Goal: Transaction & Acquisition: Purchase product/service

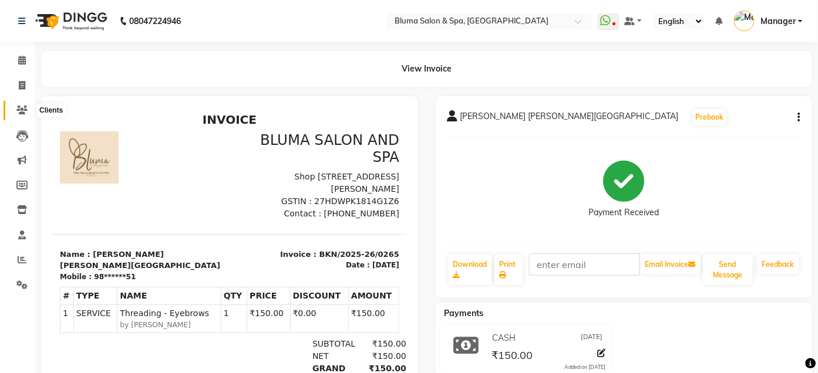
click at [22, 113] on icon at bounding box center [21, 110] width 11 height 9
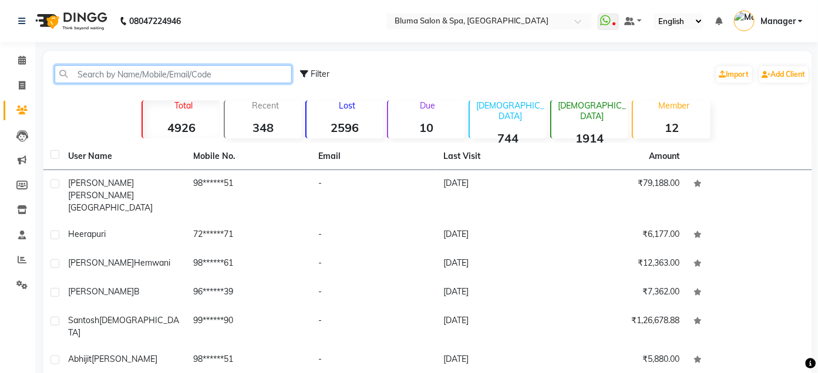
click at [144, 71] on input "text" at bounding box center [173, 74] width 237 height 18
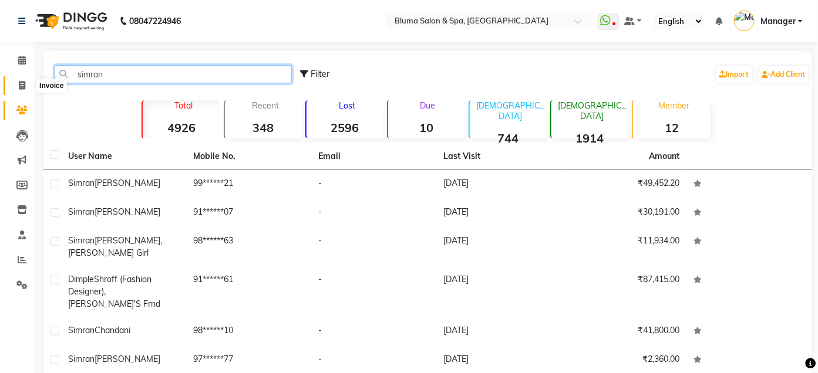
type input "simran"
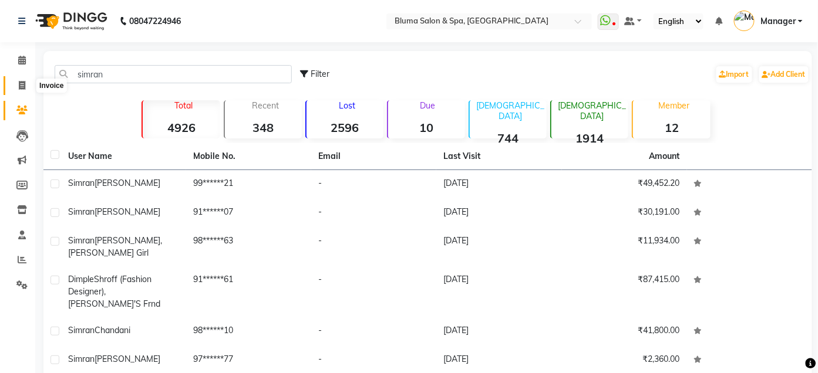
click at [21, 86] on icon at bounding box center [22, 85] width 6 height 9
select select "service"
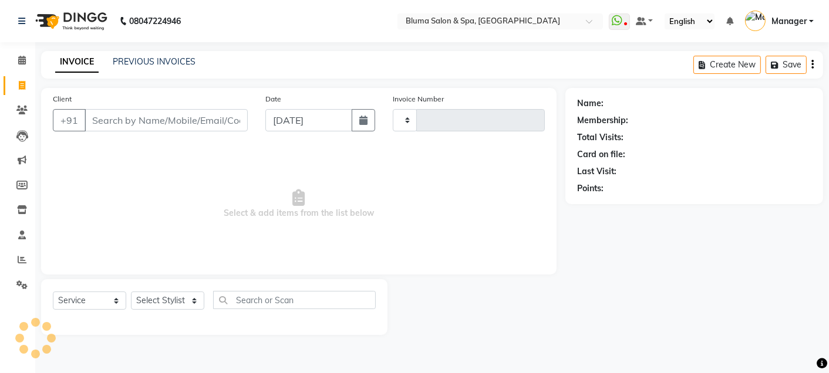
type input "0992"
select select "3653"
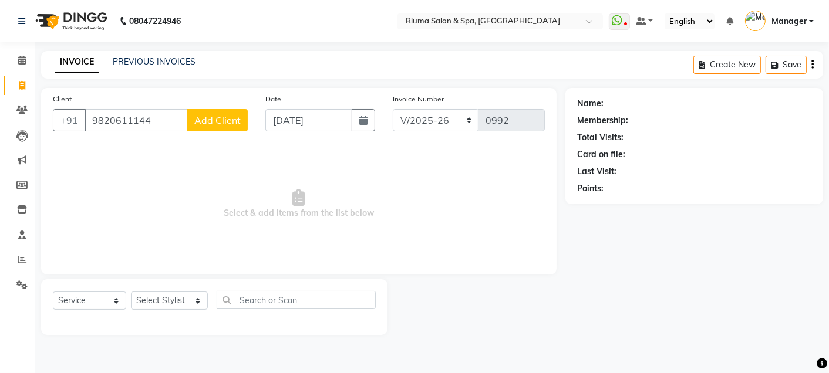
type input "9820611144"
click at [214, 120] on span "Add Client" at bounding box center [217, 120] width 46 height 12
select select "22"
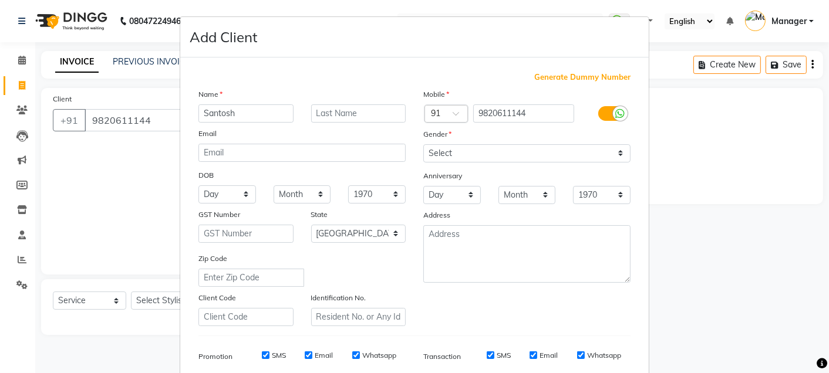
type input "Santosh"
click at [335, 108] on input "text" at bounding box center [358, 114] width 95 height 18
type input "[DEMOGRAPHIC_DATA]"
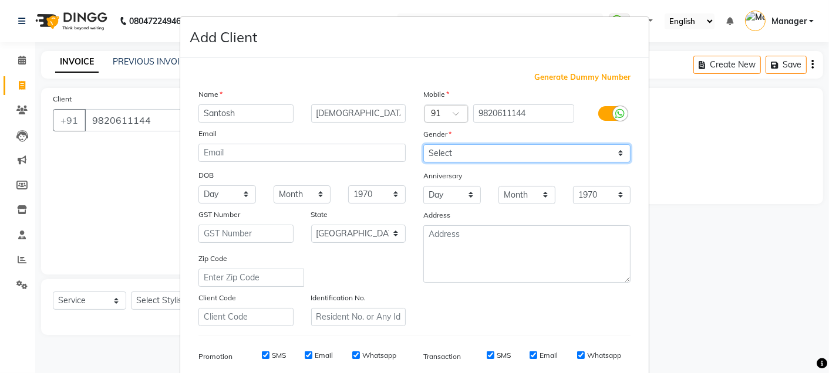
click at [507, 158] on select "Select [DEMOGRAPHIC_DATA] [DEMOGRAPHIC_DATA] Other Prefer Not To Say" at bounding box center [526, 153] width 207 height 18
select select "[DEMOGRAPHIC_DATA]"
click at [423, 144] on select "Select [DEMOGRAPHIC_DATA] [DEMOGRAPHIC_DATA] Other Prefer Not To Say" at bounding box center [526, 153] width 207 height 18
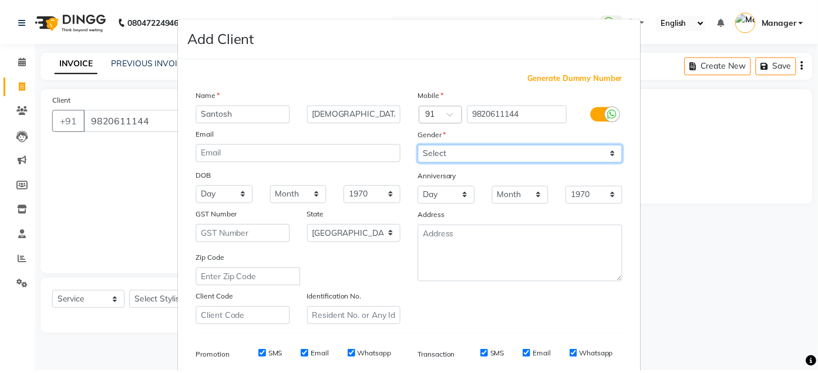
scroll to position [168, 0]
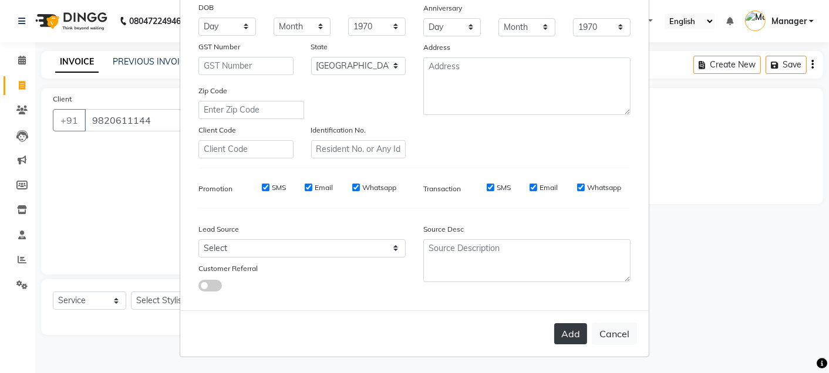
click at [563, 332] on button "Add" at bounding box center [570, 334] width 33 height 21
type input "98******44"
select select
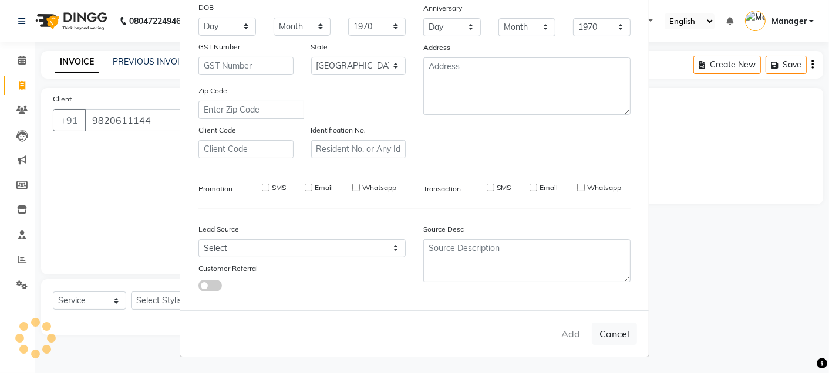
select select "null"
select select
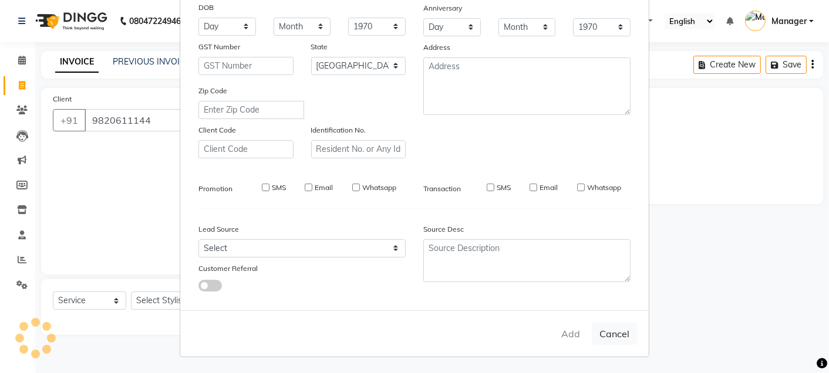
checkbox input "false"
select select "1: Object"
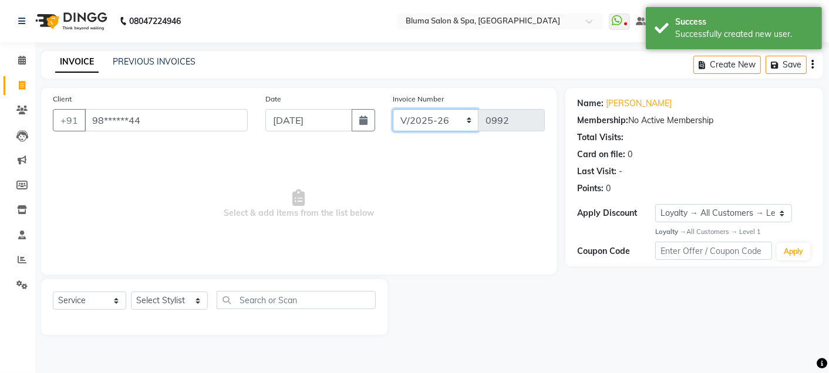
click at [430, 130] on select "ALN/2025-26 AL/2025-26 BKN/2025-26 BK/2025-26 V/2025 V/2025-26" at bounding box center [436, 120] width 86 height 22
select select "7730"
click at [393, 109] on select "ALN/2025-26 AL/2025-26 BKN/2025-26 BK/2025-26 V/2025 V/2025-26" at bounding box center [436, 120] width 86 height 22
type input "0266"
click at [191, 299] on select "Select Stylist Admin Ajay [PERSON_NAME] [PERSON_NAME] [PERSON_NAME] [PERSON_NAM…" at bounding box center [169, 301] width 77 height 18
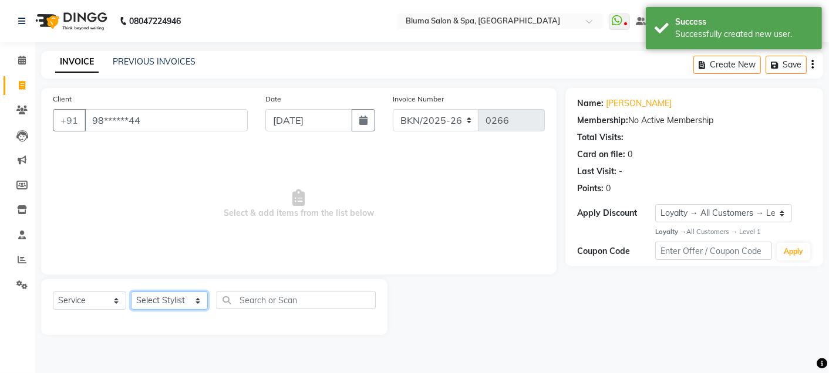
select select "89682"
click at [131, 292] on select "Select Stylist Admin Ajay [PERSON_NAME] [PERSON_NAME] [PERSON_NAME] [PERSON_NAM…" at bounding box center [169, 301] width 77 height 18
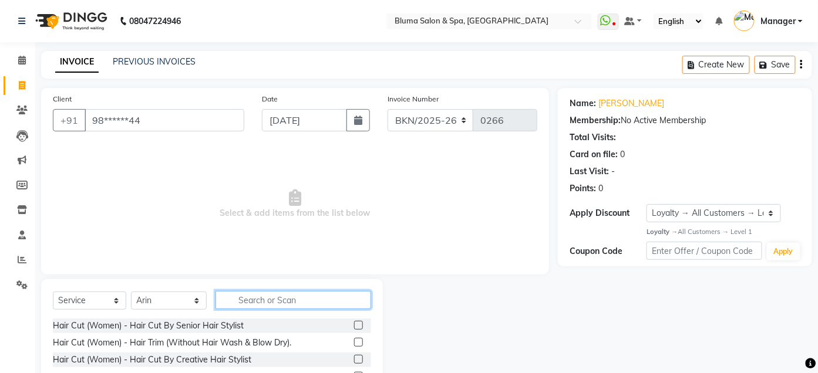
click at [292, 291] on input "text" at bounding box center [293, 300] width 156 height 18
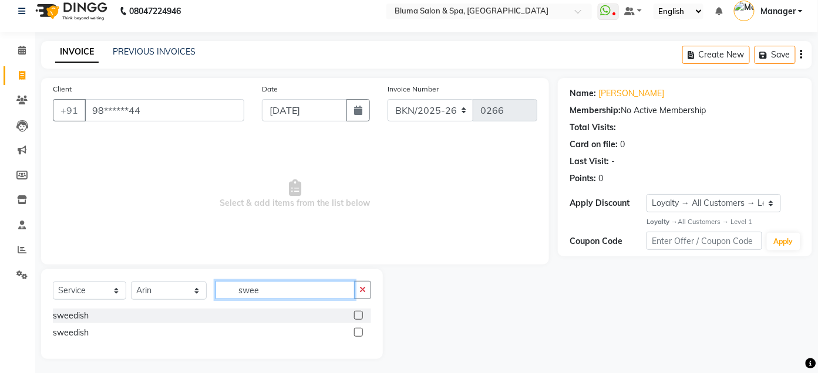
scroll to position [13, 0]
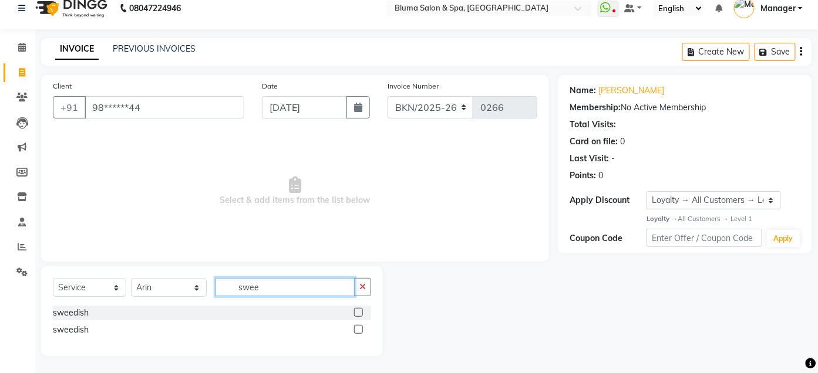
type input "swee"
click at [356, 310] on label at bounding box center [358, 312] width 9 height 9
click at [356, 310] on input "checkbox" at bounding box center [358, 313] width 8 height 8
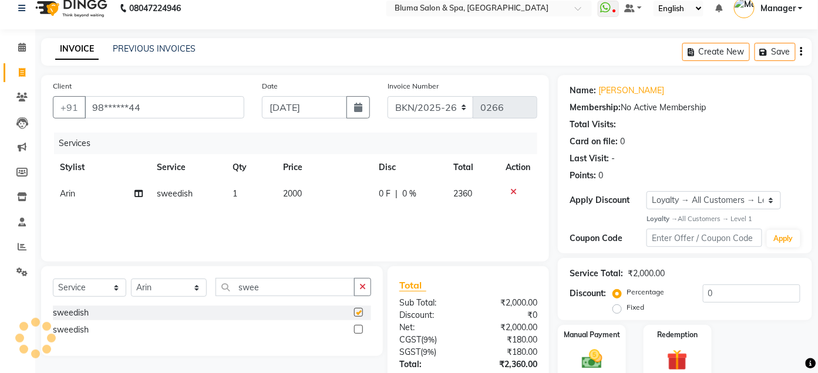
checkbox input "false"
click at [410, 196] on span "0 %" at bounding box center [409, 194] width 14 height 12
select select "89682"
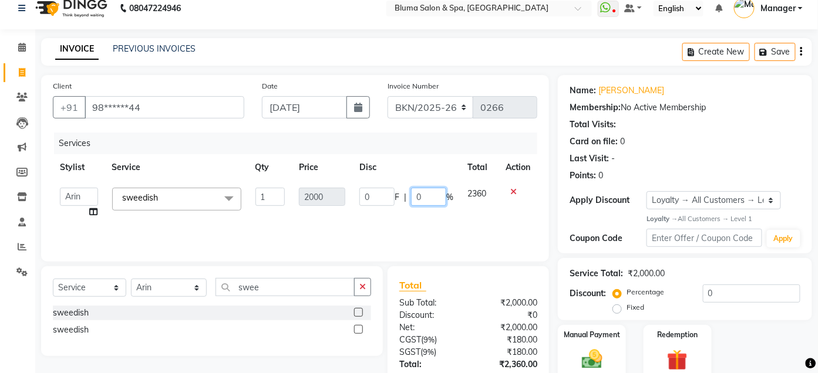
click at [423, 197] on input "0" at bounding box center [428, 197] width 35 height 18
type input "20"
click at [549, 220] on div "Client +91 98******44 Date [DATE] Invoice Number ALN/2025-26 AL/2025-26 BKN/202…" at bounding box center [295, 257] width 526 height 364
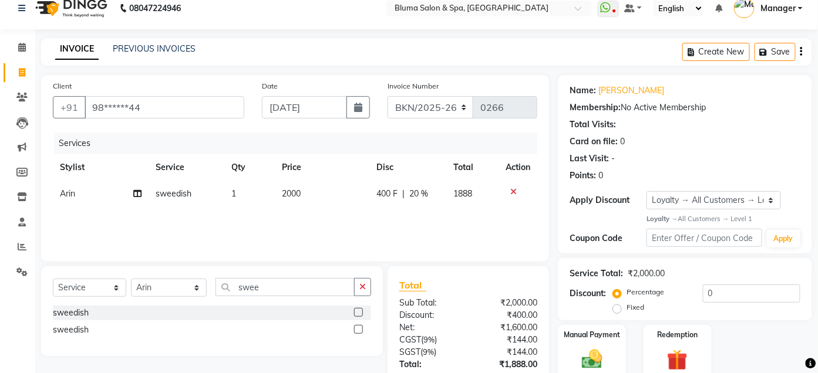
click at [800, 52] on icon "button" at bounding box center [801, 52] width 2 height 1
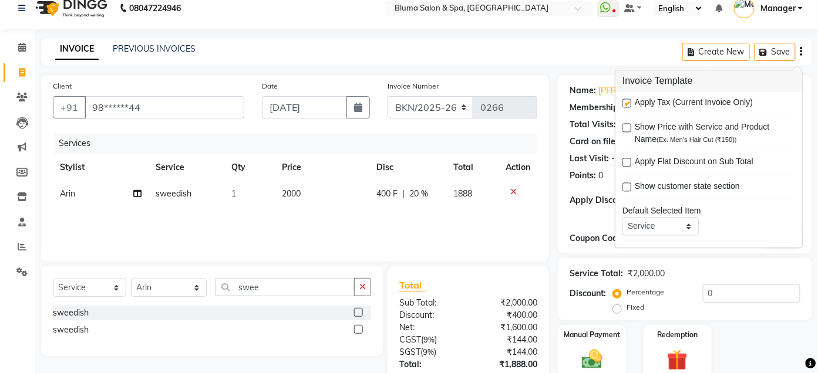
click at [628, 101] on label at bounding box center [626, 103] width 9 height 9
click at [628, 101] on input "checkbox" at bounding box center [626, 104] width 8 height 8
checkbox input "false"
click at [558, 131] on div "Name: [PERSON_NAME] Membership: No Active Membership Total Visits: Card on file…" at bounding box center [685, 164] width 254 height 178
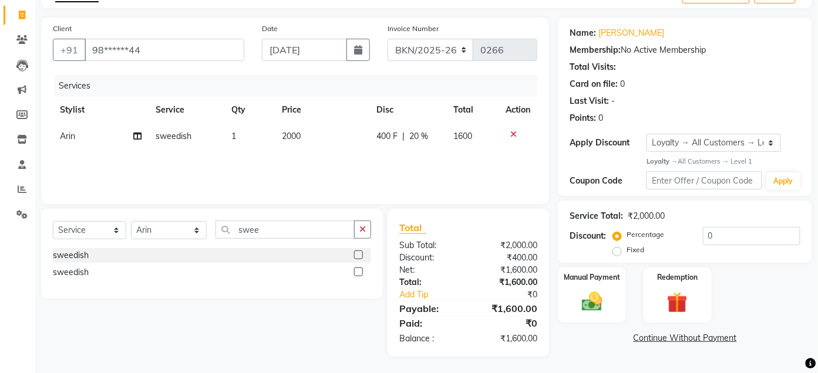
scroll to position [71, 0]
click at [611, 281] on label "Manual Payment" at bounding box center [592, 276] width 59 height 11
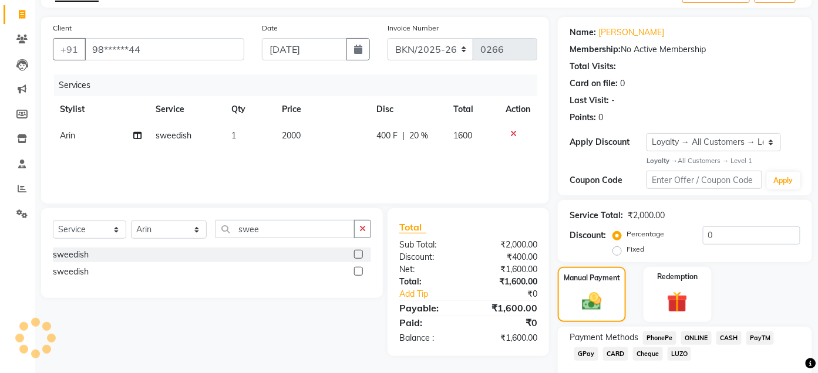
click at [735, 342] on span "CASH" at bounding box center [728, 339] width 25 height 14
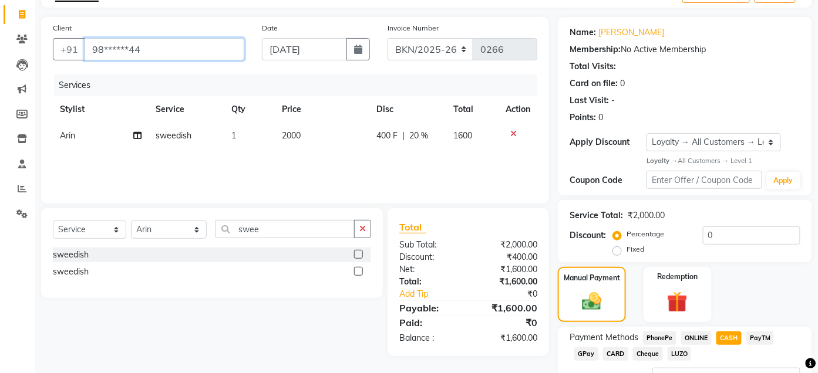
drag, startPoint x: 87, startPoint y: 39, endPoint x: 178, endPoint y: 64, distance: 93.7
click at [178, 64] on div "Client +91 98******44" at bounding box center [148, 46] width 209 height 48
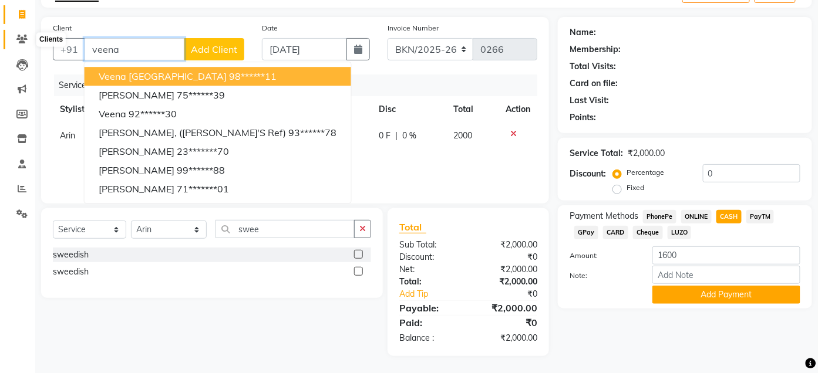
type input "veena"
click at [26, 39] on icon at bounding box center [21, 39] width 11 height 9
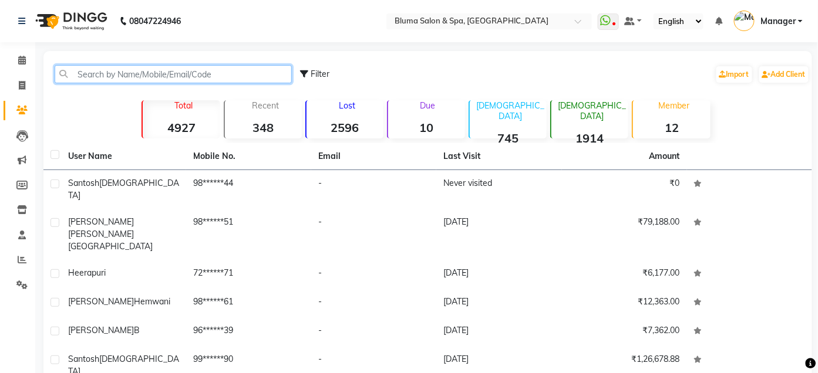
click at [224, 78] on input "text" at bounding box center [173, 74] width 237 height 18
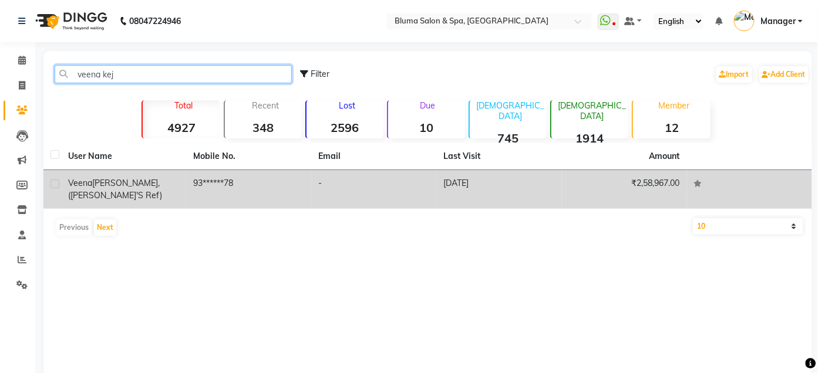
type input "veena kej"
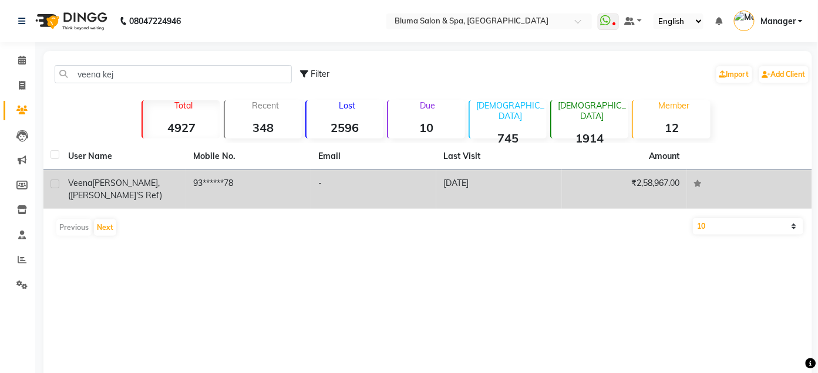
click at [243, 183] on td "93******78" at bounding box center [248, 189] width 125 height 39
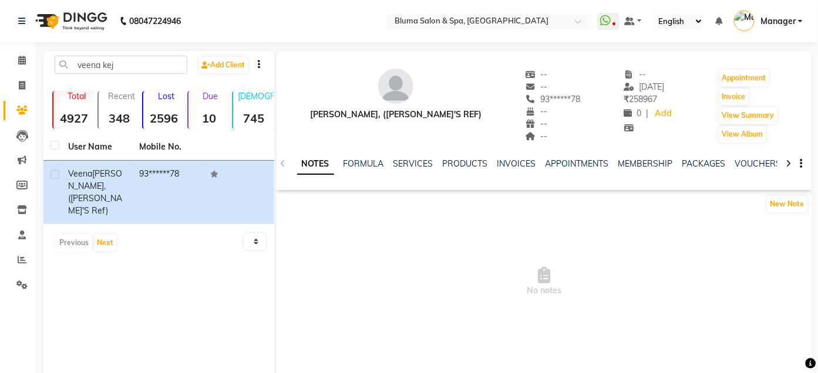
click at [413, 169] on div "SERVICES" at bounding box center [413, 164] width 40 height 12
click at [412, 167] on link "SERVICES" at bounding box center [413, 164] width 40 height 11
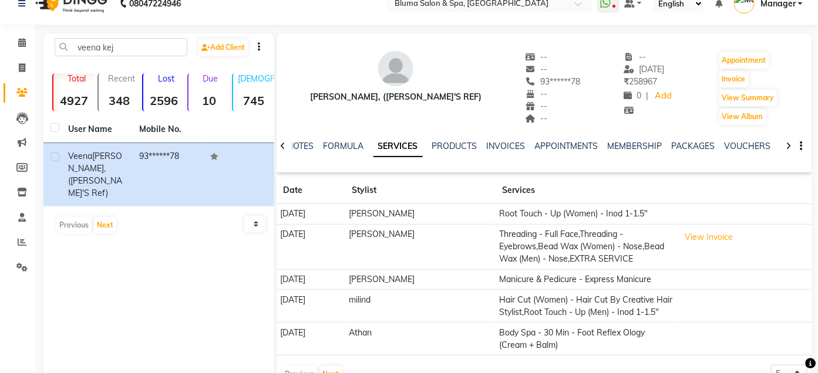
scroll to position [62, 0]
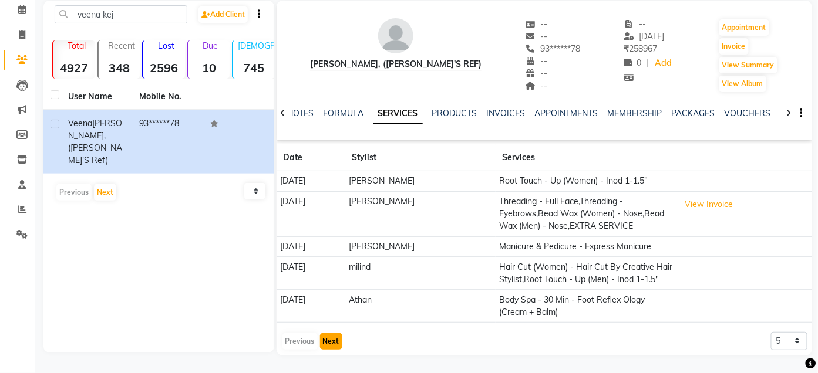
click at [326, 339] on button "Next" at bounding box center [331, 342] width 22 height 16
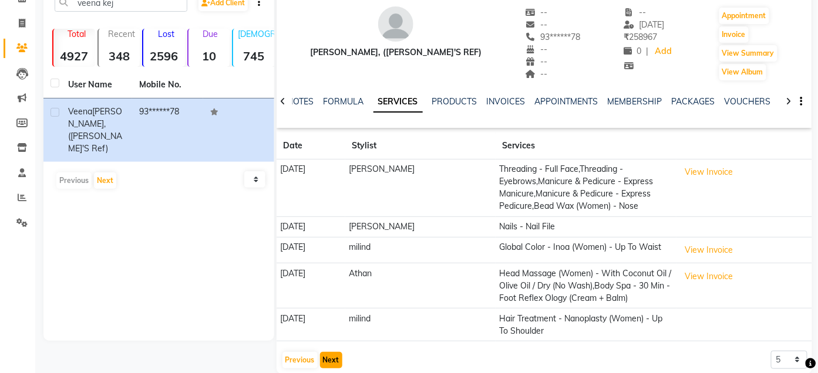
click at [334, 359] on button "Next" at bounding box center [331, 360] width 22 height 16
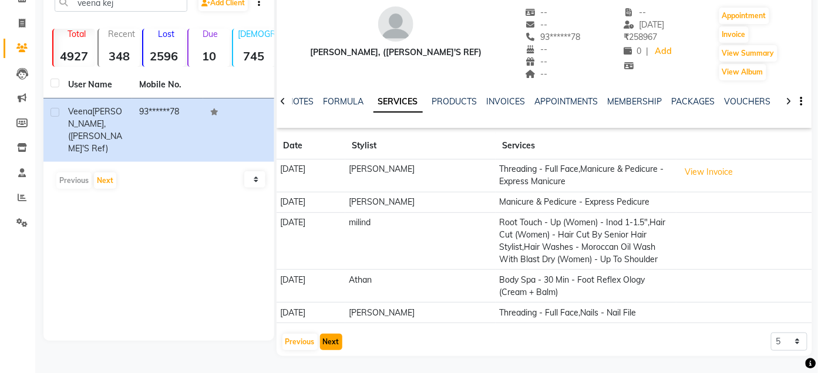
click at [333, 341] on button "Next" at bounding box center [331, 342] width 22 height 16
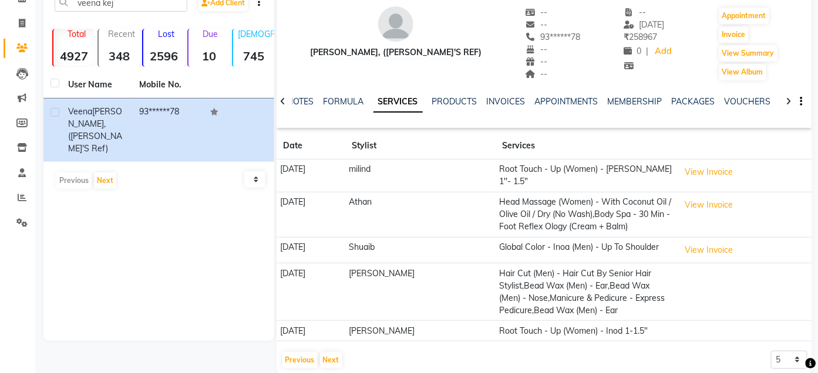
click at [600, 274] on td "Hair Cut (Men) - Hair Cut By Senior Hair Stylist,Bead Wax (Men) - Ear,Bead Wax …" at bounding box center [586, 293] width 181 height 58
click at [326, 358] on button "Next" at bounding box center [331, 360] width 22 height 16
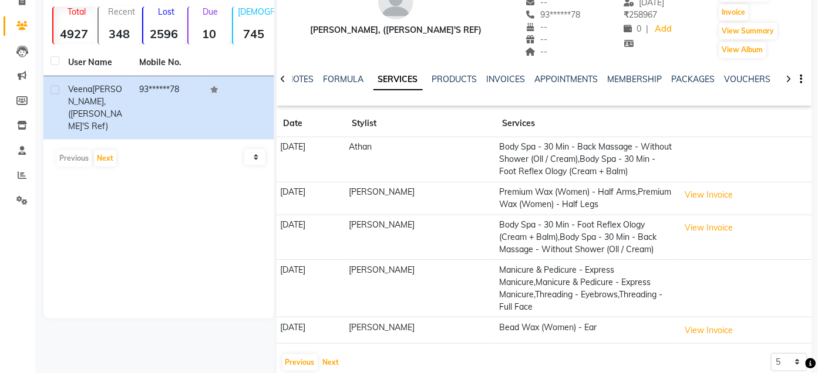
scroll to position [105, 0]
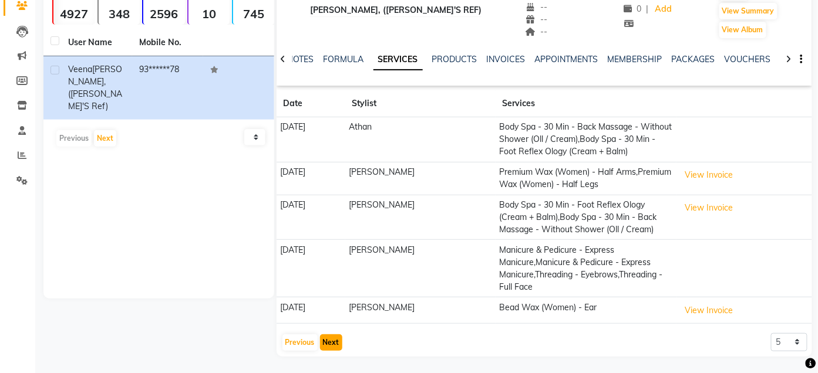
click at [335, 341] on button "Next" at bounding box center [331, 343] width 22 height 16
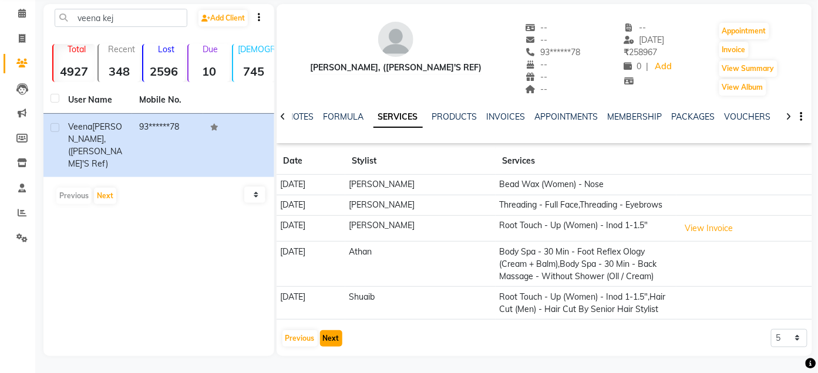
click at [335, 334] on button "Next" at bounding box center [331, 339] width 22 height 16
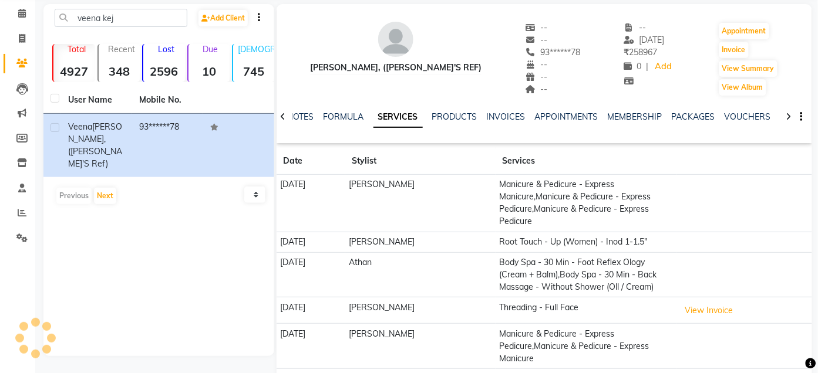
scroll to position [93, 0]
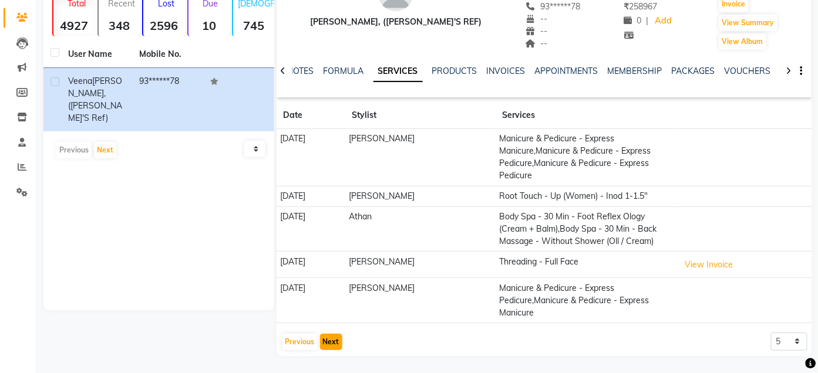
click at [335, 341] on button "Next" at bounding box center [331, 342] width 22 height 16
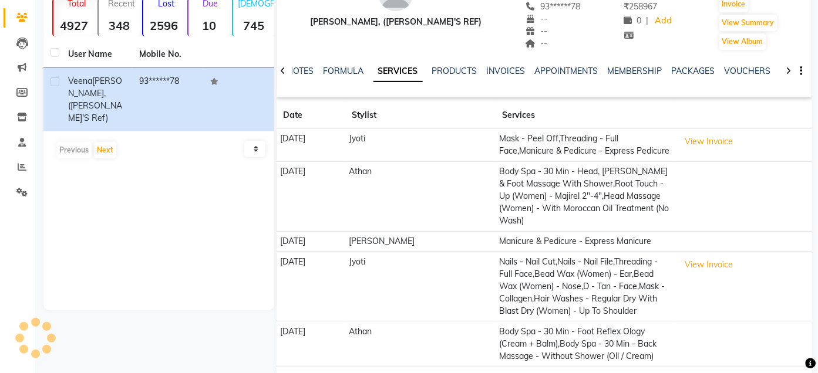
scroll to position [105, 0]
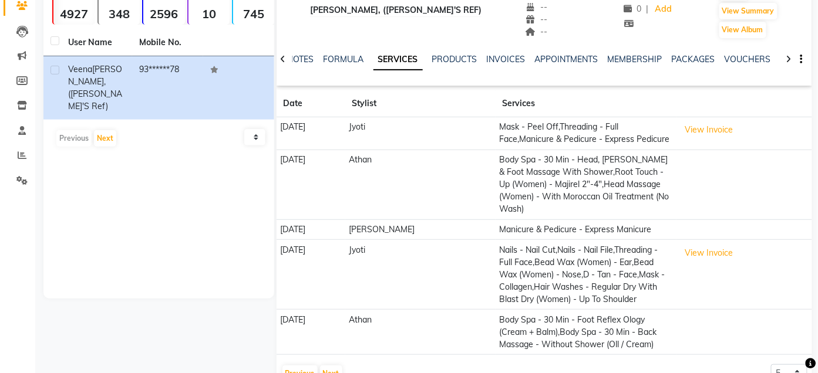
click at [413, 310] on td "Athan" at bounding box center [420, 332] width 150 height 45
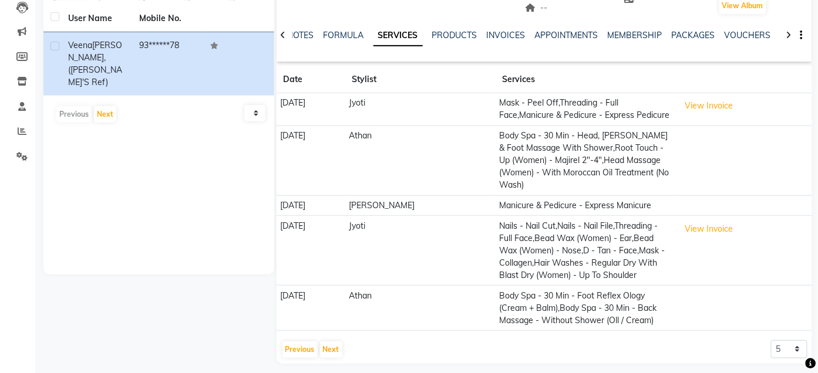
scroll to position [129, 0]
click at [332, 348] on button "Next" at bounding box center [331, 349] width 22 height 16
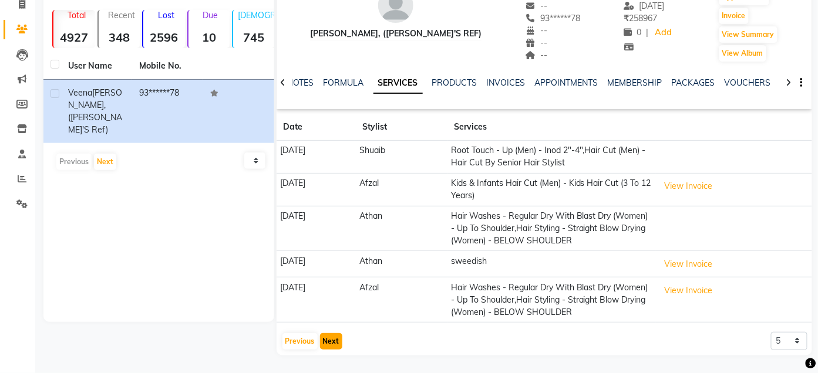
click at [332, 339] on button "Next" at bounding box center [331, 342] width 22 height 16
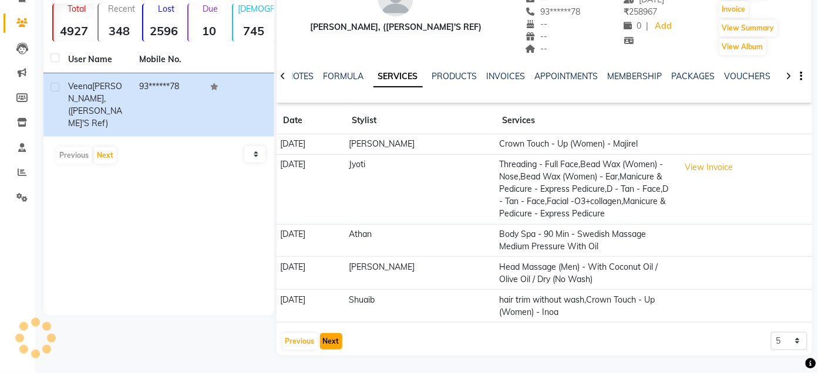
scroll to position [86, 0]
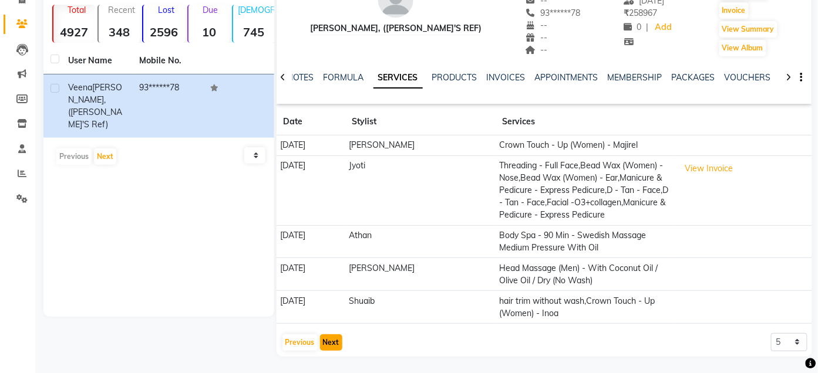
click at [331, 338] on button "Next" at bounding box center [331, 343] width 22 height 16
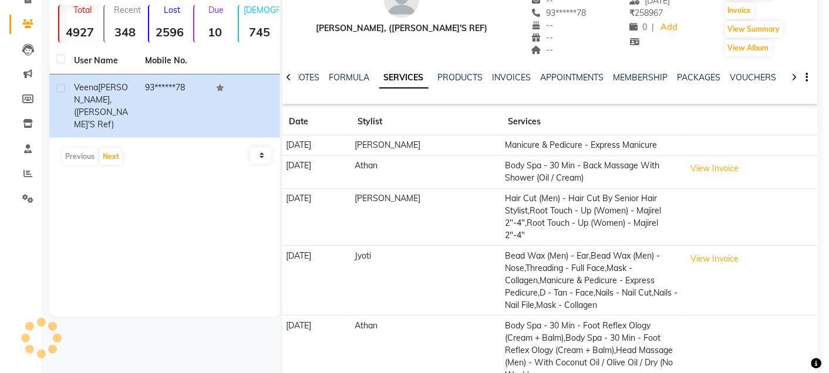
scroll to position [123, 0]
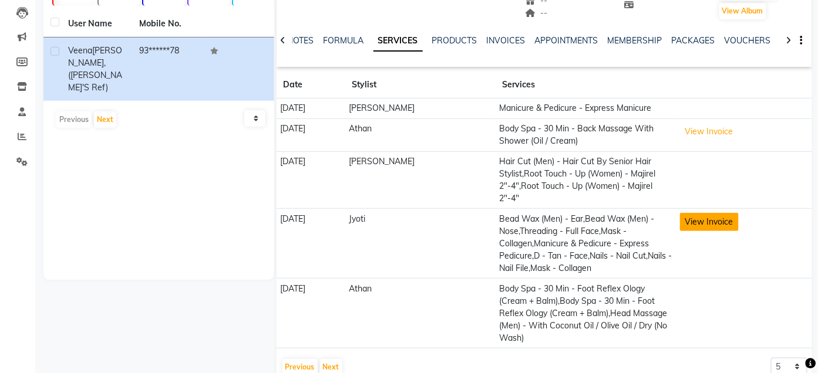
click at [705, 213] on button "View Invoice" at bounding box center [709, 222] width 59 height 18
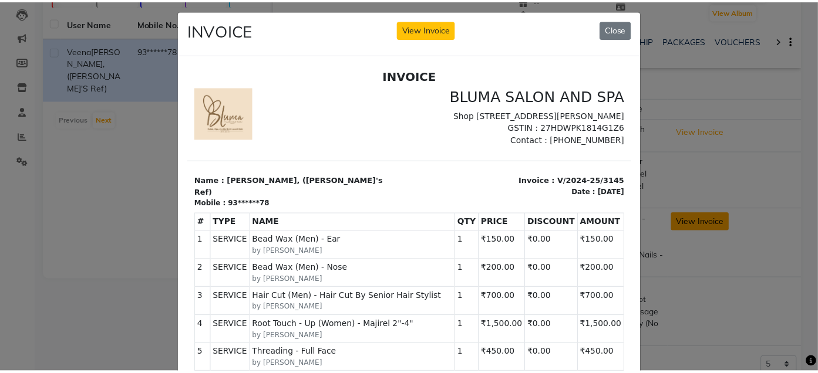
scroll to position [0, 0]
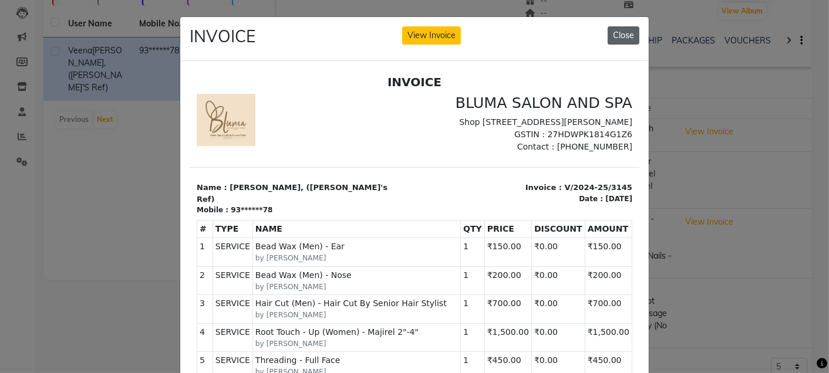
click at [608, 38] on button "Close" at bounding box center [624, 35] width 32 height 18
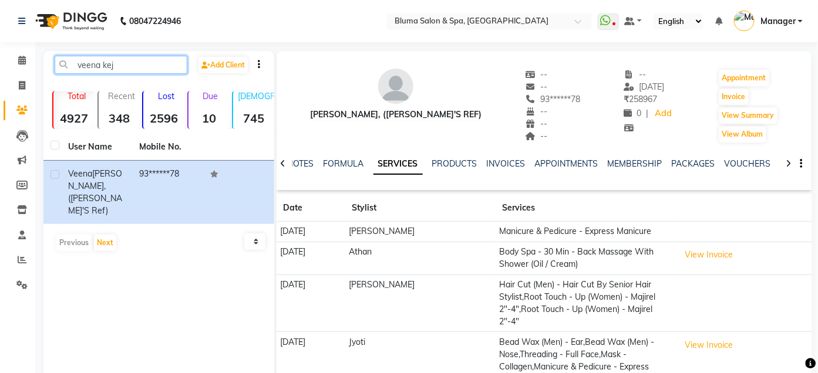
drag, startPoint x: 72, startPoint y: 64, endPoint x: 194, endPoint y: 77, distance: 122.8
click at [194, 77] on div "veena kej Add Client" at bounding box center [159, 70] width 226 height 28
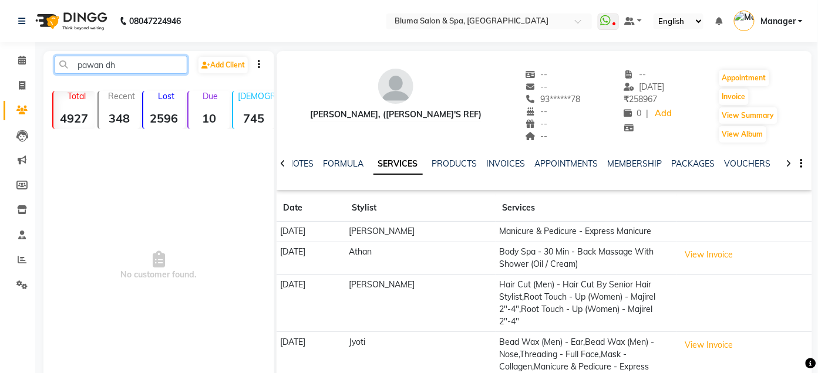
type input "pawan dhi"
drag, startPoint x: 77, startPoint y: 65, endPoint x: 154, endPoint y: 59, distance: 77.2
click at [154, 59] on input "pawan dhi" at bounding box center [121, 65] width 133 height 18
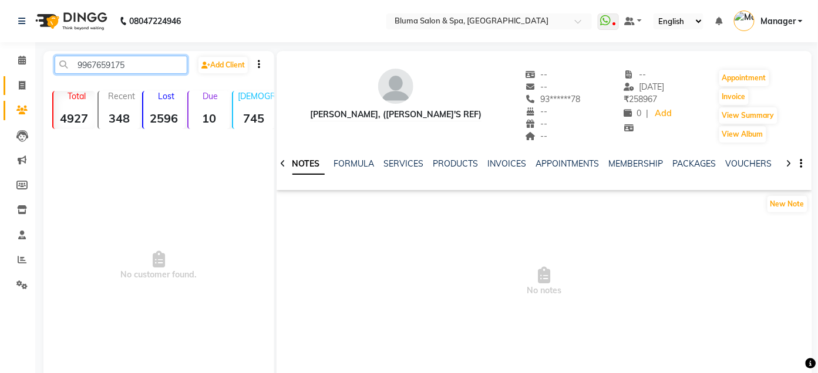
type input "9967659175"
click at [17, 76] on link "Invoice" at bounding box center [18, 85] width 28 height 19
select select "service"
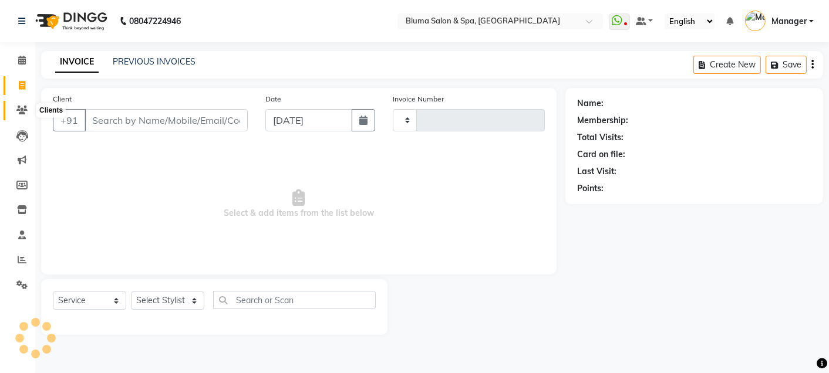
type input "0992"
select select "3653"
click at [24, 109] on icon at bounding box center [21, 110] width 11 height 9
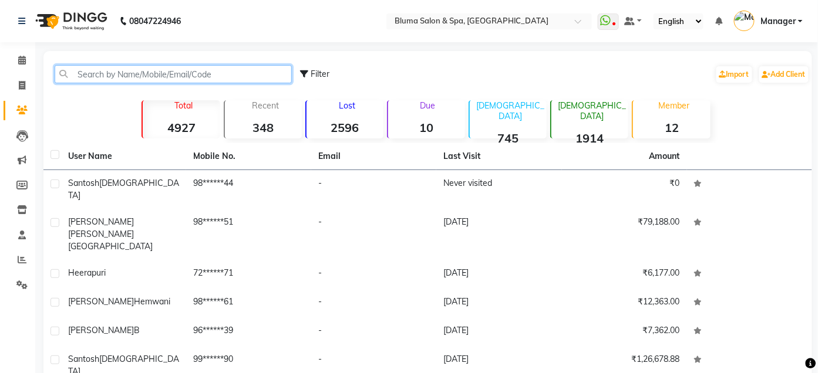
click at [105, 74] on input "text" at bounding box center [173, 74] width 237 height 18
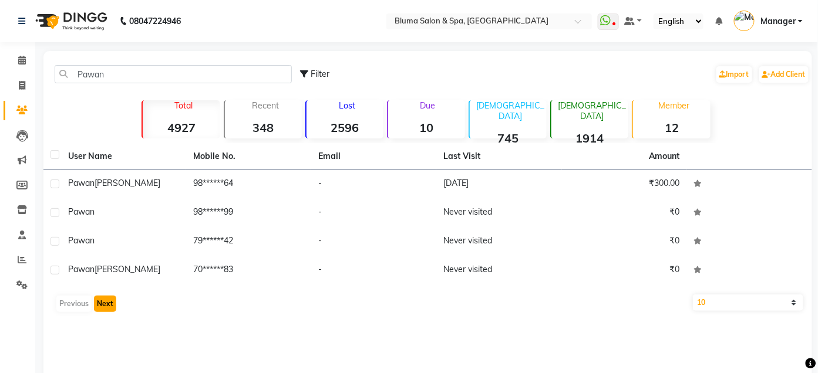
click at [99, 307] on button "Next" at bounding box center [105, 304] width 22 height 16
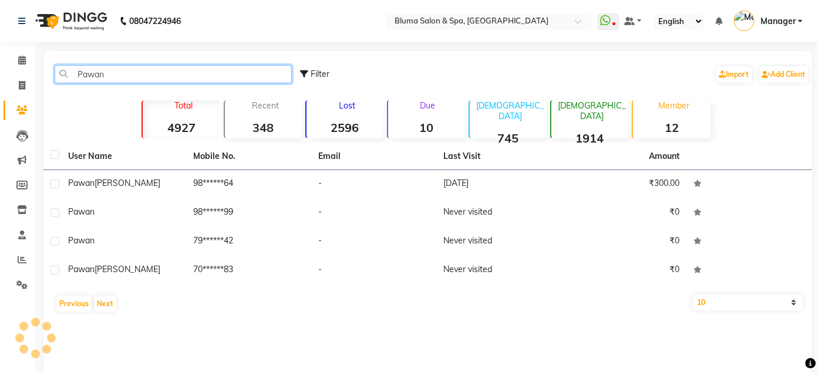
click at [151, 79] on input "Pawan" at bounding box center [173, 74] width 237 height 18
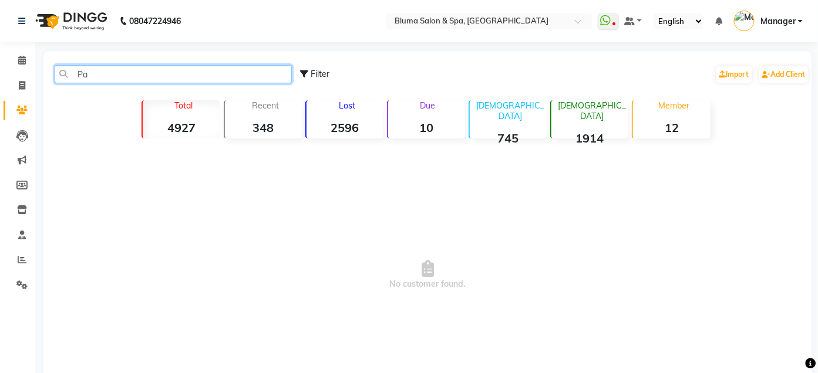
type input "P"
type input "9"
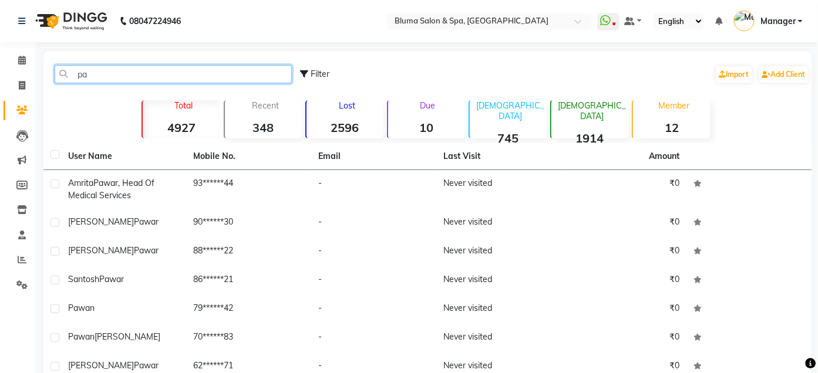
type input "p"
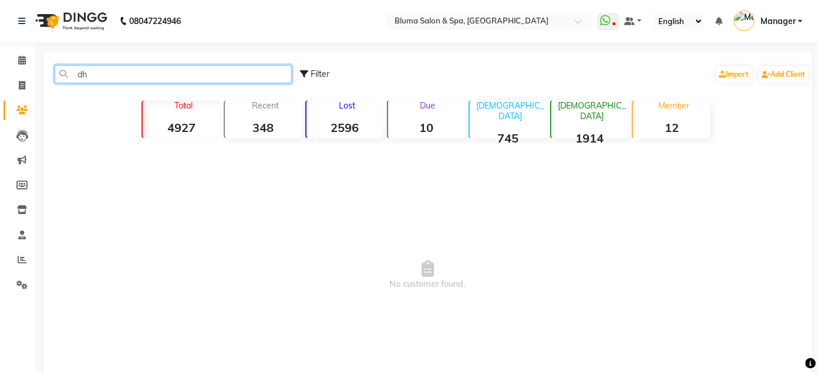
type input "d"
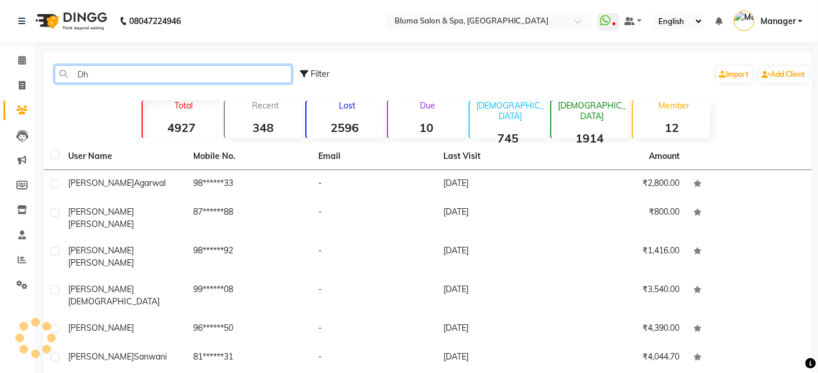
type input "D"
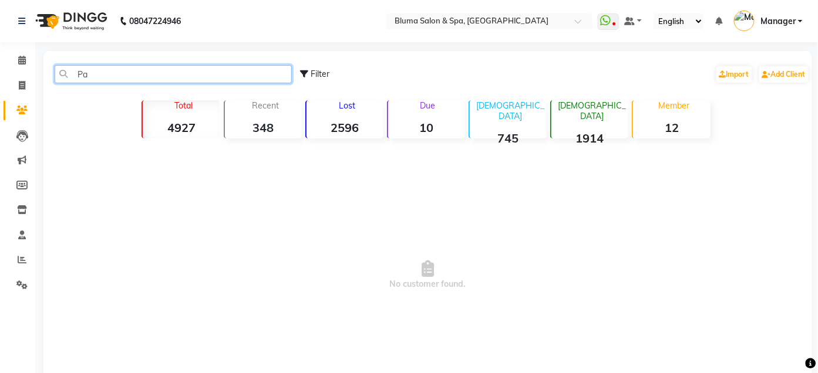
type input "P"
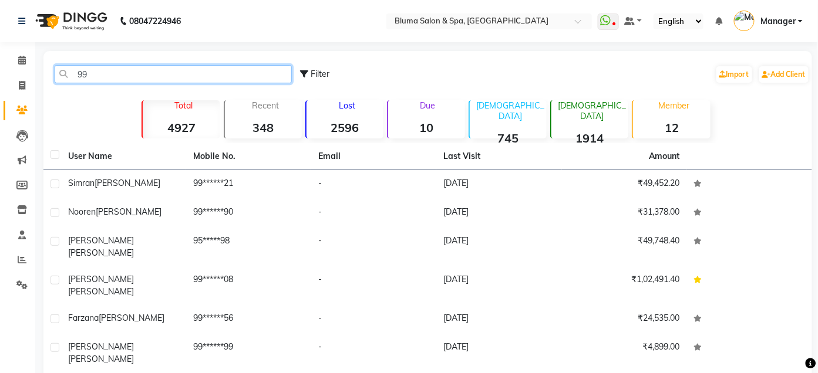
type input "9"
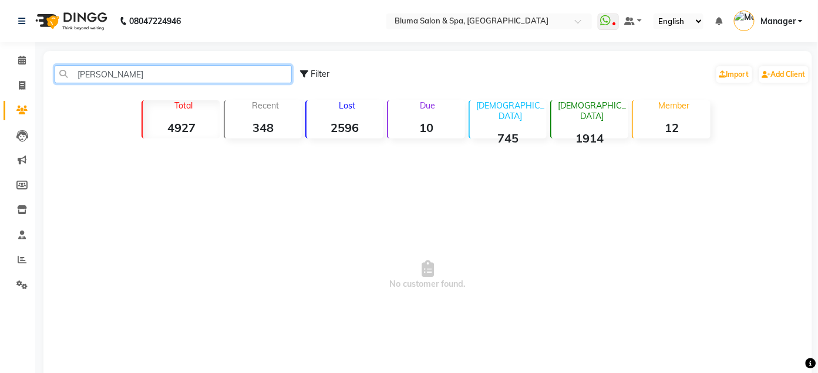
drag, startPoint x: 80, startPoint y: 76, endPoint x: 176, endPoint y: 79, distance: 95.8
click at [176, 79] on input "[PERSON_NAME]" at bounding box center [173, 74] width 237 height 18
type input "P"
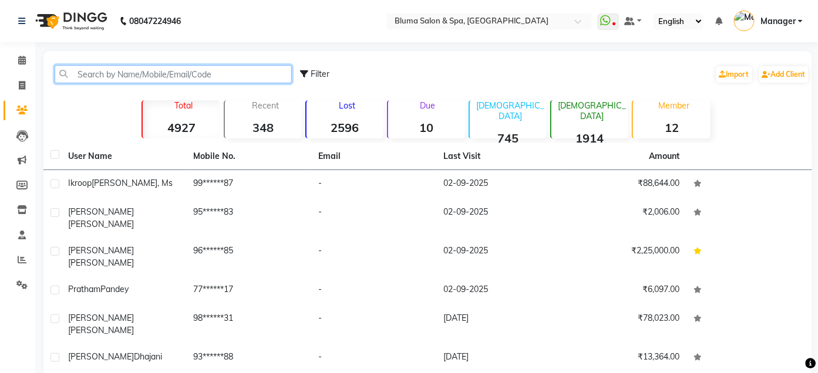
type input "o"
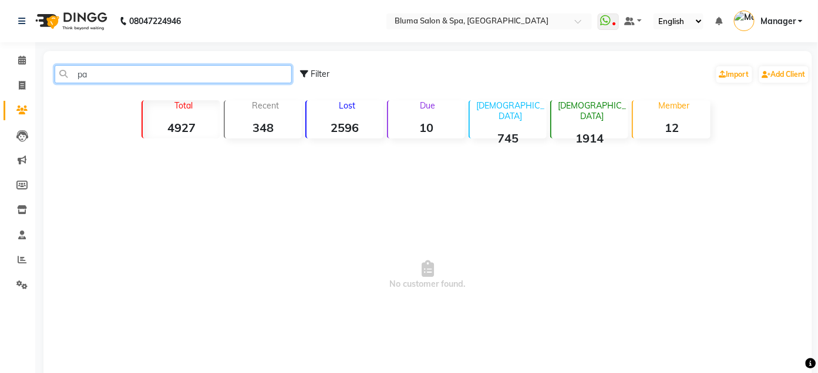
type input "p"
type input "a"
type input "[PERSON_NAME]"
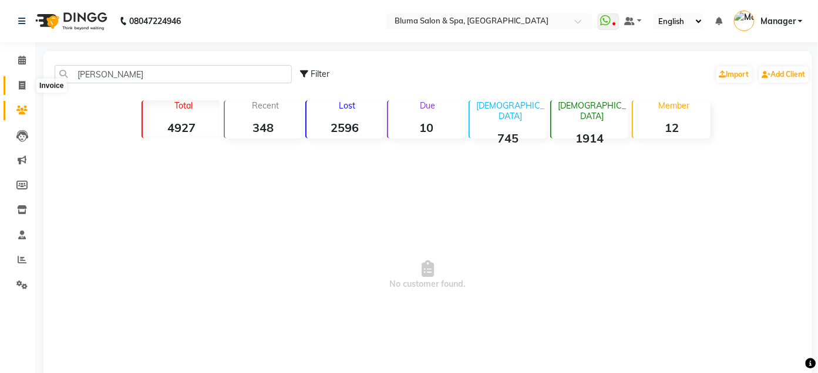
click at [21, 92] on span at bounding box center [22, 86] width 21 height 14
select select "service"
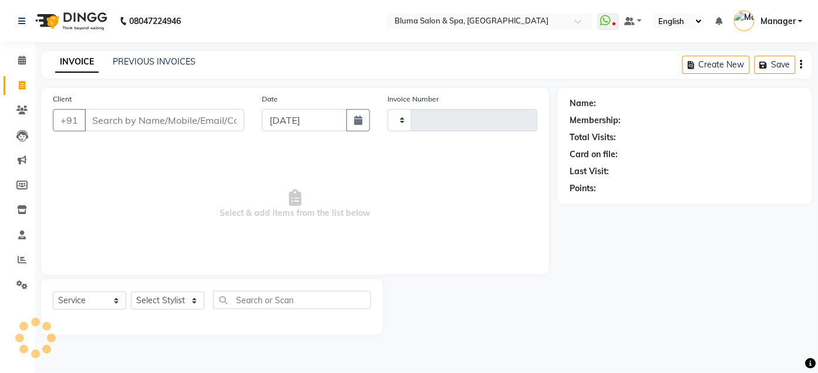
type input "0992"
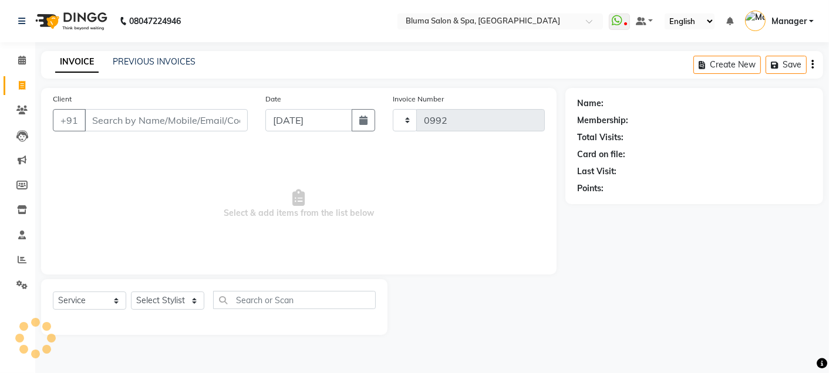
select select "3653"
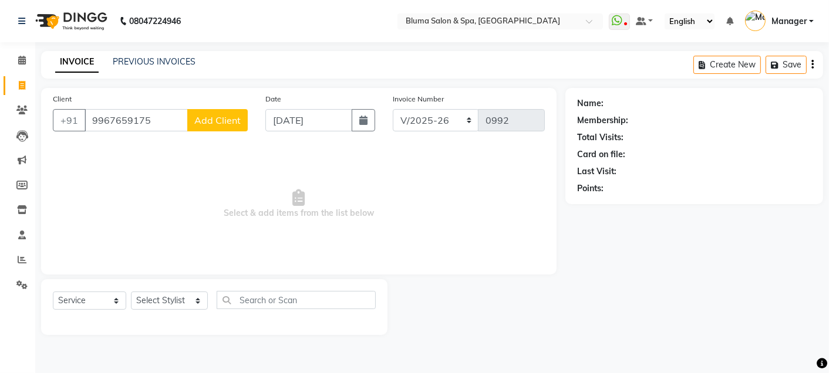
type input "9967659175"
click at [217, 122] on span "Add Client" at bounding box center [217, 120] width 46 height 12
select select "22"
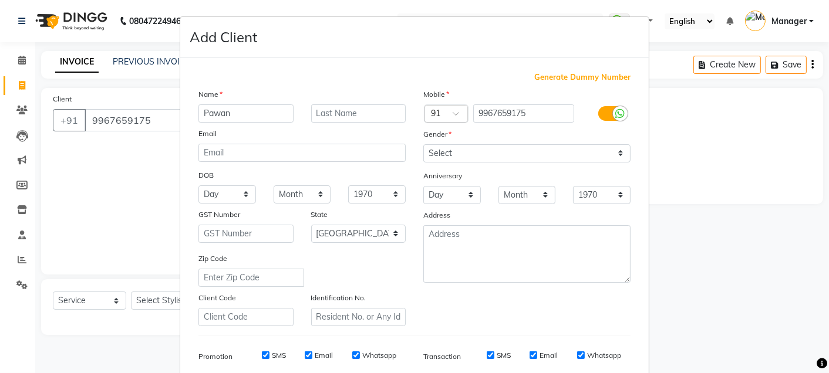
type input "Pawan"
click at [337, 111] on input "text" at bounding box center [358, 114] width 95 height 18
type input "[PERSON_NAME]"
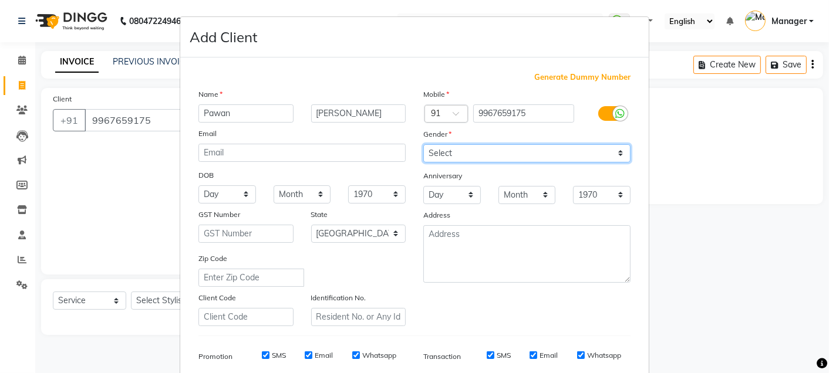
click at [518, 157] on select "Select [DEMOGRAPHIC_DATA] [DEMOGRAPHIC_DATA] Other Prefer Not To Say" at bounding box center [526, 153] width 207 height 18
select select "[DEMOGRAPHIC_DATA]"
click at [423, 144] on select "Select [DEMOGRAPHIC_DATA] [DEMOGRAPHIC_DATA] Other Prefer Not To Say" at bounding box center [526, 153] width 207 height 18
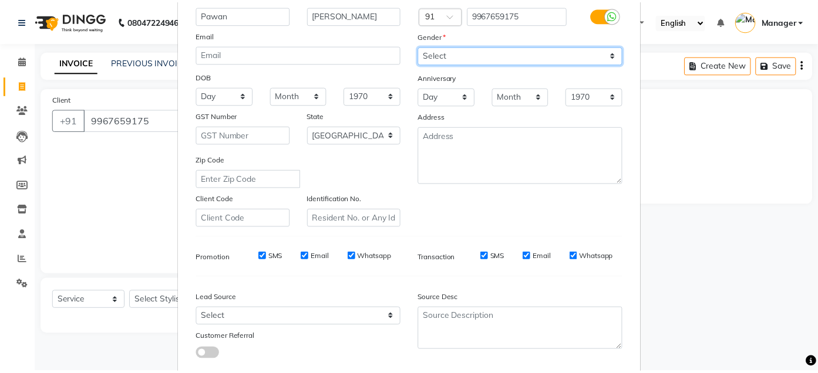
scroll to position [168, 0]
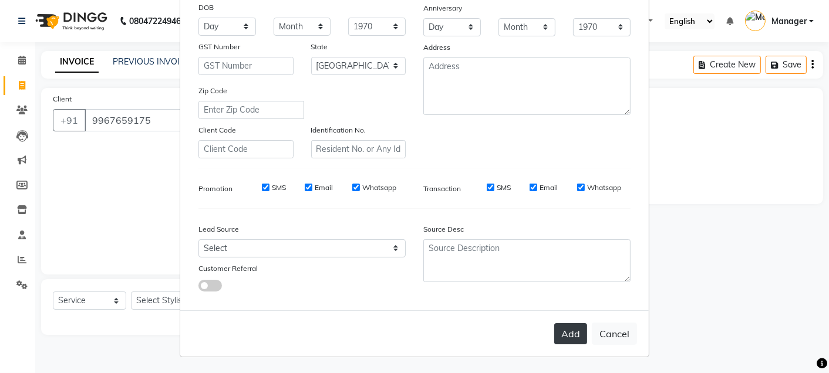
click at [563, 341] on button "Add" at bounding box center [570, 334] width 33 height 21
type input "99******75"
select select
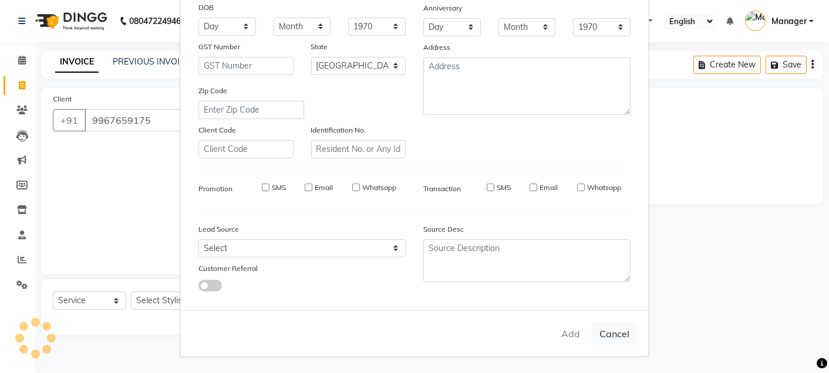
select select "null"
select select
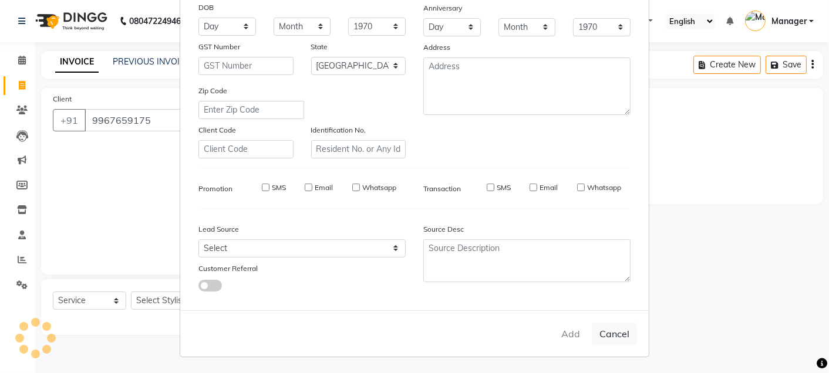
checkbox input "false"
select select "1: Object"
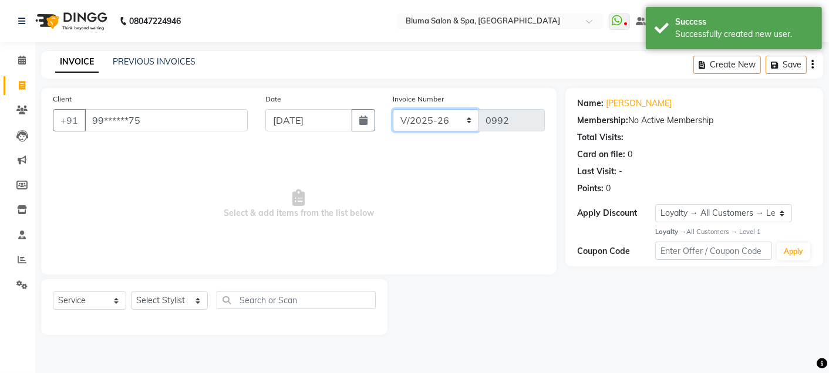
click at [431, 113] on select "ALN/2025-26 AL/2025-26 BKN/2025-26 BK/2025-26 V/2025 V/2025-26" at bounding box center [436, 120] width 86 height 22
select select "7729"
click at [393, 109] on select "ALN/2025-26 AL/2025-26 BKN/2025-26 BK/2025-26 V/2025 V/2025-26" at bounding box center [436, 120] width 86 height 22
type input "0196"
click at [196, 298] on select "Select Stylist Admin Ajay [PERSON_NAME] [PERSON_NAME] [PERSON_NAME] [PERSON_NAM…" at bounding box center [169, 301] width 77 height 18
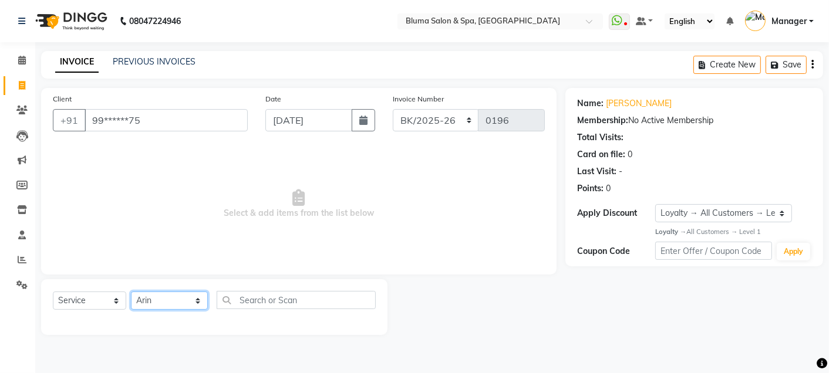
click at [131, 292] on select "Select Stylist Admin Ajay [PERSON_NAME] [PERSON_NAME] [PERSON_NAME] [PERSON_NAM…" at bounding box center [169, 301] width 77 height 18
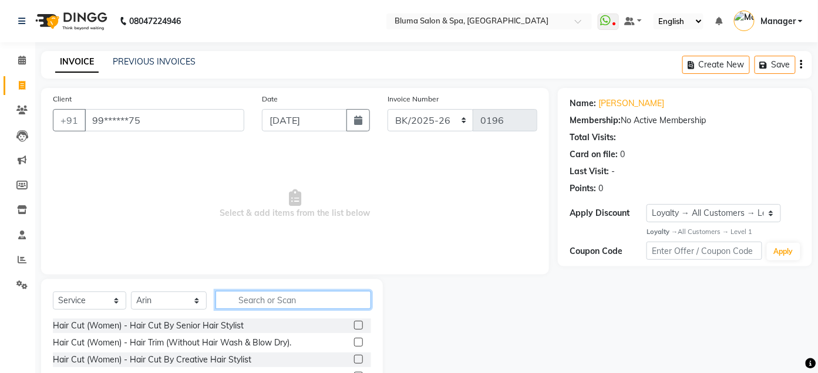
click at [277, 295] on input "text" at bounding box center [293, 300] width 156 height 18
click at [149, 308] on select "Select Stylist Admin Ajay [PERSON_NAME] [PERSON_NAME] [PERSON_NAME] [PERSON_NAM…" at bounding box center [169, 301] width 76 height 18
select select "30719"
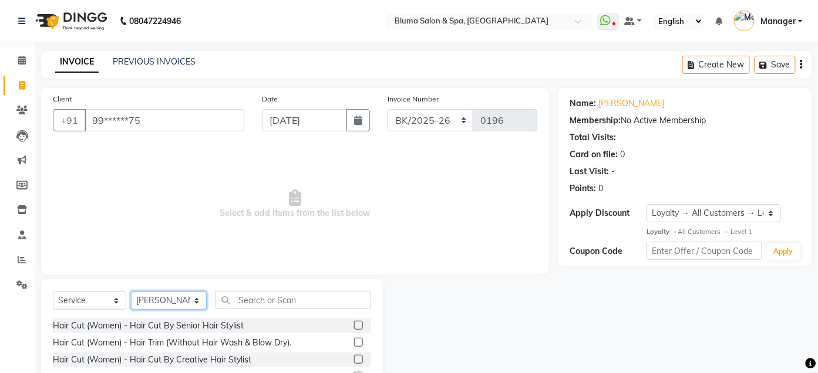
click at [131, 292] on select "Select Stylist Admin Ajay [PERSON_NAME] [PERSON_NAME] [PERSON_NAME] [PERSON_NAM…" at bounding box center [169, 301] width 76 height 18
click at [282, 301] on input "text" at bounding box center [293, 300] width 156 height 18
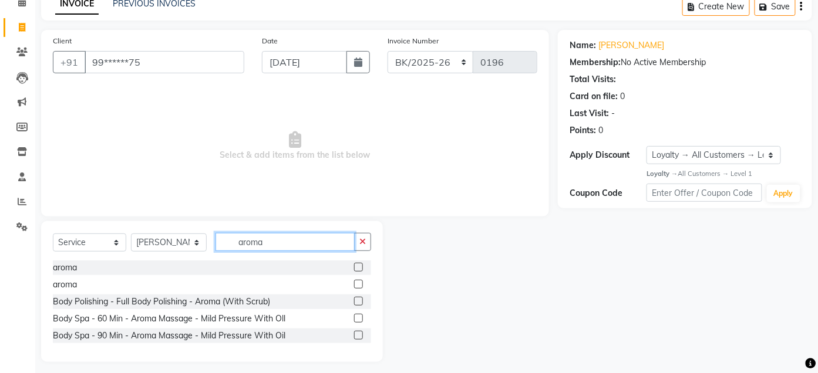
scroll to position [64, 0]
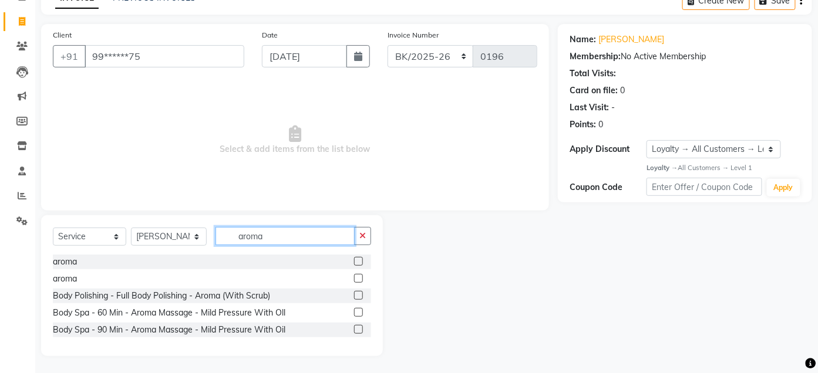
type input "aroma"
click at [362, 311] on label at bounding box center [358, 312] width 9 height 9
click at [362, 311] on input "checkbox" at bounding box center [358, 313] width 8 height 8
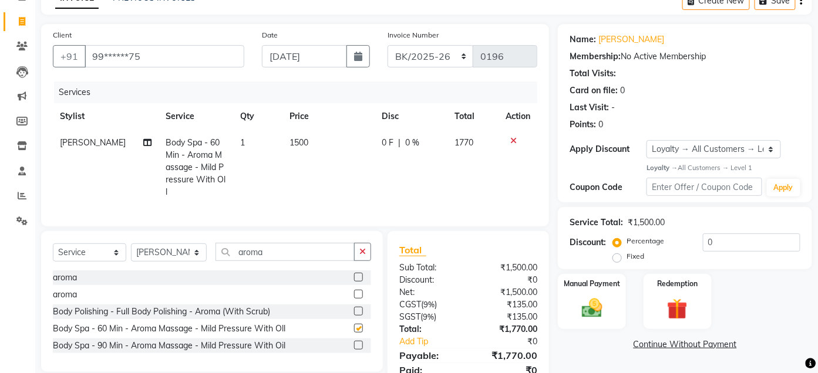
checkbox input "false"
click at [297, 140] on span "1500" at bounding box center [298, 142] width 19 height 11
select select "30719"
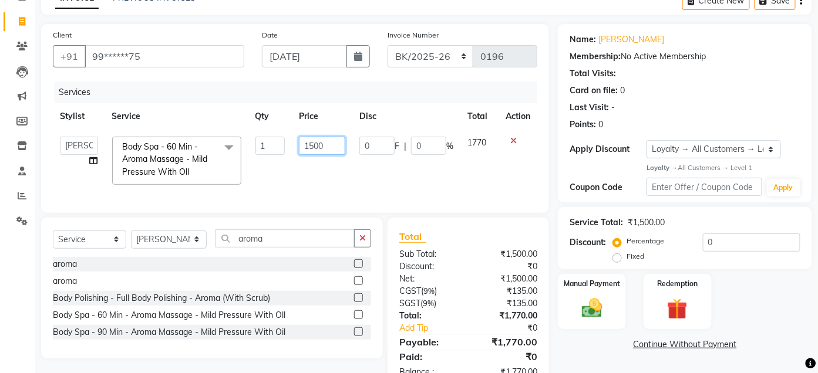
click at [319, 144] on input "1500" at bounding box center [322, 146] width 47 height 18
click at [329, 142] on input "1470" at bounding box center [322, 146] width 47 height 18
type input "1476"
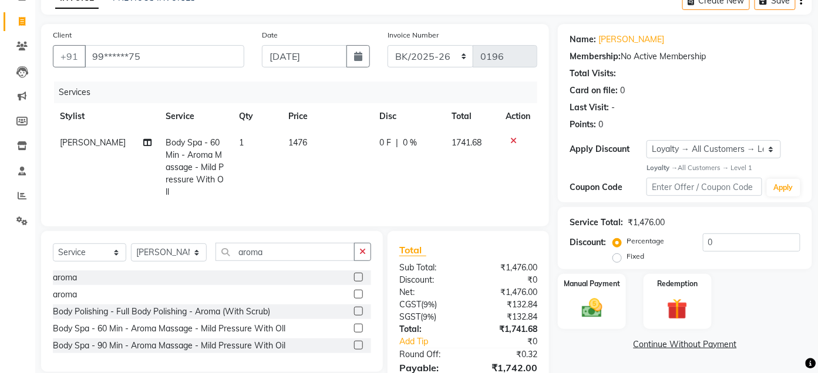
click at [554, 210] on div "Client +91 99******75 Date [DATE] Invoice Number ALN/2025-26 AL/2025-26 BKN/202…" at bounding box center [295, 220] width 526 height 392
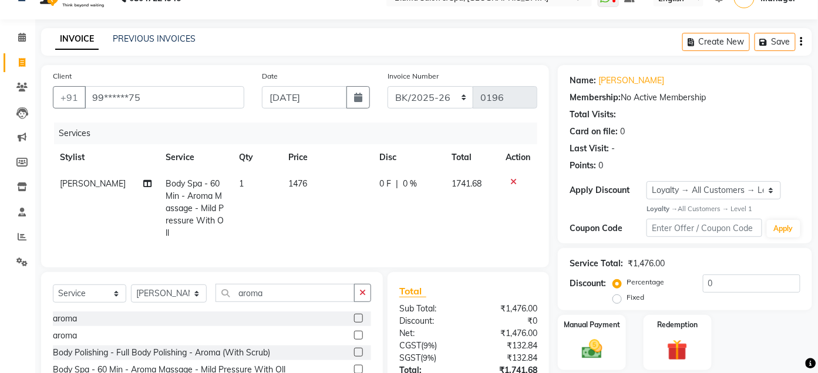
scroll to position [0, 0]
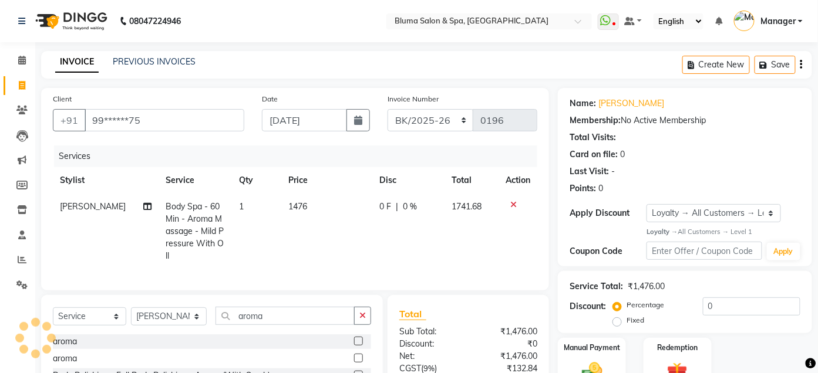
click at [801, 65] on icon "button" at bounding box center [801, 65] width 2 height 1
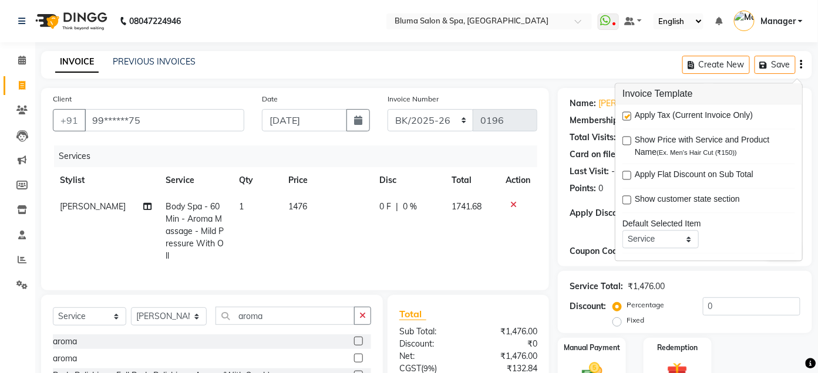
click at [526, 63] on div "INVOICE PREVIOUS INVOICES Create New Save" at bounding box center [426, 65] width 771 height 28
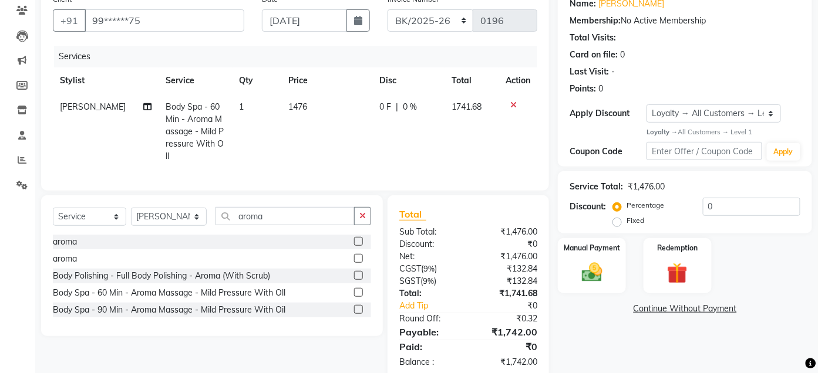
scroll to position [100, 0]
click at [301, 105] on span "1476" at bounding box center [297, 106] width 19 height 11
select select "30719"
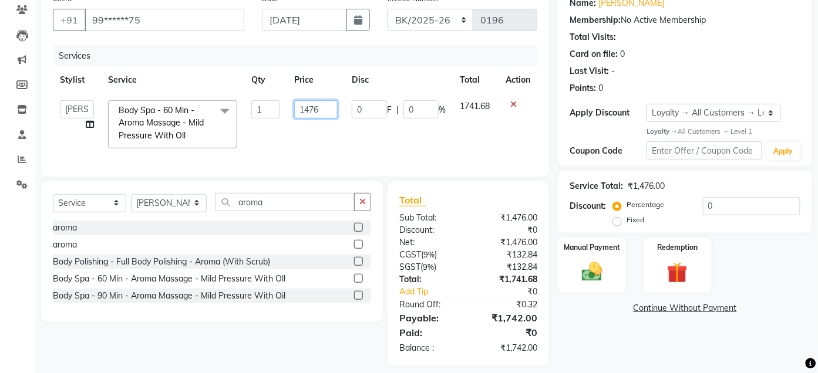
drag, startPoint x: 299, startPoint y: 107, endPoint x: 338, endPoint y: 110, distance: 38.9
click at [338, 110] on td "1476" at bounding box center [316, 124] width 58 height 62
type input "1526"
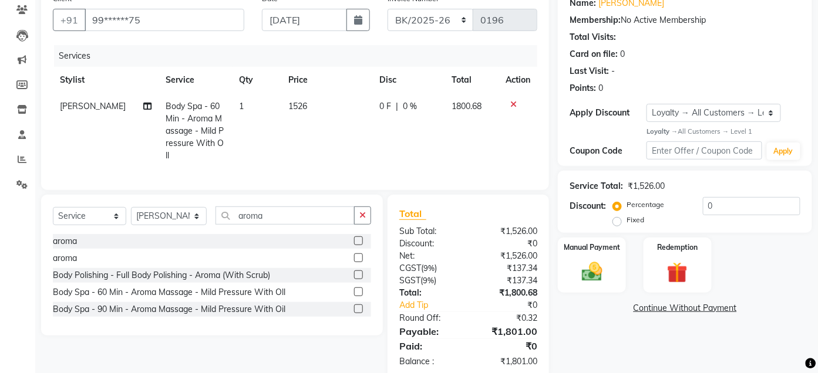
click at [542, 126] on div "Client +91 99******75 Date [DATE] Invoice Number ALN/2025-26 AL/2025-26 BKN/202…" at bounding box center [295, 89] width 508 height 203
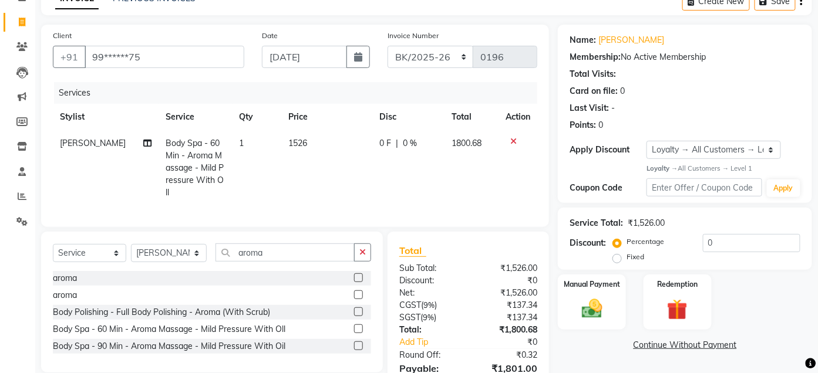
scroll to position [122, 0]
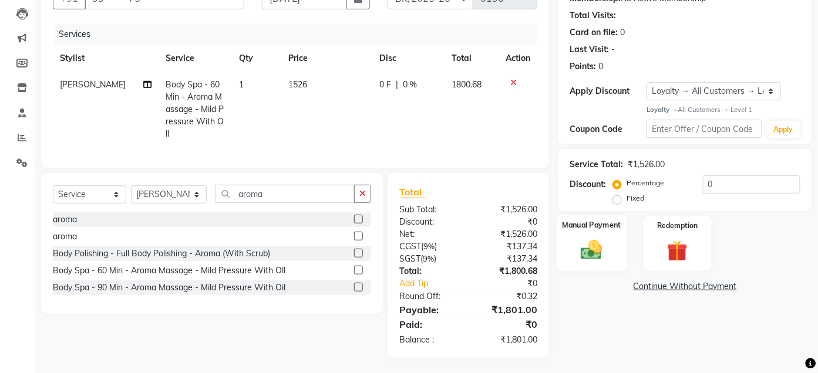
click at [594, 254] on img at bounding box center [592, 250] width 35 height 25
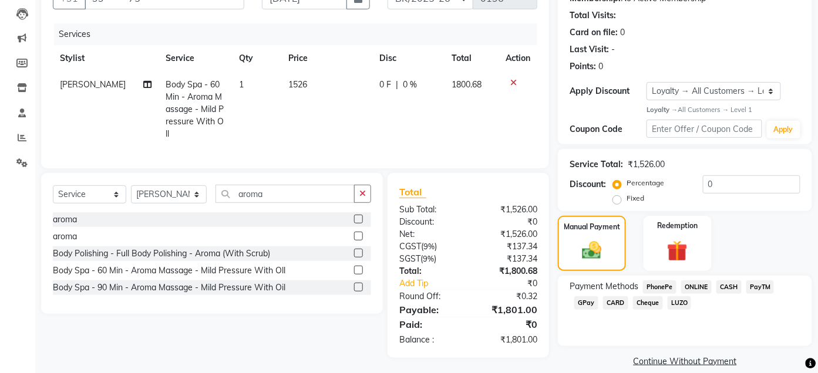
click at [612, 304] on span "CARD" at bounding box center [615, 304] width 25 height 14
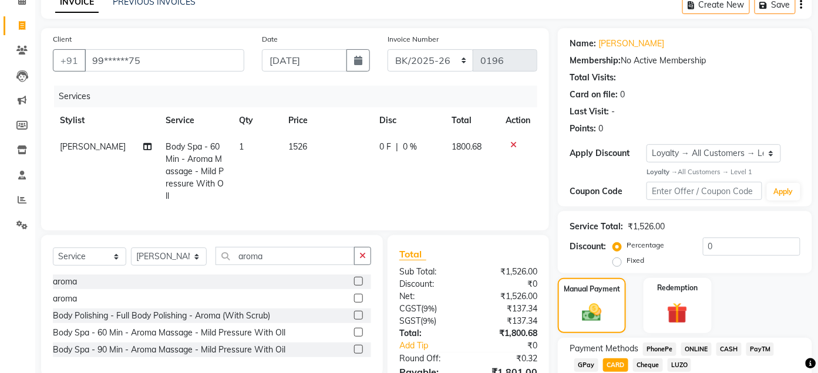
scroll to position [28, 0]
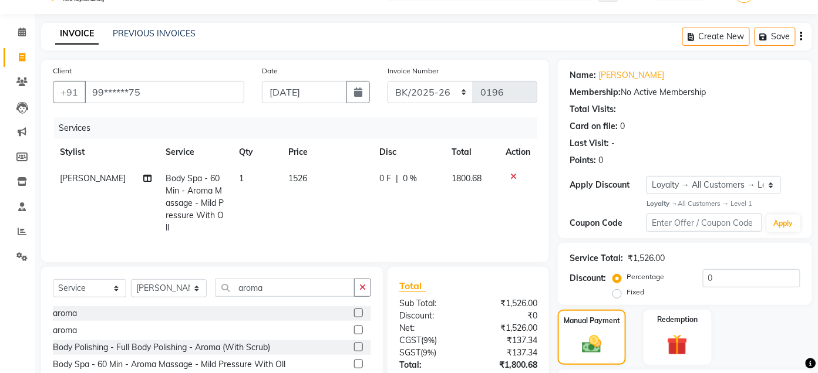
click at [301, 176] on td "1526" at bounding box center [326, 204] width 91 height 76
select select "30719"
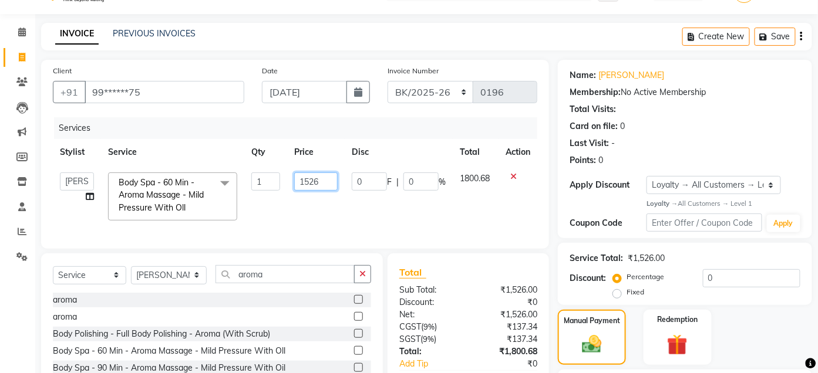
click at [318, 182] on input "1526" at bounding box center [315, 182] width 43 height 18
type input "1525"
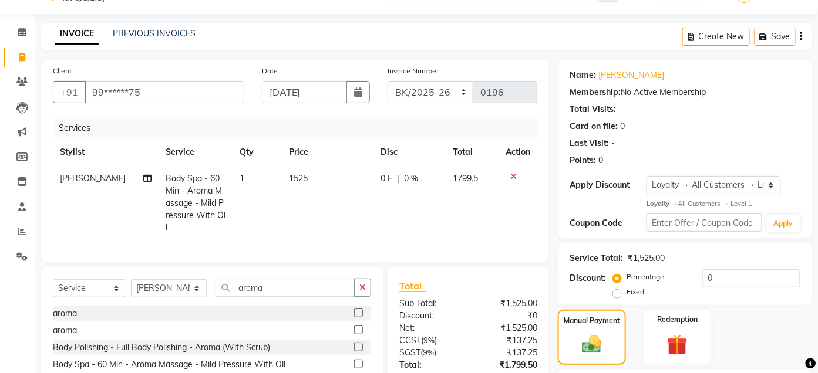
click at [556, 205] on div "Client +91 99******75 Date [DATE] Invoice Number ALN/2025-26 AL/2025-26 BKN/202…" at bounding box center [295, 278] width 526 height 437
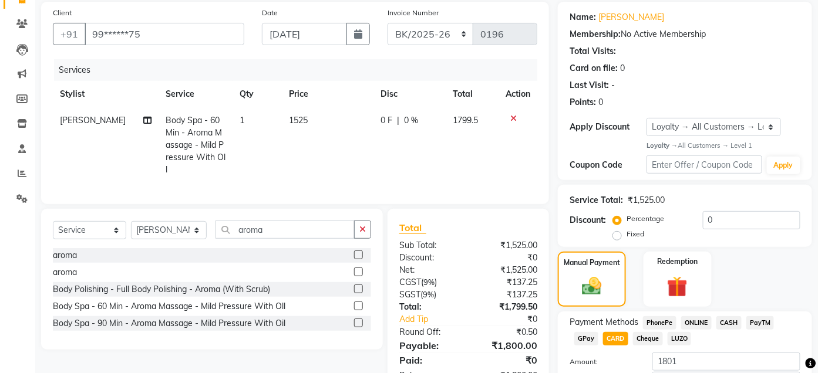
scroll to position [0, 0]
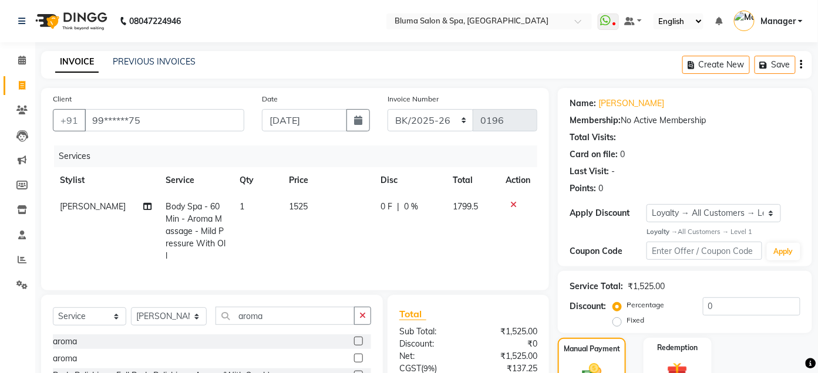
click at [299, 208] on span "1525" at bounding box center [298, 206] width 19 height 11
select select "30719"
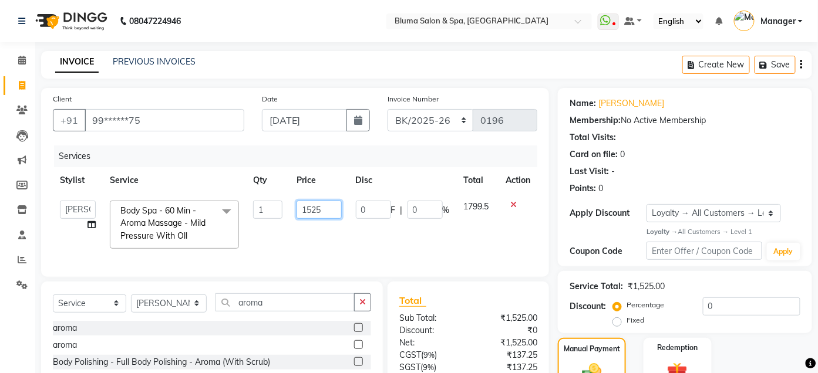
click at [324, 210] on input "1525" at bounding box center [319, 210] width 45 height 18
type input "1526"
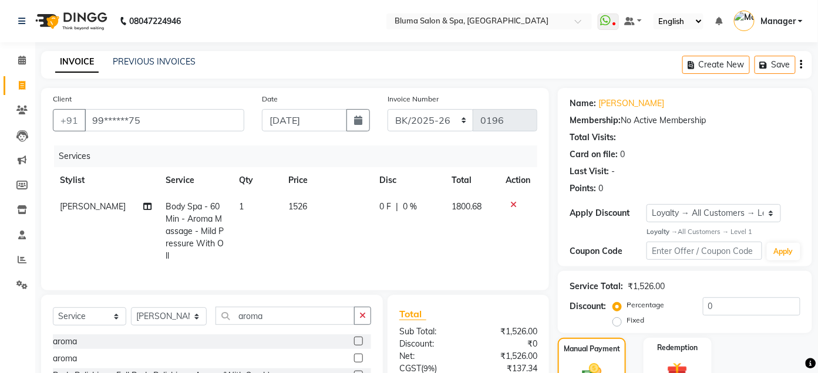
click at [553, 245] on div "Client +91 99******75 Date [DATE] Invoice Number ALN/2025-26 AL/2025-26 BKN/202…" at bounding box center [295, 306] width 526 height 437
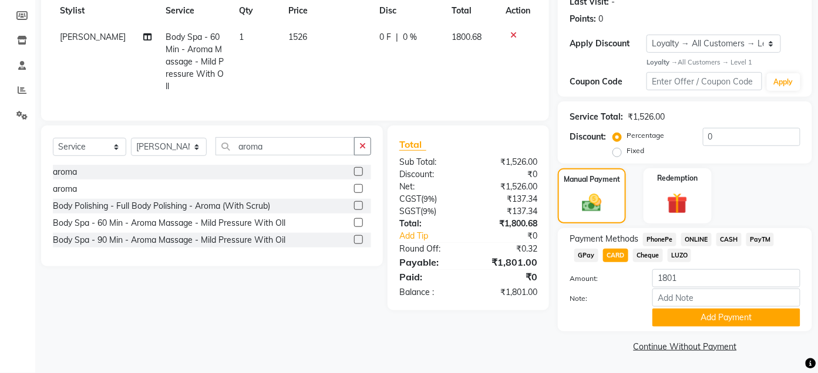
scroll to position [170, 0]
click at [737, 314] on button "Add Payment" at bounding box center [726, 318] width 148 height 18
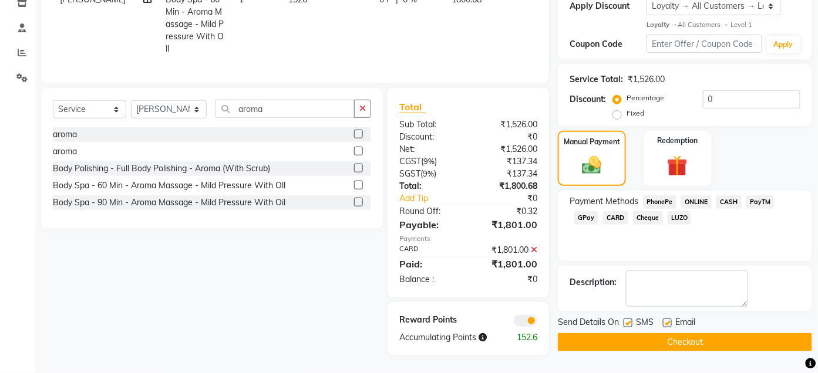
scroll to position [217, 0]
click at [713, 334] on button "Checkout" at bounding box center [685, 343] width 254 height 18
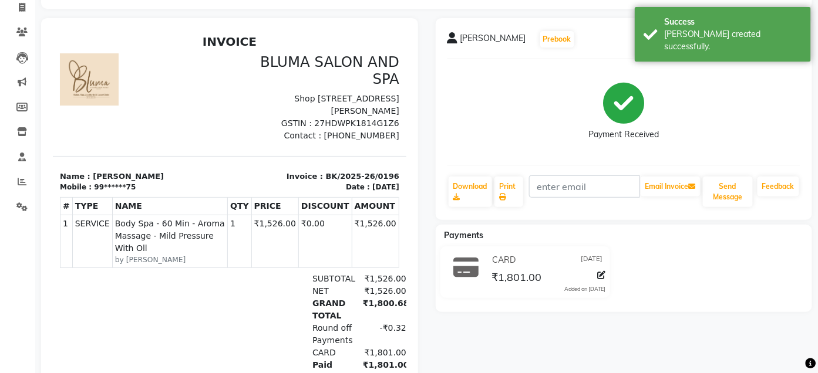
scroll to position [120, 0]
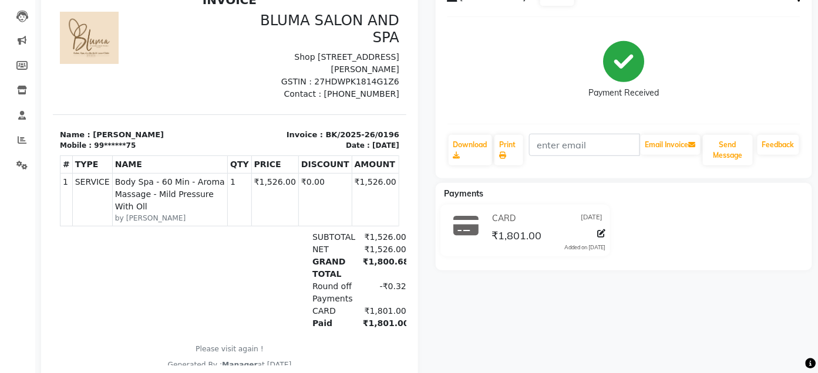
click at [713, 330] on div "[PERSON_NAME] Prebook Payment Received Download Print Email Invoice Send Messag…" at bounding box center [624, 179] width 395 height 405
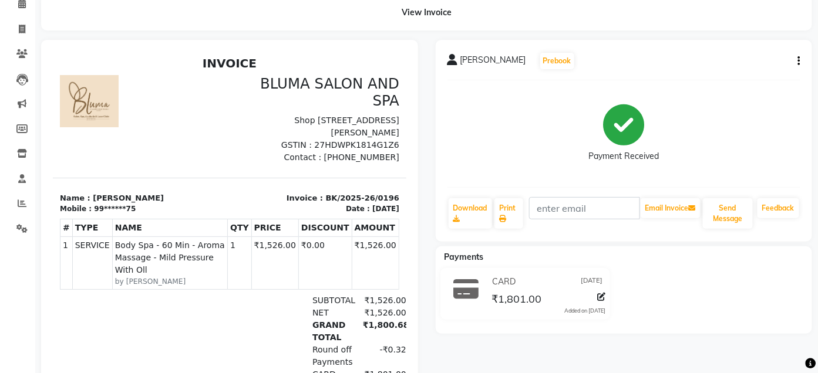
scroll to position [0, 0]
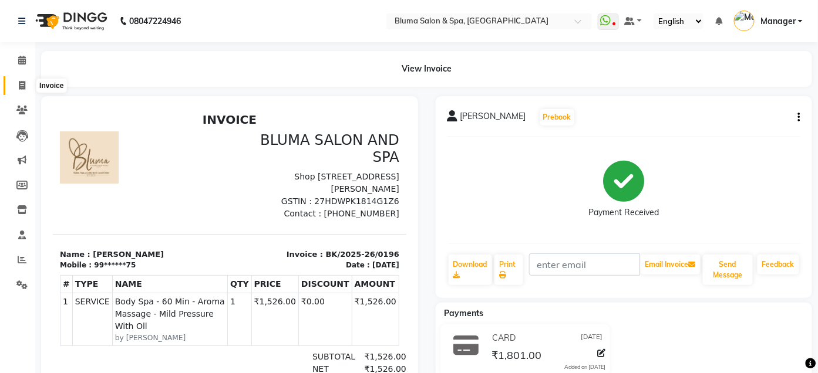
click at [20, 88] on icon at bounding box center [22, 85] width 6 height 9
select select "service"
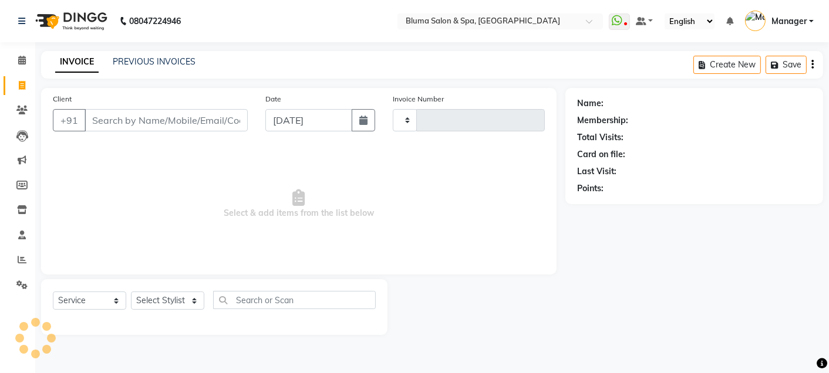
type input "0992"
select select "3653"
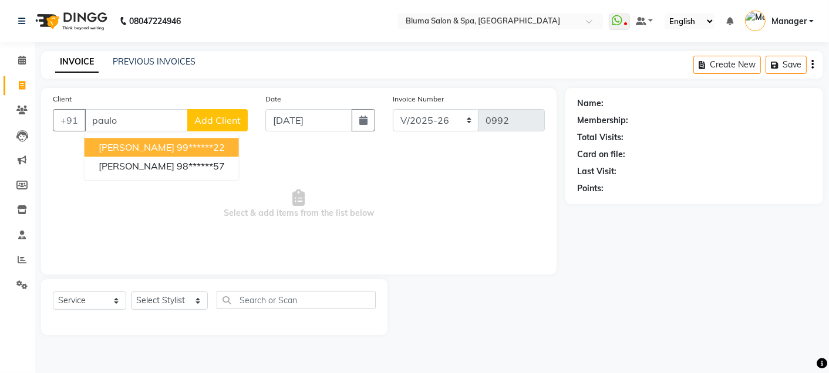
click at [208, 143] on ngb-highlight "99******22" at bounding box center [201, 148] width 48 height 12
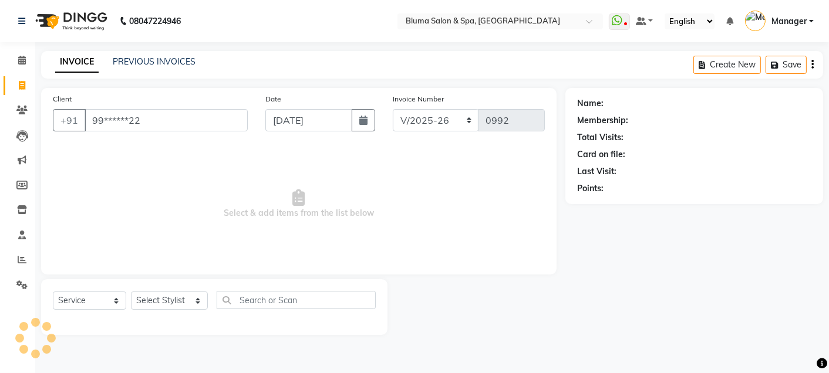
type input "99******22"
select select "2: Object"
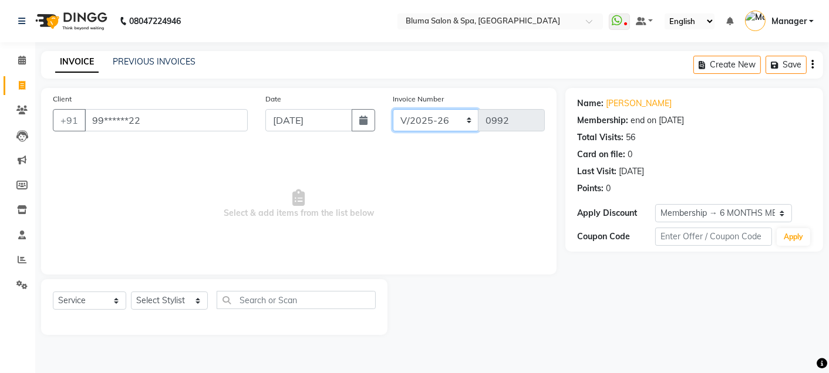
click at [433, 122] on select "ALN/2025-26 AL/2025-26 BKN/2025-26 BK/2025-26 V/2025 V/2025-26" at bounding box center [436, 120] width 86 height 22
select select "7730"
click at [393, 109] on select "ALN/2025-26 AL/2025-26 BKN/2025-26 BK/2025-26 V/2025 V/2025-26" at bounding box center [436, 120] width 86 height 22
type input "0266"
click at [172, 304] on select "Select Stylist Admin Ajay [PERSON_NAME] [PERSON_NAME] [PERSON_NAME] [PERSON_NAM…" at bounding box center [169, 301] width 77 height 18
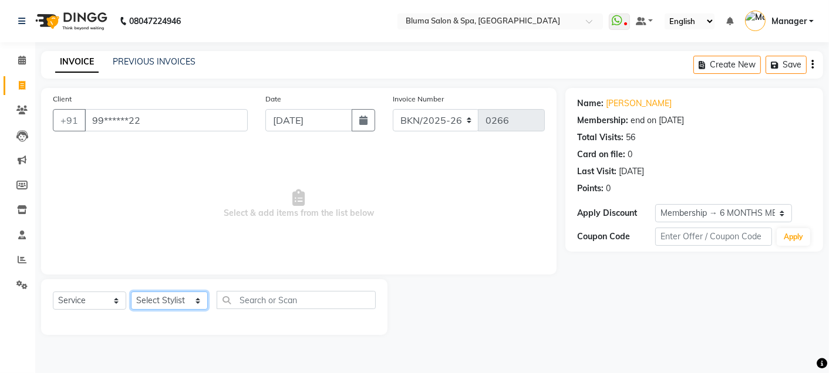
select select "75675"
click at [131, 292] on select "Select Stylist Admin Ajay [PERSON_NAME] [PERSON_NAME] [PERSON_NAME] [PERSON_NAM…" at bounding box center [169, 301] width 77 height 18
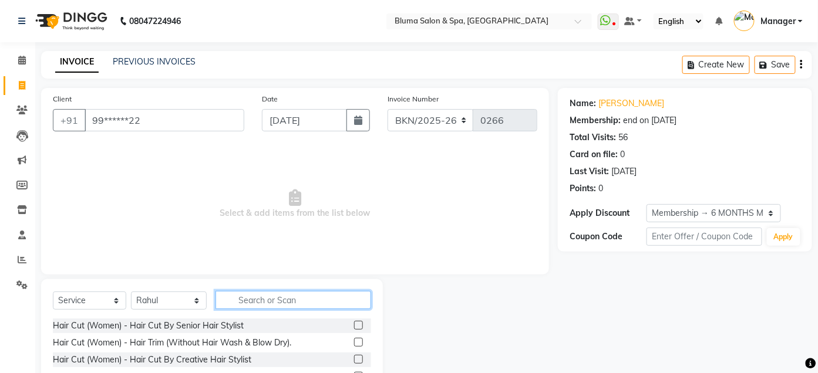
click at [301, 294] on input "text" at bounding box center [293, 300] width 156 height 18
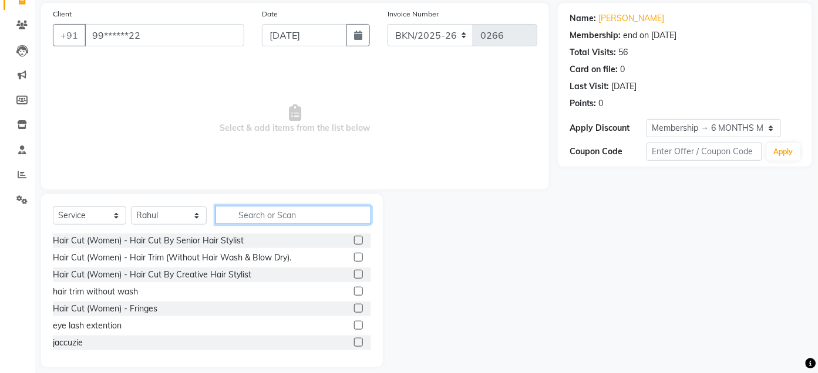
scroll to position [96, 0]
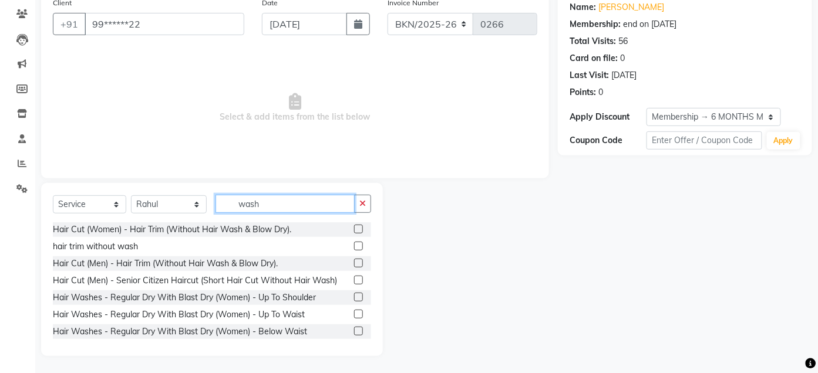
type input "wash"
click at [354, 296] on label at bounding box center [358, 297] width 9 height 9
click at [354, 296] on input "checkbox" at bounding box center [358, 298] width 8 height 8
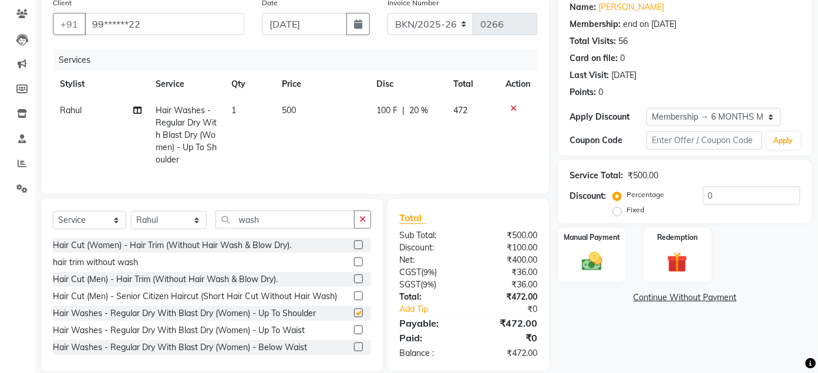
checkbox input "false"
click at [511, 106] on icon at bounding box center [513, 109] width 6 height 8
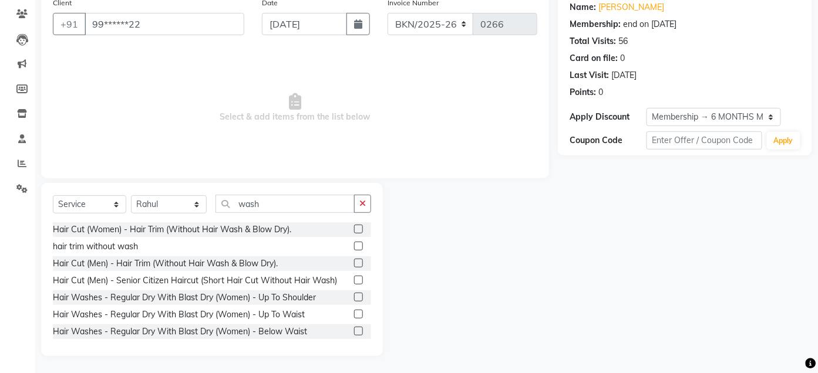
click at [354, 314] on label at bounding box center [358, 314] width 9 height 9
click at [354, 314] on input "checkbox" at bounding box center [358, 315] width 8 height 8
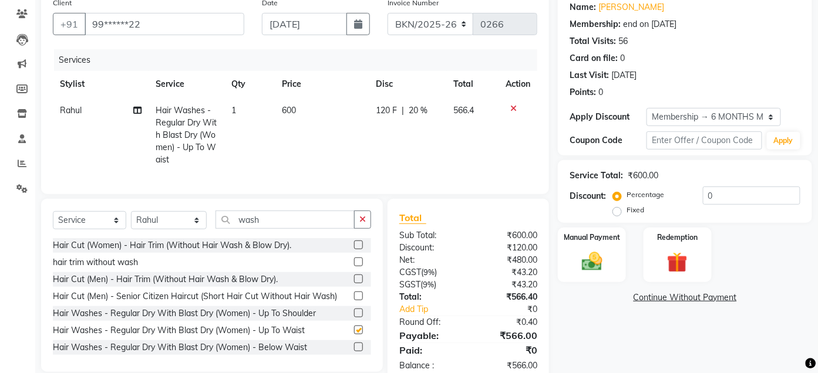
checkbox input "false"
click at [362, 224] on icon "button" at bounding box center [362, 219] width 6 height 8
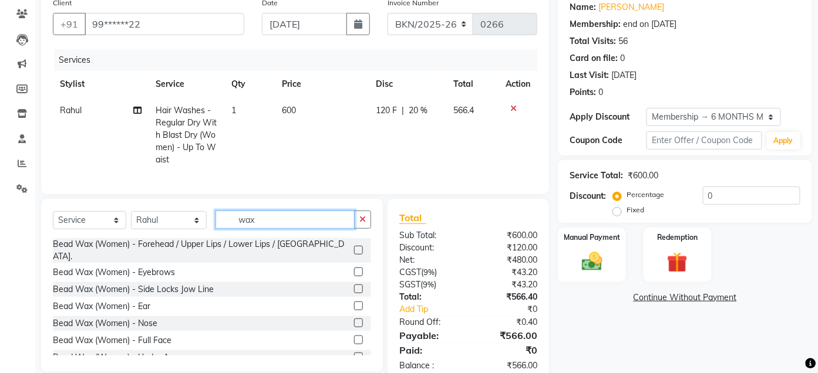
type input "wax"
click at [354, 356] on label at bounding box center [358, 357] width 9 height 9
click at [354, 356] on input "checkbox" at bounding box center [358, 358] width 8 height 8
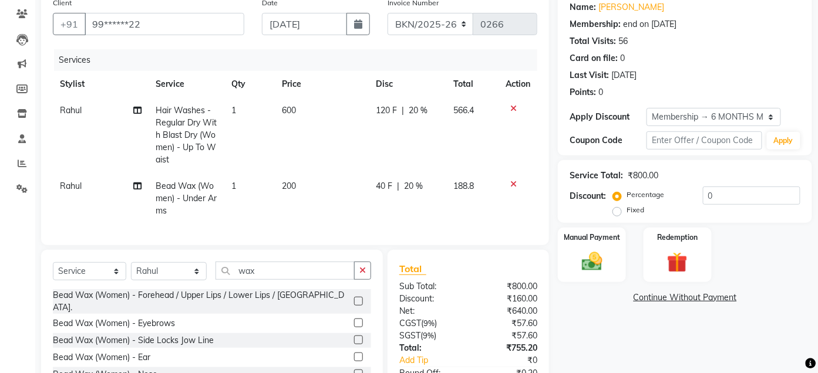
checkbox input "false"
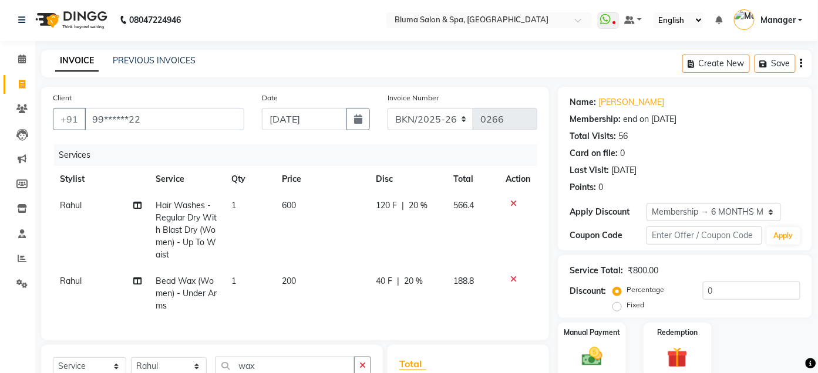
scroll to position [0, 0]
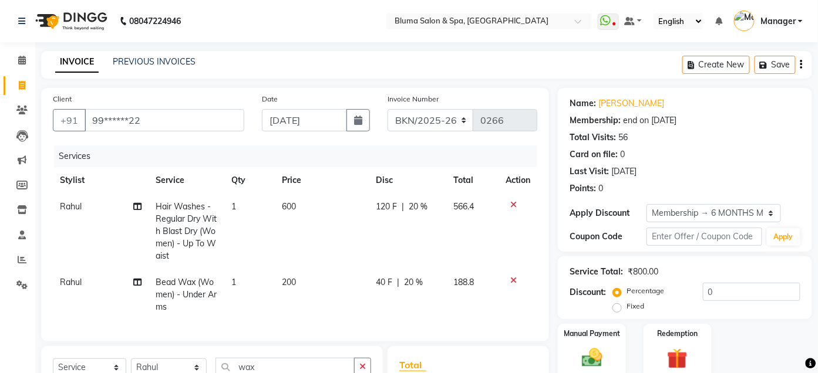
click at [803, 68] on div "Create New Save" at bounding box center [747, 65] width 130 height 28
click at [801, 65] on icon "button" at bounding box center [801, 65] width 2 height 1
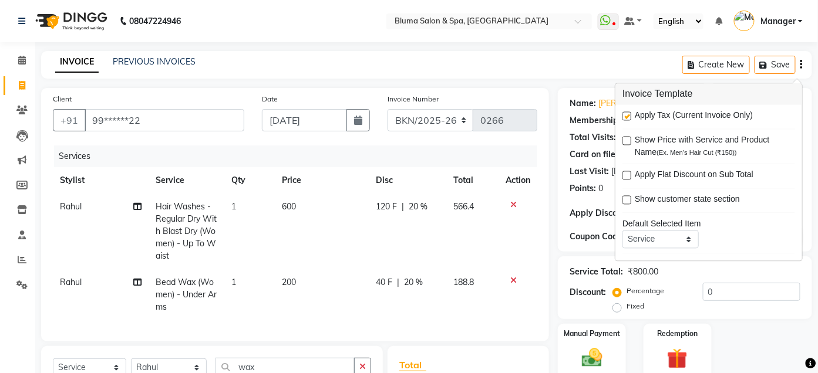
click at [629, 116] on label at bounding box center [626, 116] width 9 height 9
click at [629, 116] on input "checkbox" at bounding box center [626, 117] width 8 height 8
click at [629, 116] on label at bounding box center [626, 116] width 9 height 9
click at [629, 116] on input "checkbox" at bounding box center [626, 117] width 8 height 8
click at [629, 116] on label at bounding box center [626, 116] width 9 height 9
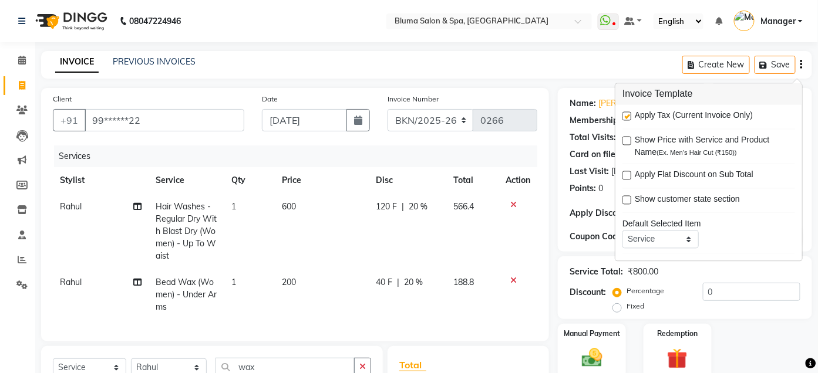
click at [629, 116] on input "checkbox" at bounding box center [626, 117] width 8 height 8
checkbox input "false"
click at [555, 153] on div "Client +91 99******22 Date [DATE] Invoice Number ALN/2025-26 AL/2025-26 BKN/202…" at bounding box center [295, 304] width 526 height 432
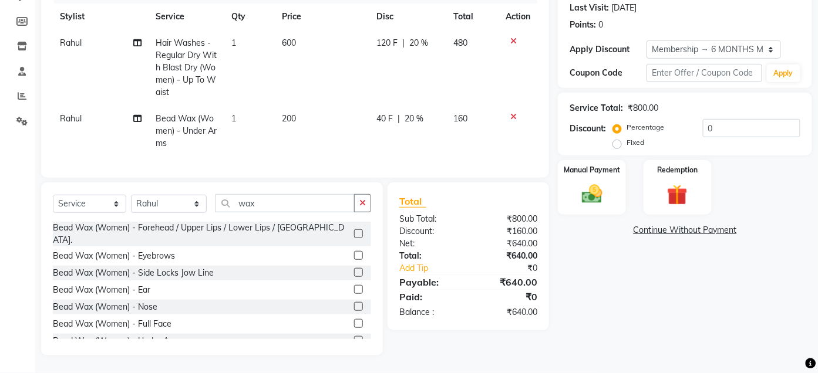
scroll to position [174, 0]
click at [592, 182] on img at bounding box center [592, 194] width 35 height 25
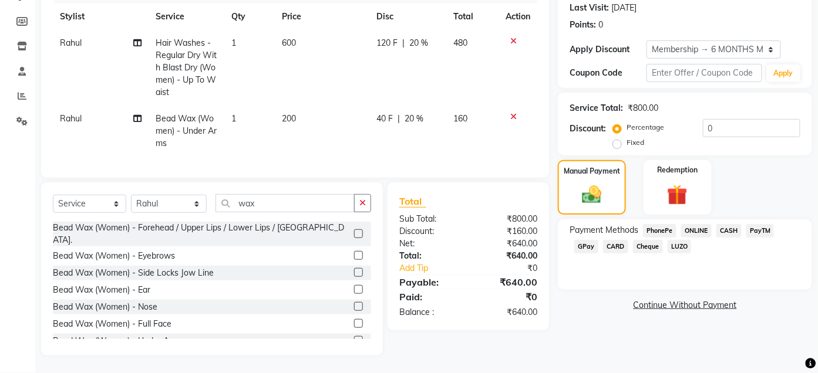
click at [731, 224] on span "CASH" at bounding box center [728, 231] width 25 height 14
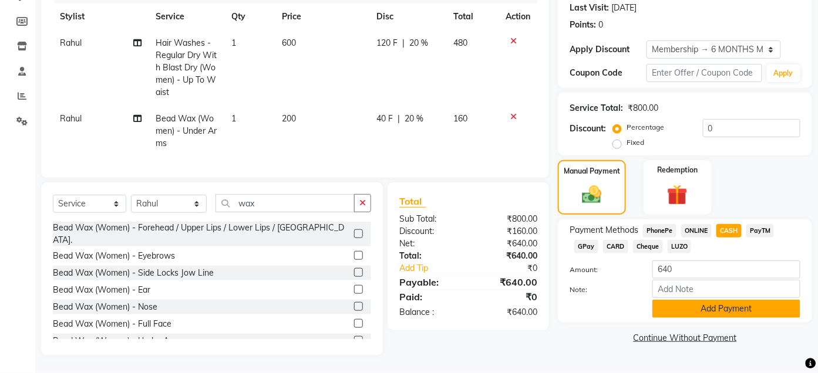
click at [730, 301] on button "Add Payment" at bounding box center [726, 309] width 148 height 18
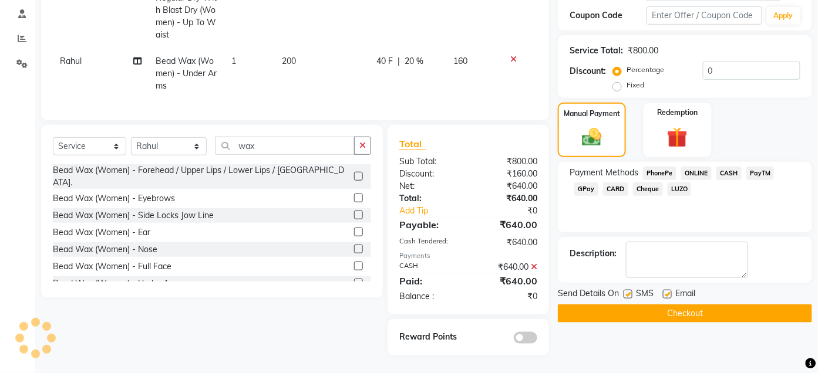
scroll to position [231, 0]
click at [628, 290] on label at bounding box center [628, 294] width 9 height 9
click at [628, 291] on input "checkbox" at bounding box center [628, 295] width 8 height 8
checkbox input "false"
click at [666, 290] on label at bounding box center [667, 294] width 9 height 9
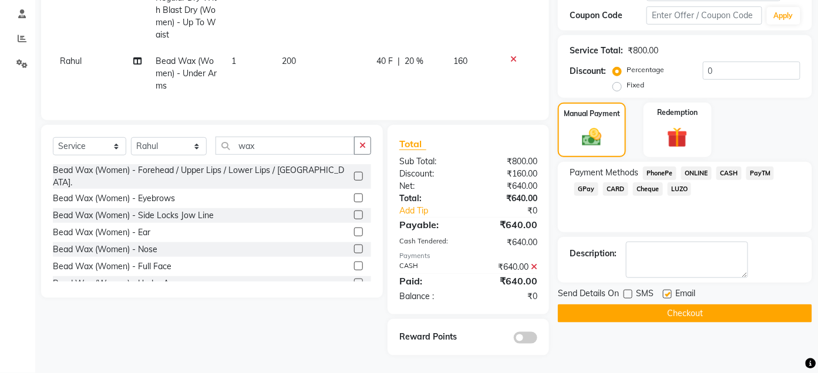
click at [666, 291] on input "checkbox" at bounding box center [667, 295] width 8 height 8
checkbox input "false"
click at [673, 305] on button "Checkout" at bounding box center [685, 314] width 254 height 18
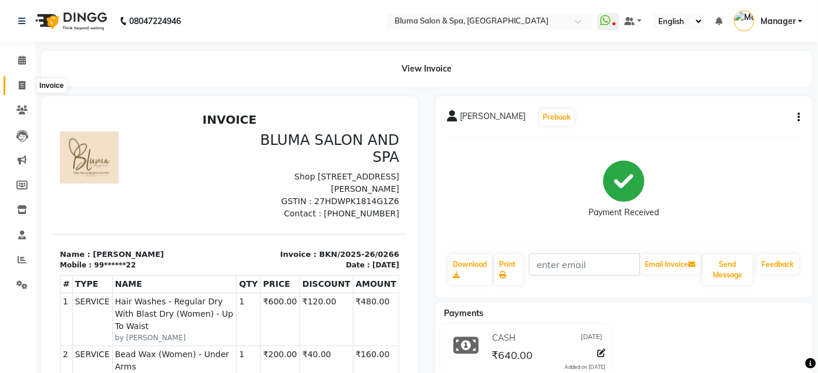
click at [26, 83] on span at bounding box center [22, 86] width 21 height 14
select select "service"
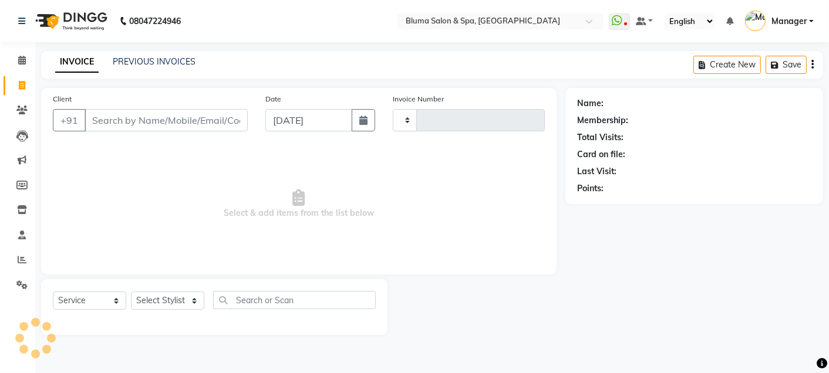
type input "0992"
select select "3653"
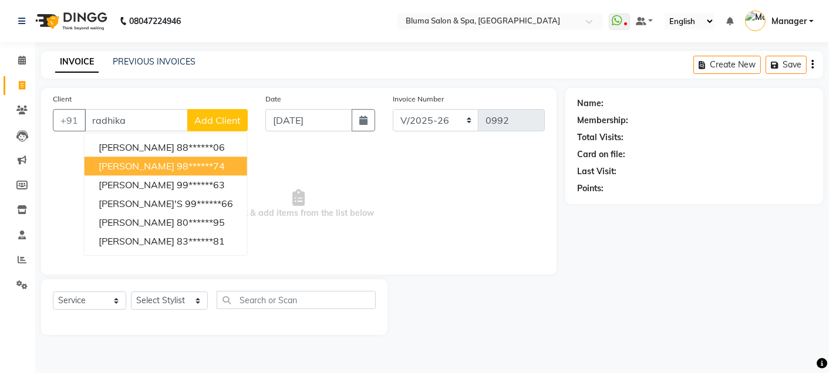
click at [190, 167] on ngb-highlight "98******74" at bounding box center [201, 166] width 48 height 12
type input "98******74"
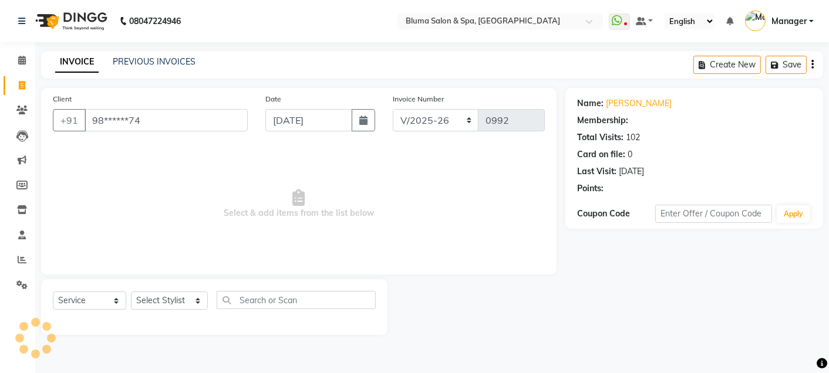
select select "1: Object"
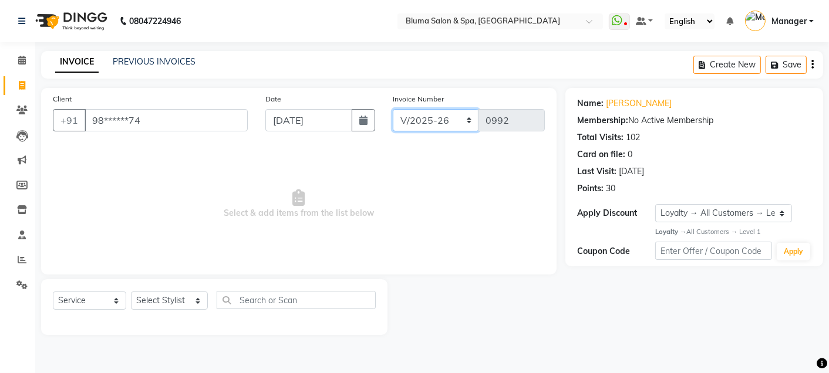
click at [434, 122] on select "ALN/2025-26 AL/2025-26 BKN/2025-26 BK/2025-26 V/2025 V/2025-26" at bounding box center [436, 120] width 86 height 22
select select "7730"
click at [393, 109] on select "ALN/2025-26 AL/2025-26 BKN/2025-26 BK/2025-26 V/2025 V/2025-26" at bounding box center [436, 120] width 86 height 22
type input "0267"
click at [197, 305] on select "Select Stylist Admin Ajay [PERSON_NAME] [PERSON_NAME] [PERSON_NAME] [PERSON_NAM…" at bounding box center [169, 301] width 77 height 18
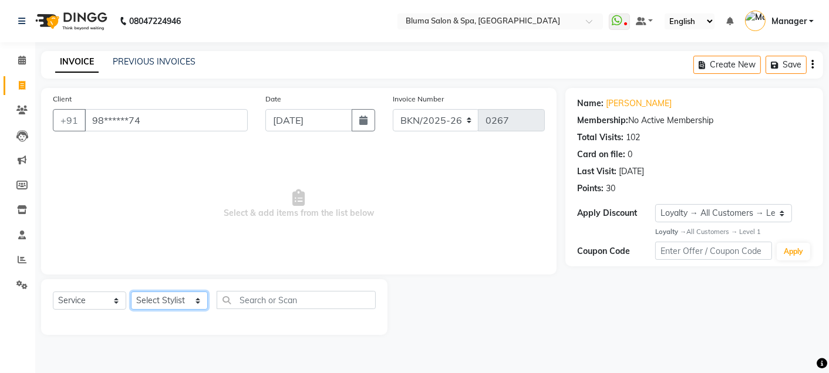
select select "30719"
click at [131, 292] on select "Select Stylist Admin Ajay [PERSON_NAME] [PERSON_NAME] [PERSON_NAME] [PERSON_NAM…" at bounding box center [169, 301] width 77 height 18
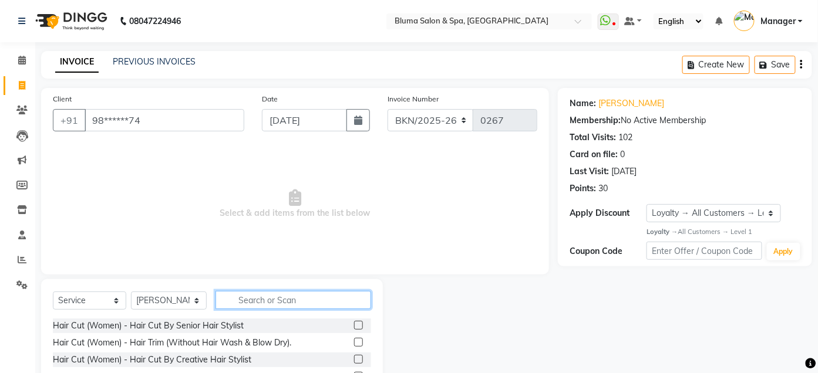
click at [320, 304] on input "text" at bounding box center [293, 300] width 156 height 18
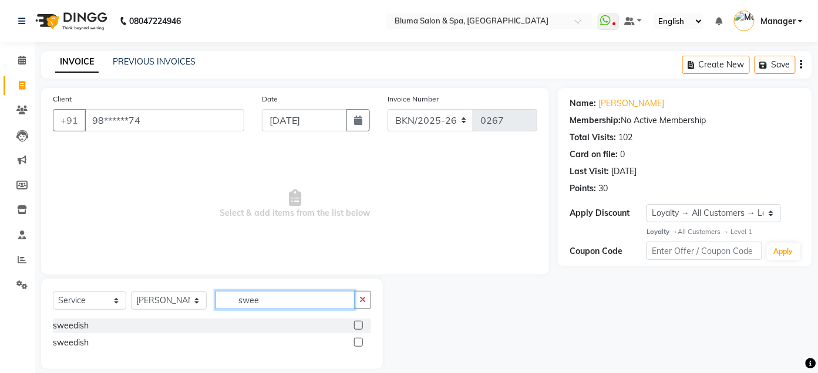
type input "swee"
click at [359, 328] on label at bounding box center [358, 325] width 9 height 9
click at [359, 328] on input "checkbox" at bounding box center [358, 326] width 8 height 8
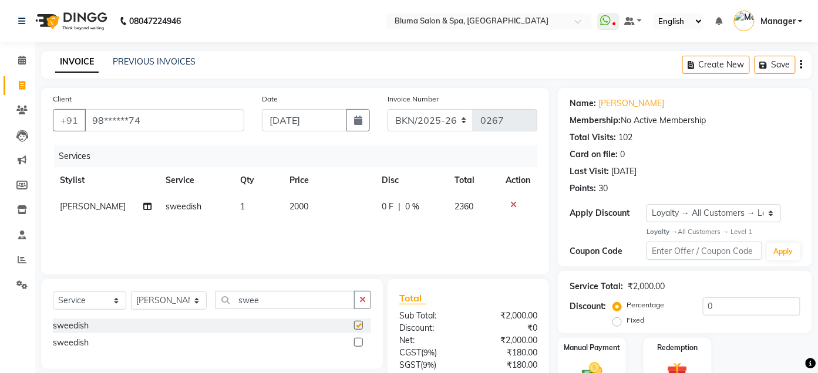
checkbox input "false"
click at [516, 201] on icon at bounding box center [513, 205] width 6 height 8
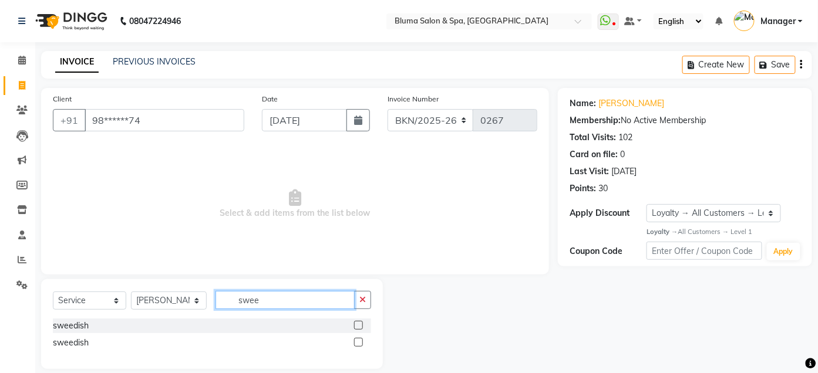
click at [335, 302] on input "swee" at bounding box center [284, 300] width 139 height 18
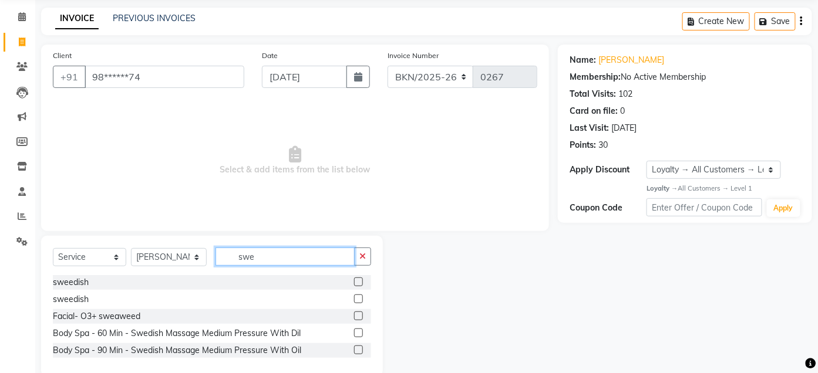
scroll to position [64, 0]
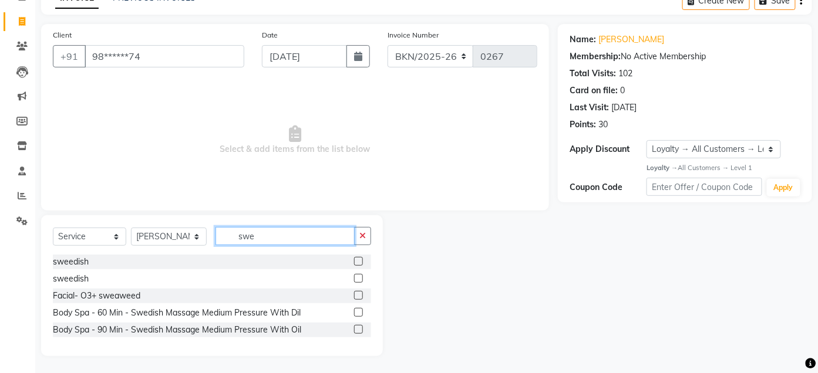
type input "swe"
click at [359, 329] on label at bounding box center [358, 329] width 9 height 9
click at [359, 329] on input "checkbox" at bounding box center [358, 330] width 8 height 8
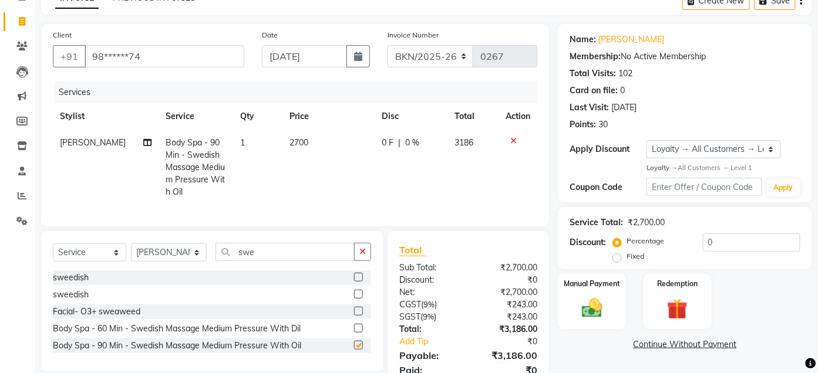
checkbox input "false"
click at [409, 142] on span "0 %" at bounding box center [412, 143] width 14 height 12
select select "30719"
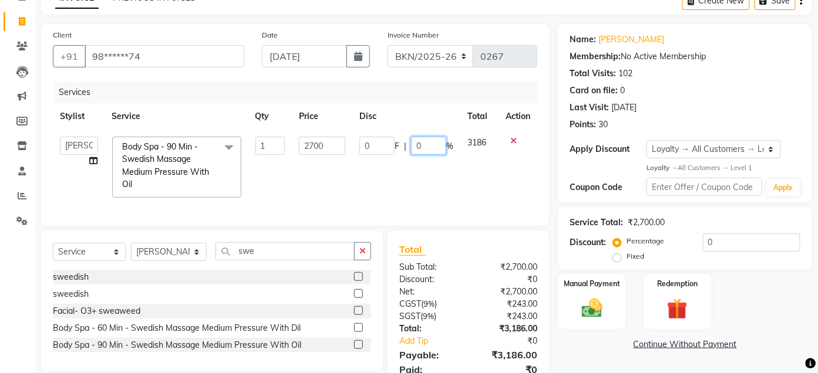
click at [433, 143] on input "0" at bounding box center [428, 146] width 35 height 18
type input "11"
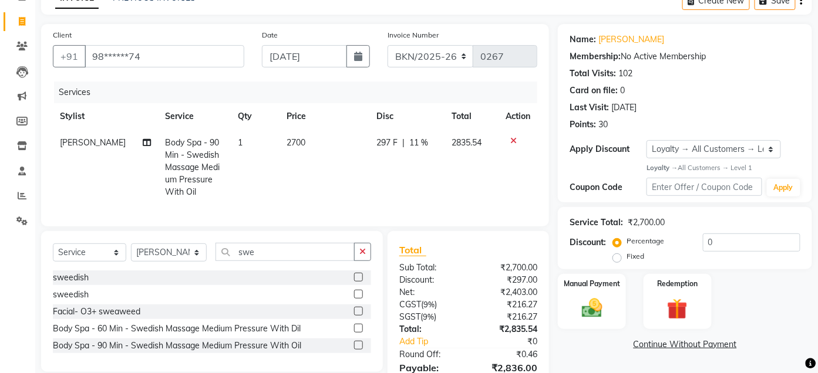
click at [553, 164] on div "Client +91 98******74 Date [DATE] Invoice Number ALN/2025-26 AL/2025-26 BKN/202…" at bounding box center [295, 220] width 526 height 392
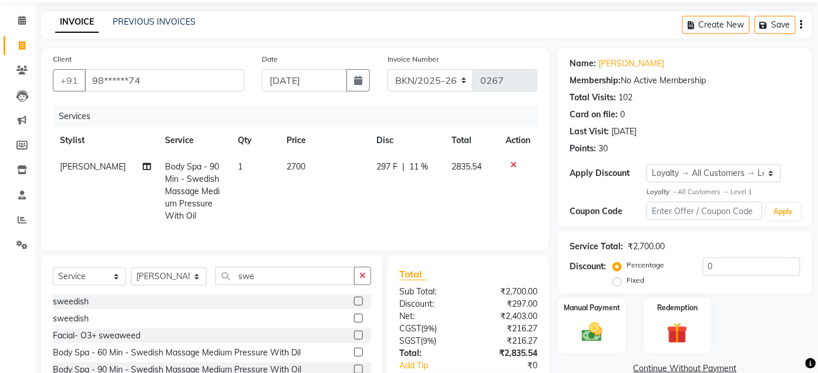
scroll to position [0, 0]
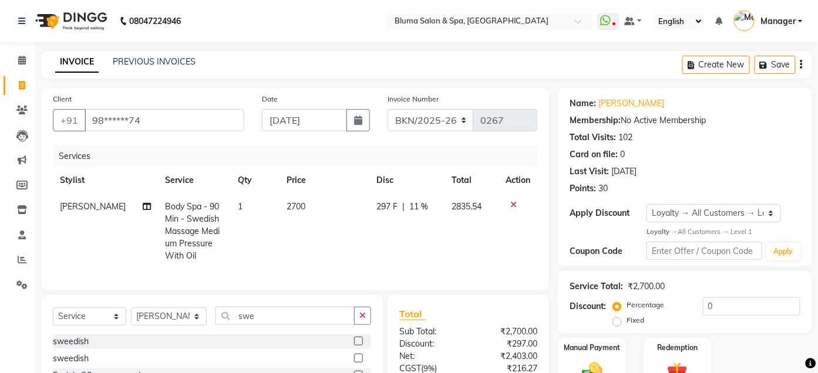
click at [801, 65] on icon "button" at bounding box center [801, 65] width 2 height 1
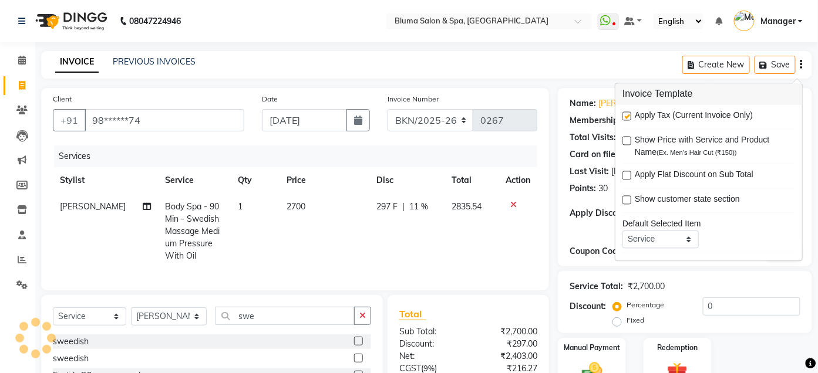
click at [627, 115] on label at bounding box center [626, 116] width 9 height 9
click at [627, 115] on input "checkbox" at bounding box center [626, 117] width 8 height 8
checkbox input "false"
click at [555, 169] on div "Client +91 98******74 Date [DATE] Invoice Number ALN/2025-26 AL/2025-26 BKN/202…" at bounding box center [295, 265] width 526 height 355
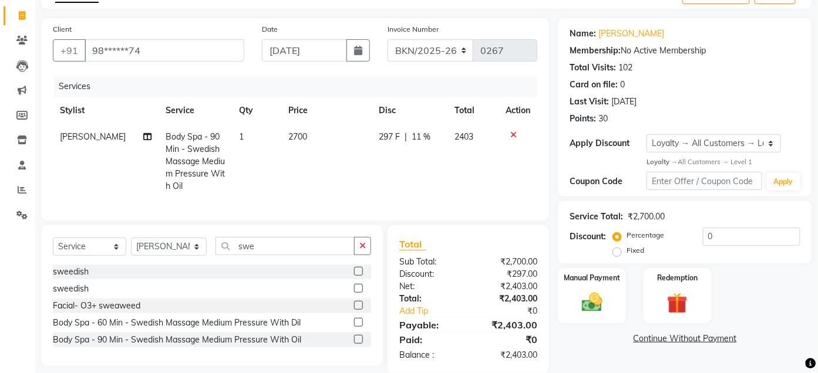
scroll to position [98, 0]
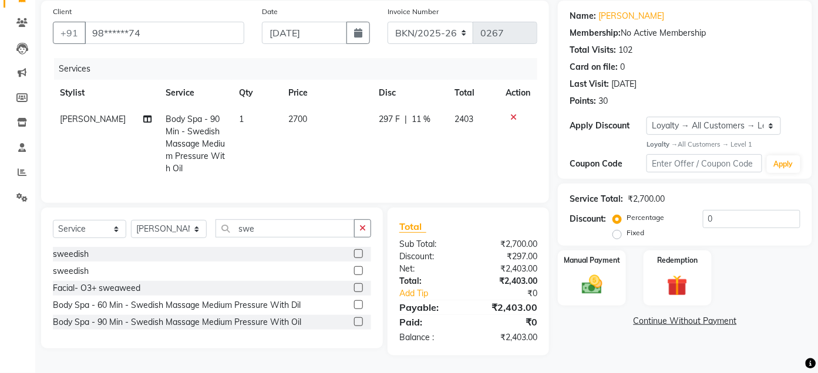
click at [423, 113] on span "11 %" at bounding box center [421, 119] width 19 height 12
select select "30719"
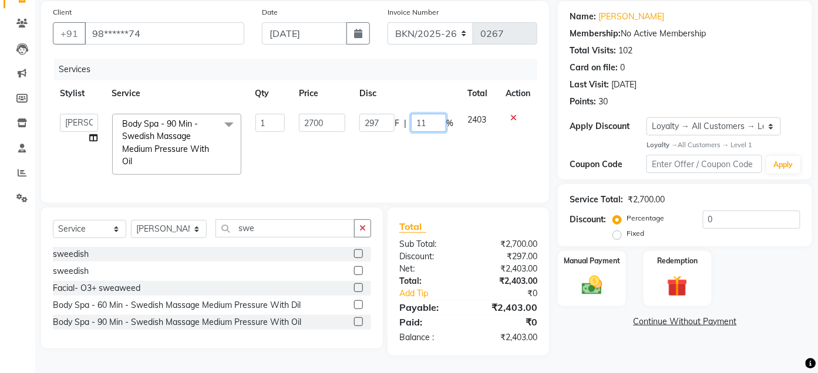
click at [439, 114] on input "11" at bounding box center [428, 123] width 35 height 18
type input "1"
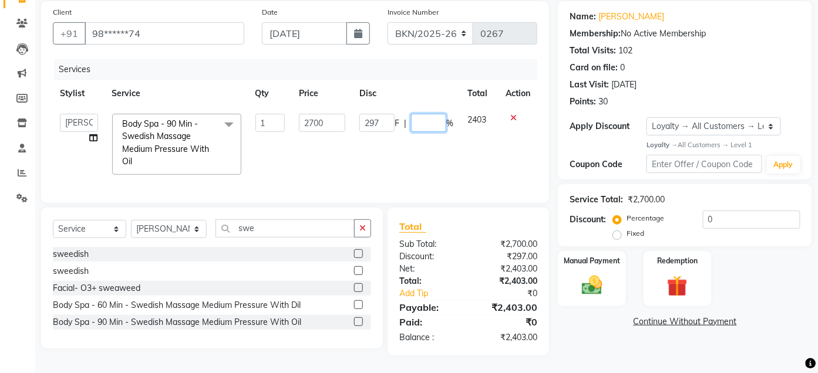
type input "0"
type input "11"
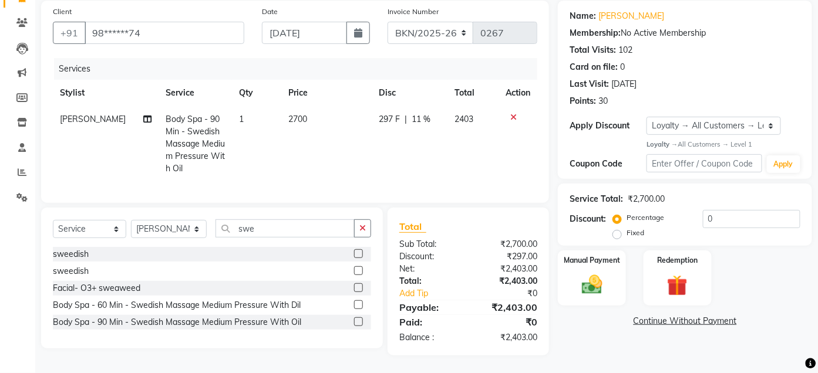
click at [552, 159] on div "Client +91 98******74 Date [DATE] Invoice Number ALN/2025-26 AL/2025-26 BKN/202…" at bounding box center [295, 178] width 526 height 355
click at [362, 231] on icon "button" at bounding box center [362, 228] width 6 height 8
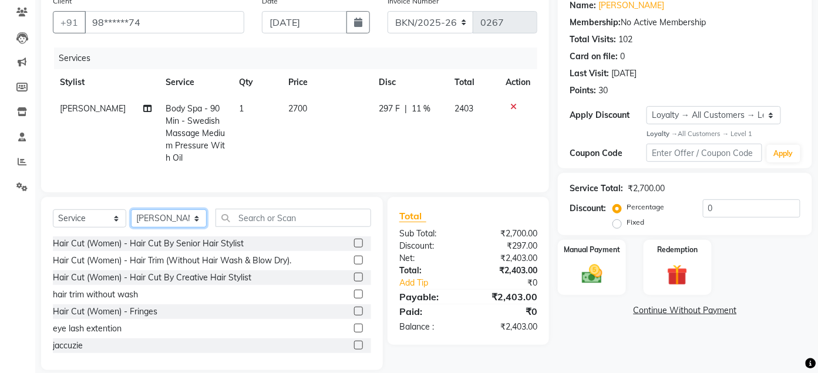
click at [199, 228] on select "Select Stylist Admin Ajay [PERSON_NAME] [PERSON_NAME] [PERSON_NAME] [PERSON_NAM…" at bounding box center [169, 219] width 76 height 18
select select "34795"
click at [131, 221] on select "Select Stylist Admin Ajay [PERSON_NAME] [PERSON_NAME] [PERSON_NAME] [PERSON_NAM…" at bounding box center [169, 219] width 76 height 18
click at [349, 227] on input "text" at bounding box center [293, 218] width 156 height 18
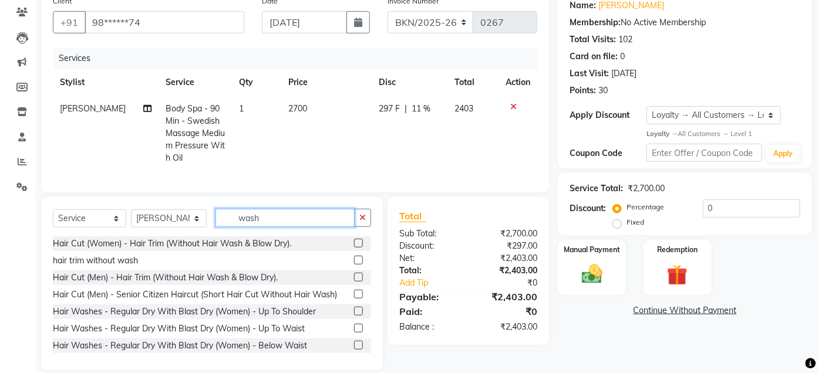
type input "wash"
click at [354, 333] on label at bounding box center [358, 328] width 9 height 9
click at [354, 333] on input "checkbox" at bounding box center [358, 329] width 8 height 8
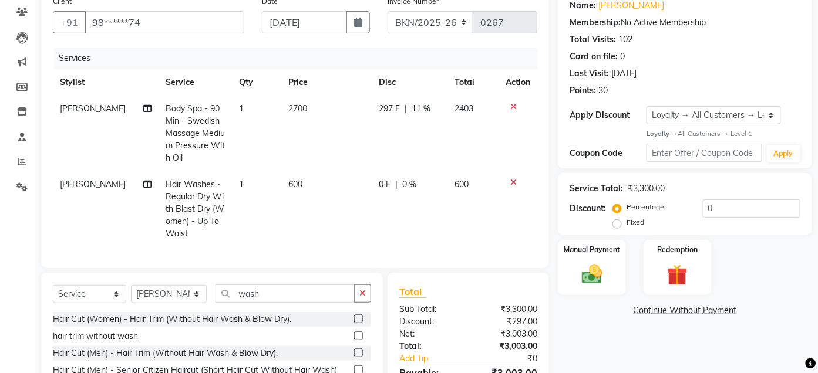
checkbox input "false"
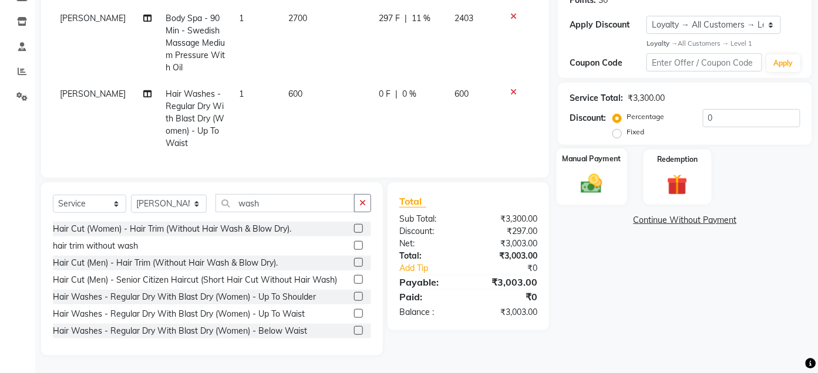
click at [599, 174] on img at bounding box center [592, 184] width 35 height 25
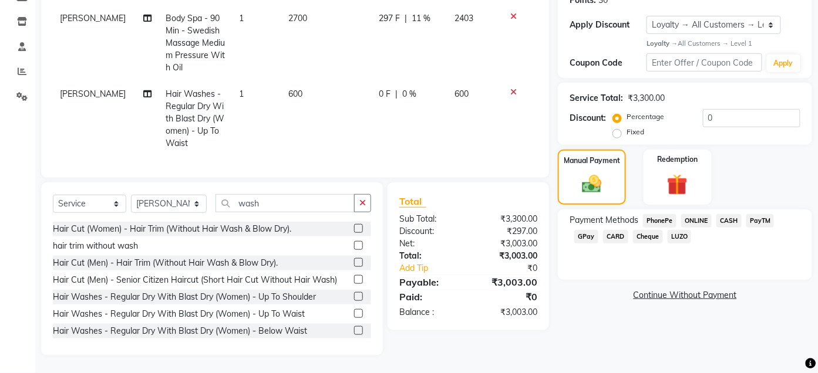
click at [727, 214] on span "CASH" at bounding box center [728, 221] width 25 height 14
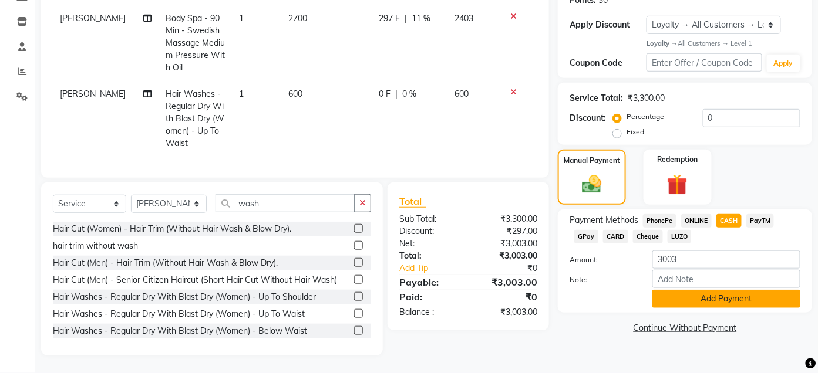
click at [698, 290] on button "Add Payment" at bounding box center [726, 299] width 148 height 18
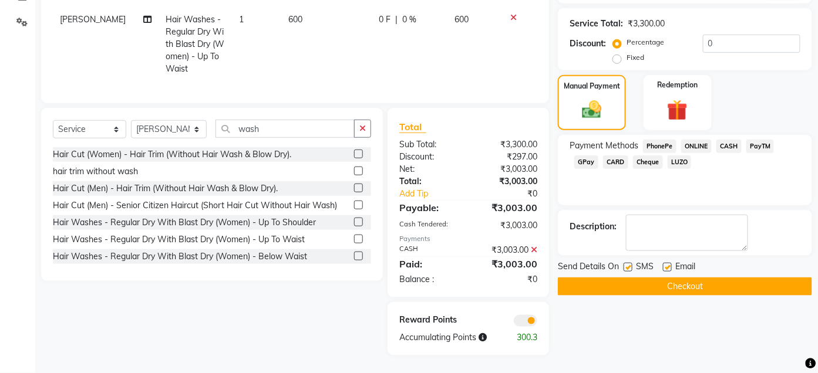
scroll to position [285, 0]
click at [628, 263] on label at bounding box center [628, 267] width 9 height 9
click at [628, 264] on input "checkbox" at bounding box center [628, 268] width 8 height 8
checkbox input "false"
click at [668, 263] on label at bounding box center [667, 267] width 9 height 9
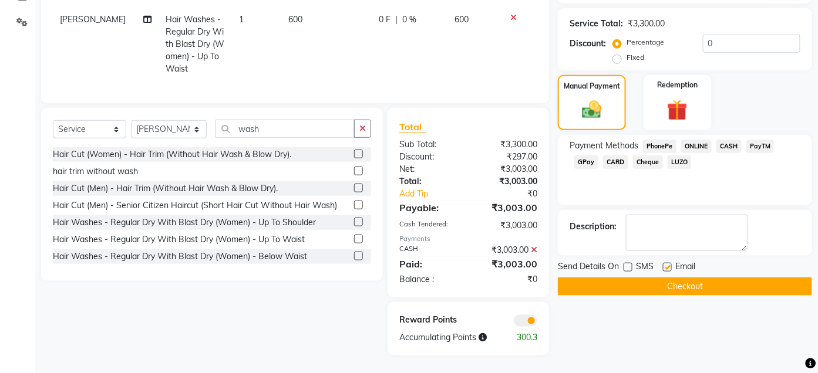
click at [668, 264] on input "checkbox" at bounding box center [667, 268] width 8 height 8
checkbox input "false"
click at [672, 278] on button "Checkout" at bounding box center [685, 287] width 254 height 18
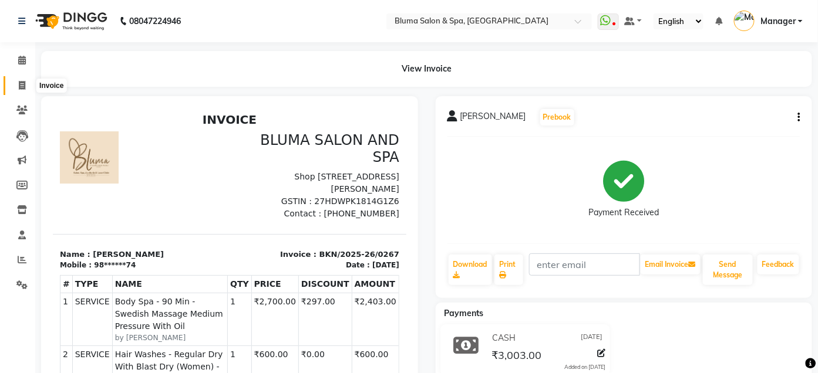
click at [31, 80] on span at bounding box center [22, 86] width 21 height 14
select select "service"
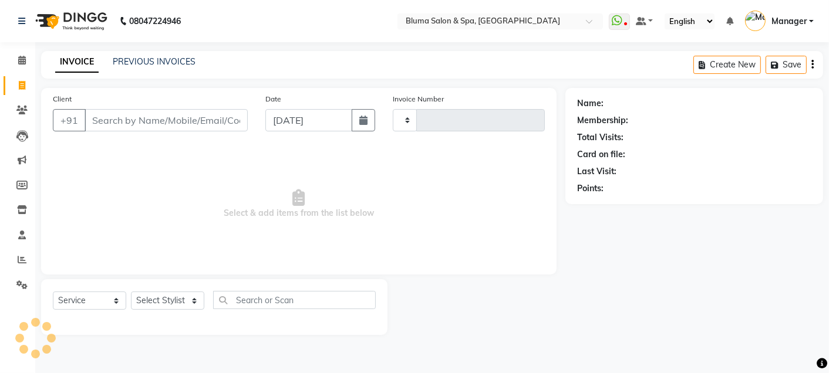
type input "0992"
select select "3653"
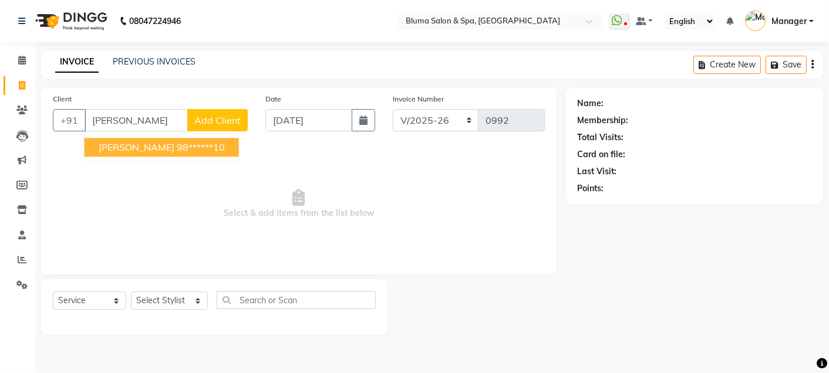
click at [166, 144] on span "[PERSON_NAME]" at bounding box center [137, 148] width 76 height 12
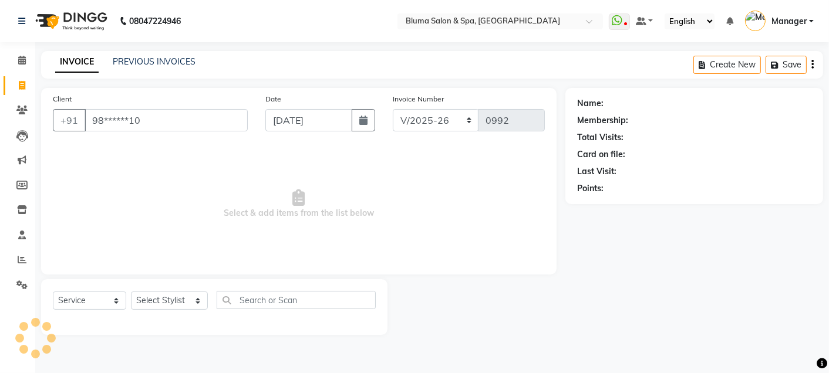
type input "98******10"
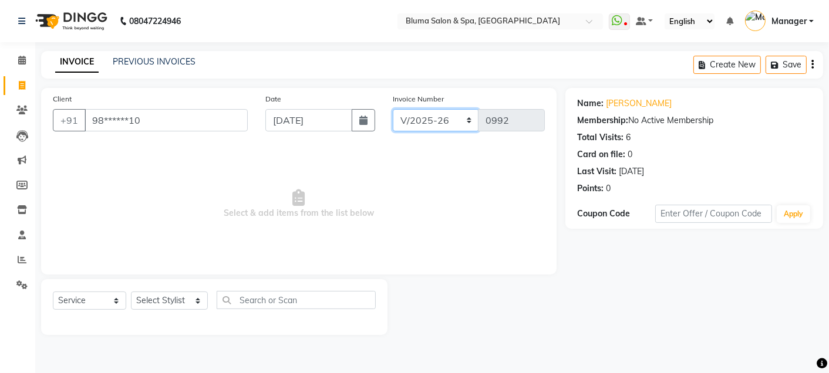
click at [426, 127] on select "ALN/2025-26 AL/2025-26 BKN/2025-26 BK/2025-26 V/2025 V/2025-26" at bounding box center [436, 120] width 86 height 22
select select "7730"
click at [393, 109] on select "ALN/2025-26 AL/2025-26 BKN/2025-26 BK/2025-26 V/2025 V/2025-26" at bounding box center [436, 120] width 86 height 22
type input "0268"
click at [189, 302] on select "Select Stylist Admin Ajay [PERSON_NAME] [PERSON_NAME] [PERSON_NAME] [PERSON_NAM…" at bounding box center [169, 301] width 77 height 18
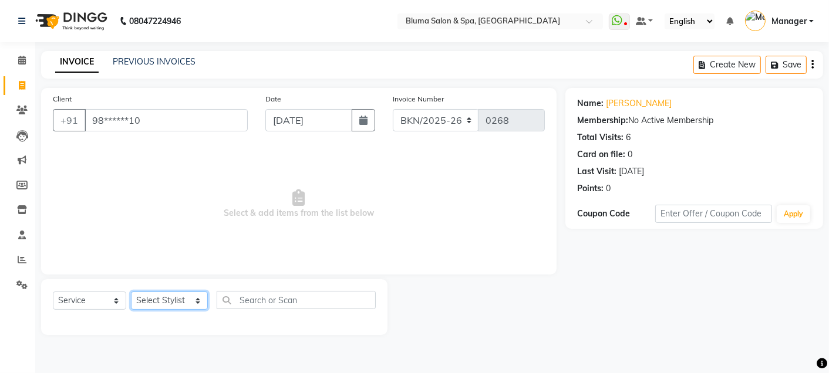
select select "17128"
click at [131, 292] on select "Select Stylist Admin Ajay [PERSON_NAME] [PERSON_NAME] [PERSON_NAME] [PERSON_NAM…" at bounding box center [169, 301] width 77 height 18
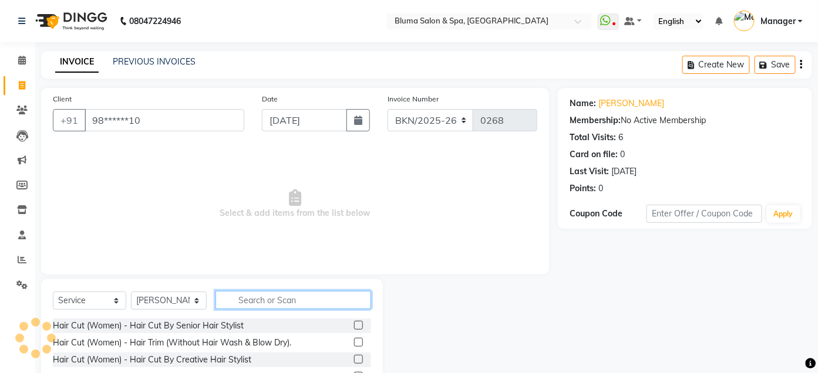
click at [268, 296] on input "text" at bounding box center [293, 300] width 156 height 18
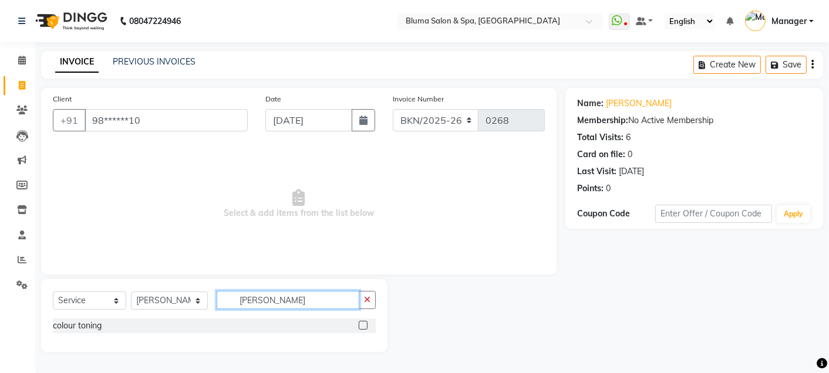
type input "[PERSON_NAME]"
click at [363, 326] on label at bounding box center [363, 325] width 9 height 9
click at [363, 326] on input "checkbox" at bounding box center [363, 326] width 8 height 8
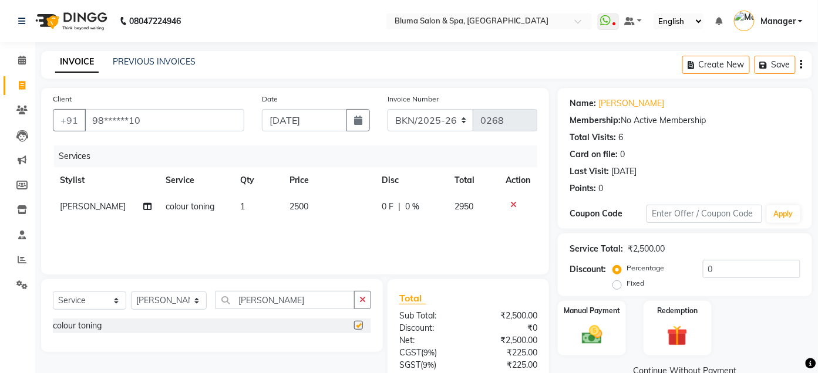
checkbox input "false"
click at [800, 65] on icon "button" at bounding box center [801, 65] width 2 height 1
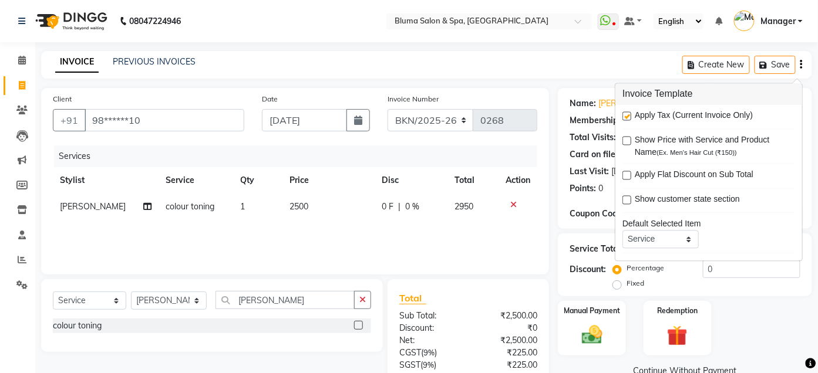
click at [625, 117] on label at bounding box center [626, 116] width 9 height 9
click at [625, 117] on input "checkbox" at bounding box center [626, 117] width 8 height 8
checkbox input "false"
click at [554, 137] on div "Client +91 98******10 Date [DATE] Invoice Number ALN/2025-26 AL/2025-26 BKN/202…" at bounding box center [295, 257] width 526 height 339
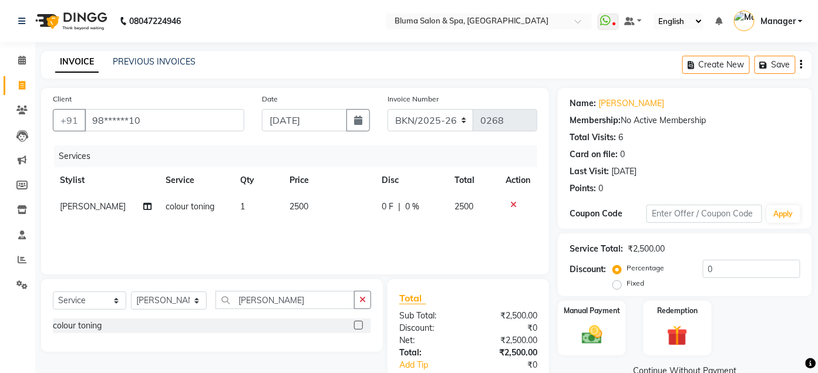
scroll to position [71, 0]
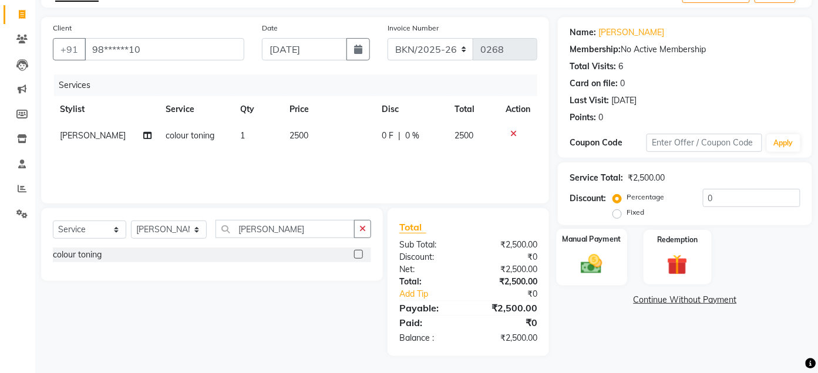
click at [604, 248] on div "Manual Payment" at bounding box center [592, 257] width 70 height 57
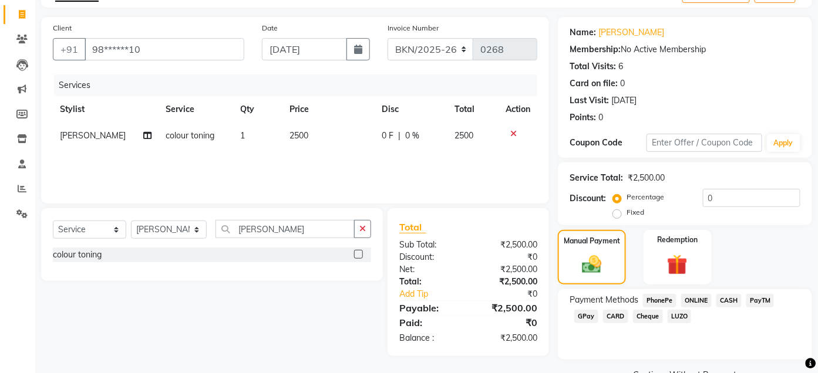
click at [727, 300] on span "CASH" at bounding box center [728, 301] width 25 height 14
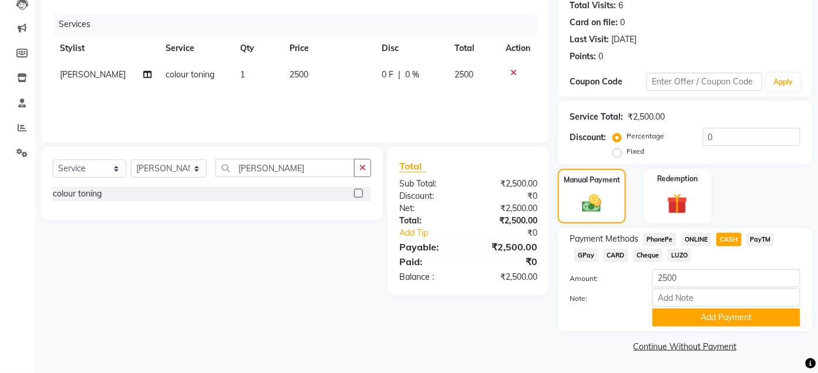
scroll to position [133, 0]
click at [719, 322] on button "Add Payment" at bounding box center [726, 318] width 148 height 18
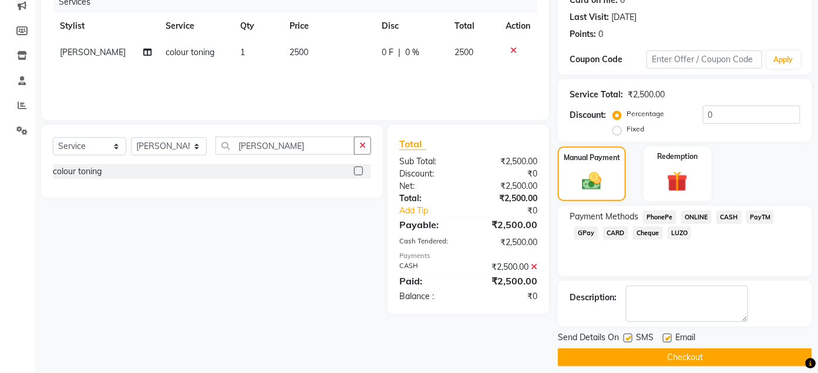
scroll to position [166, 0]
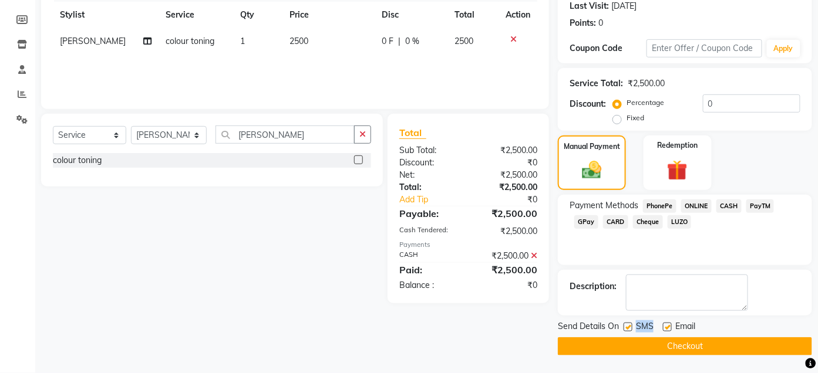
drag, startPoint x: 628, startPoint y: 328, endPoint x: 670, endPoint y: 326, distance: 42.3
click at [670, 326] on div "Send Details On SMS Email" at bounding box center [685, 328] width 254 height 15
click at [670, 326] on label at bounding box center [667, 327] width 9 height 9
click at [670, 326] on input "checkbox" at bounding box center [667, 328] width 8 height 8
click at [670, 326] on label at bounding box center [667, 327] width 9 height 9
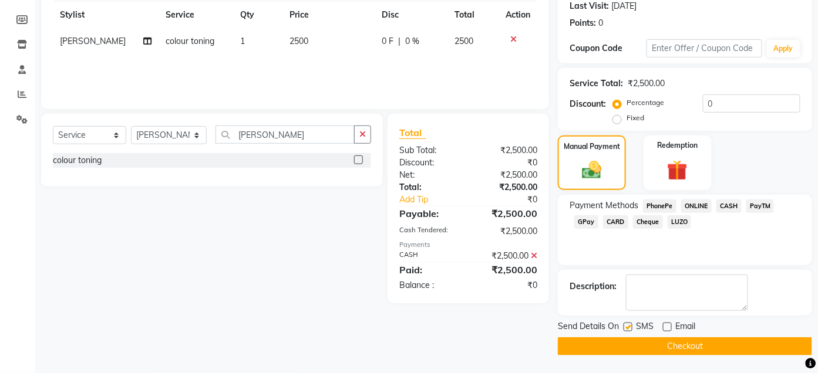
click at [670, 326] on input "checkbox" at bounding box center [667, 328] width 8 height 8
click at [670, 326] on label at bounding box center [667, 327] width 9 height 9
click at [670, 326] on input "checkbox" at bounding box center [667, 328] width 8 height 8
checkbox input "false"
click at [626, 329] on label at bounding box center [628, 327] width 9 height 9
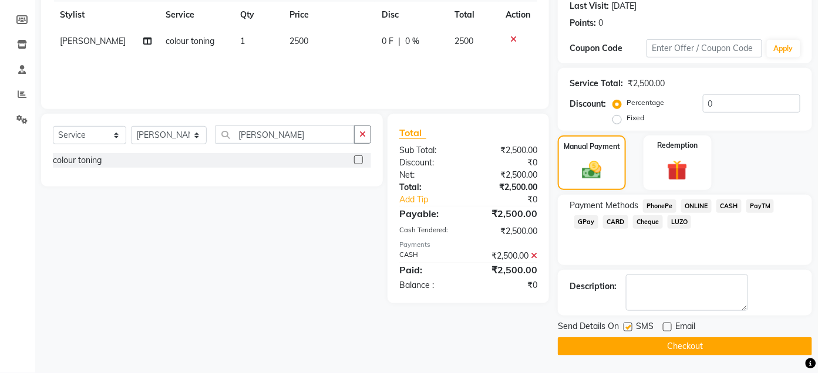
click at [626, 329] on input "checkbox" at bounding box center [628, 328] width 8 height 8
checkbox input "false"
click at [658, 347] on button "Checkout" at bounding box center [685, 347] width 254 height 18
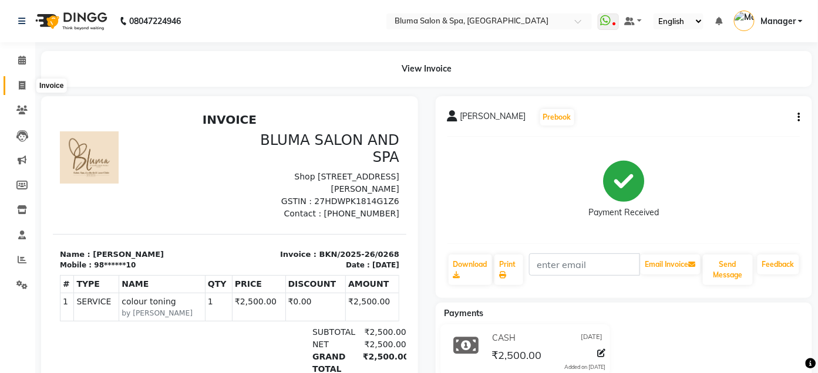
click at [26, 83] on span at bounding box center [22, 86] width 21 height 14
select select "3653"
select select "service"
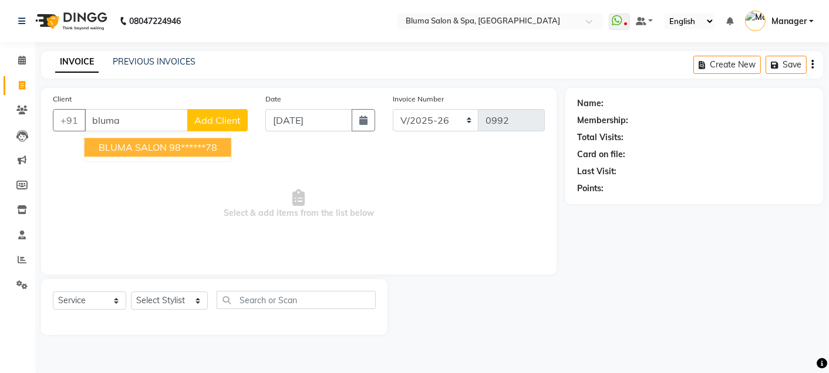
click at [150, 152] on span "BLUMA SALON" at bounding box center [133, 148] width 68 height 12
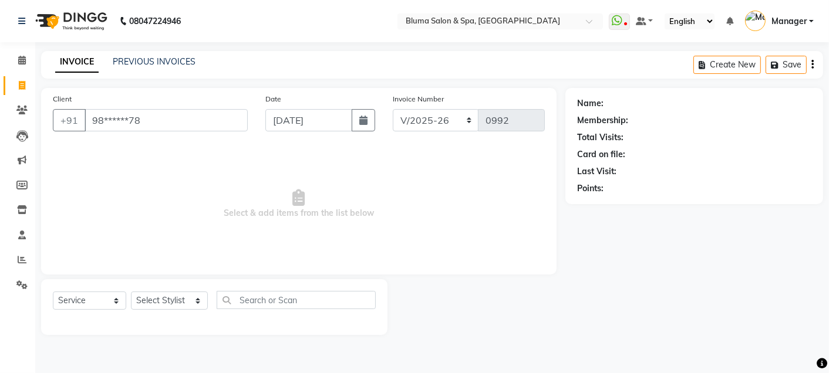
type input "98******78"
select select "1: Object"
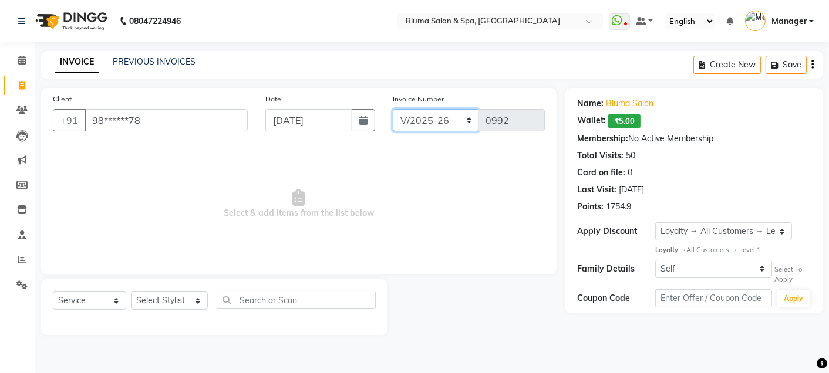
click at [434, 119] on select "ALN/2025-26 AL/2025-26 BKN/2025-26 BK/2025-26 V/2025 V/2025-26" at bounding box center [436, 120] width 86 height 22
select select "7730"
click at [393, 109] on select "ALN/2025-26 AL/2025-26 BKN/2025-26 BK/2025-26 V/2025 V/2025-26" at bounding box center [436, 120] width 86 height 22
type input "0269"
click at [198, 302] on select "Select Stylist Admin Ajay [PERSON_NAME] [PERSON_NAME] [PERSON_NAME] [PERSON_NAM…" at bounding box center [169, 301] width 77 height 18
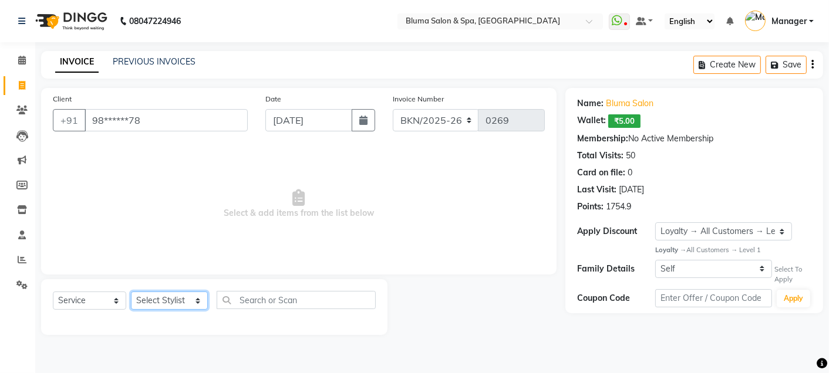
select select "75599"
click at [131, 292] on select "Select Stylist Admin Ajay [PERSON_NAME] [PERSON_NAME] [PERSON_NAME] [PERSON_NAM…" at bounding box center [169, 301] width 77 height 18
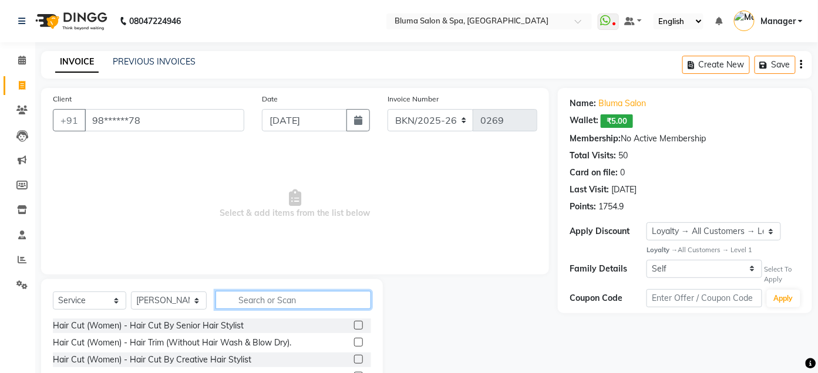
click at [275, 294] on input "text" at bounding box center [293, 300] width 156 height 18
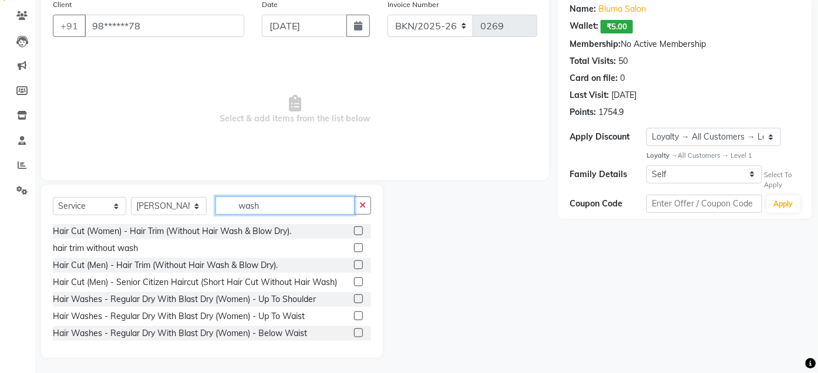
scroll to position [96, 0]
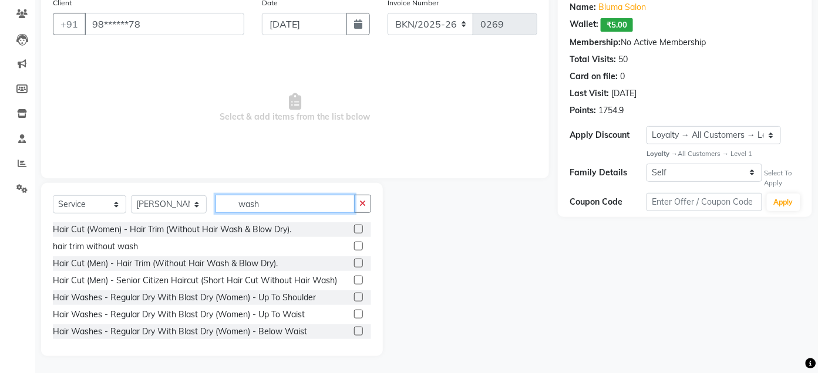
type input "wash"
click at [354, 298] on label at bounding box center [358, 297] width 9 height 9
click at [354, 298] on input "checkbox" at bounding box center [358, 298] width 8 height 8
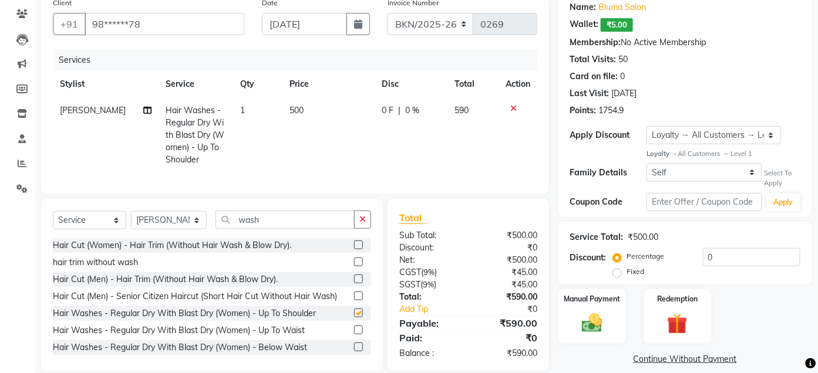
checkbox input "false"
click at [363, 224] on icon "button" at bounding box center [362, 219] width 6 height 8
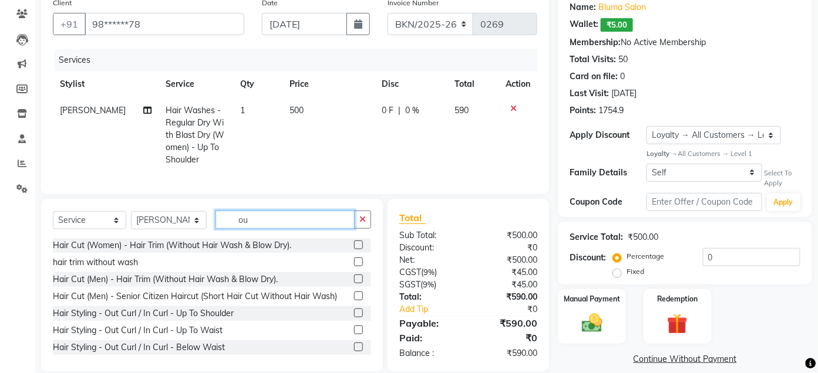
type input "o"
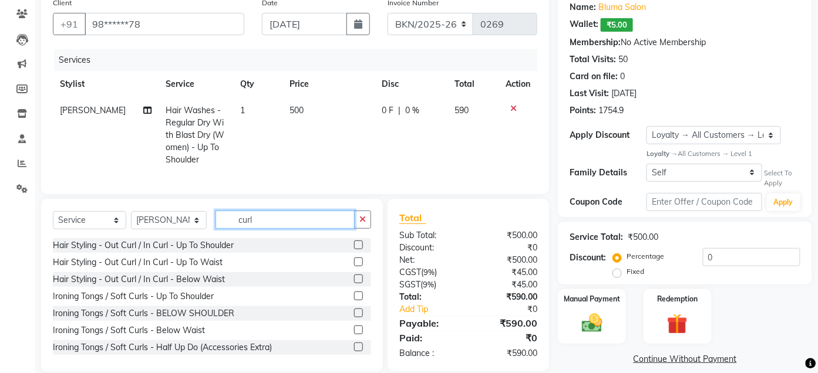
type input "curl"
click at [354, 250] on label at bounding box center [358, 245] width 9 height 9
click at [354, 250] on input "checkbox" at bounding box center [358, 246] width 8 height 8
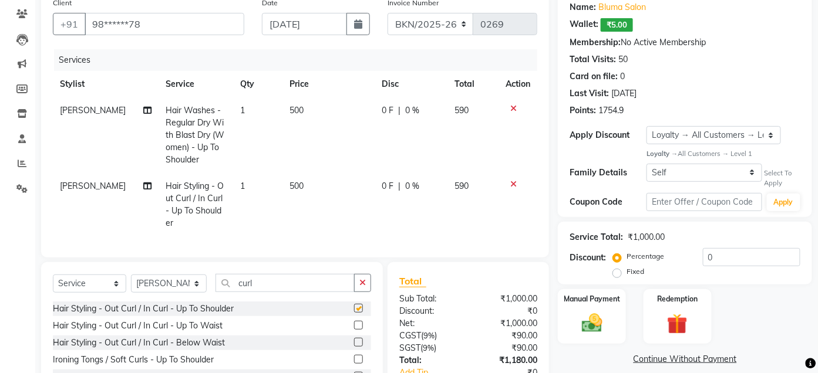
checkbox input "false"
click at [513, 183] on icon at bounding box center [513, 184] width 6 height 8
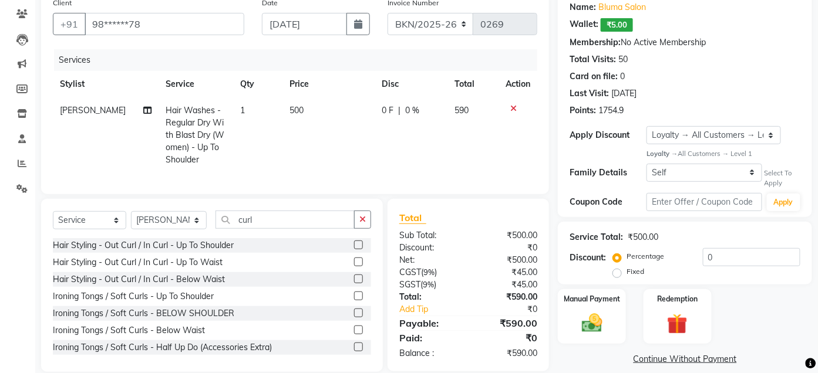
click at [354, 267] on label at bounding box center [358, 262] width 9 height 9
click at [354, 267] on input "checkbox" at bounding box center [358, 263] width 8 height 8
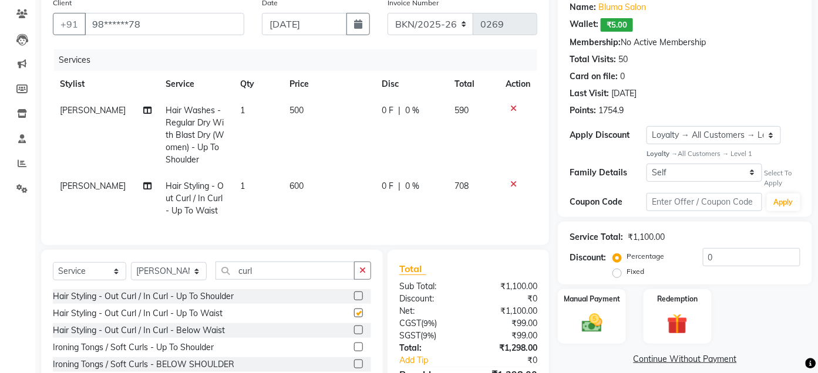
checkbox input "false"
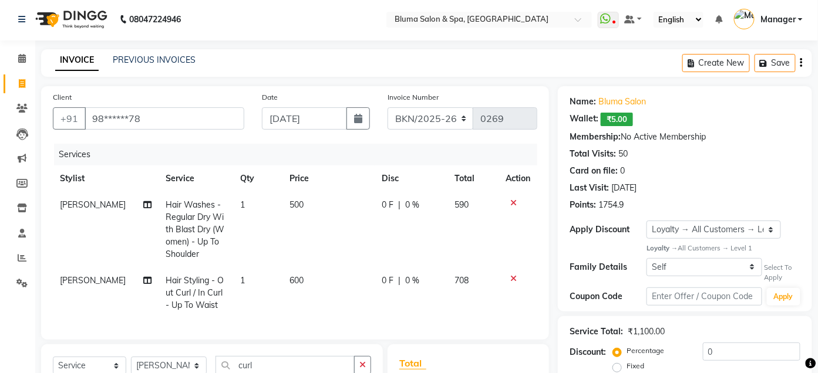
scroll to position [0, 0]
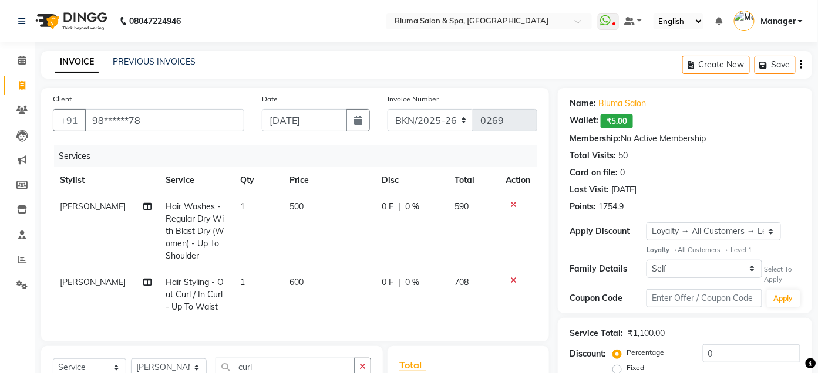
click at [801, 65] on icon "button" at bounding box center [801, 65] width 2 height 1
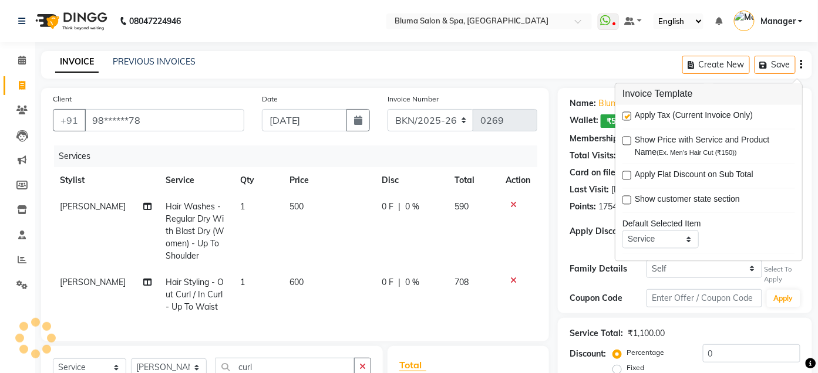
click at [630, 116] on label at bounding box center [626, 116] width 9 height 9
click at [630, 116] on input "checkbox" at bounding box center [626, 117] width 8 height 8
checkbox input "false"
click at [557, 144] on div "Client +91 98******78 Date [DATE] Invoice Number ALN/2025-26 AL/2025-26 BKN/202…" at bounding box center [295, 304] width 526 height 432
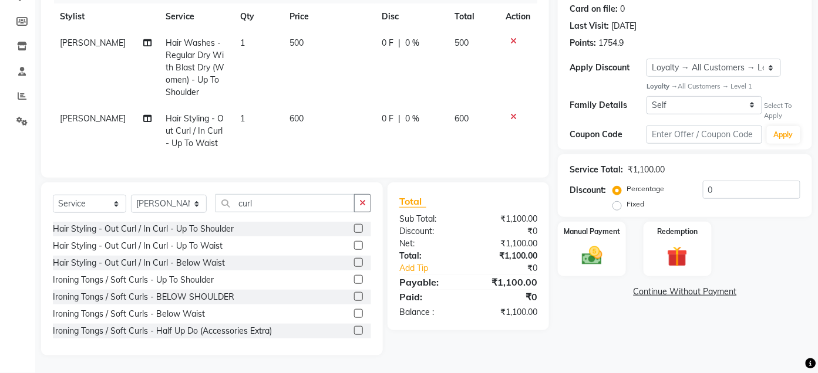
scroll to position [174, 0]
click at [586, 231] on div "Manual Payment" at bounding box center [592, 249] width 70 height 57
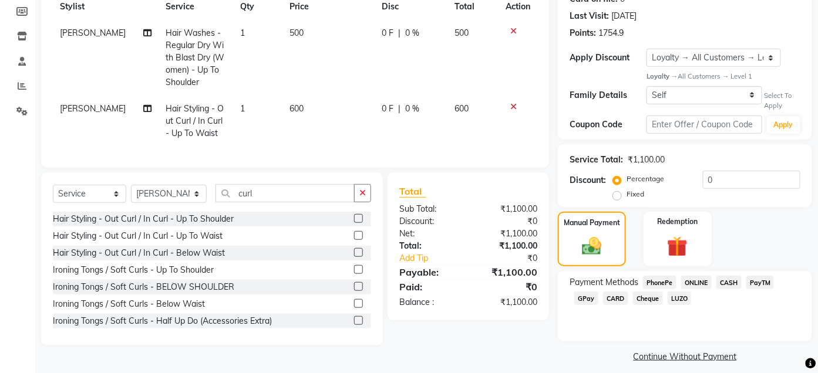
click at [726, 284] on span "CASH" at bounding box center [728, 283] width 25 height 14
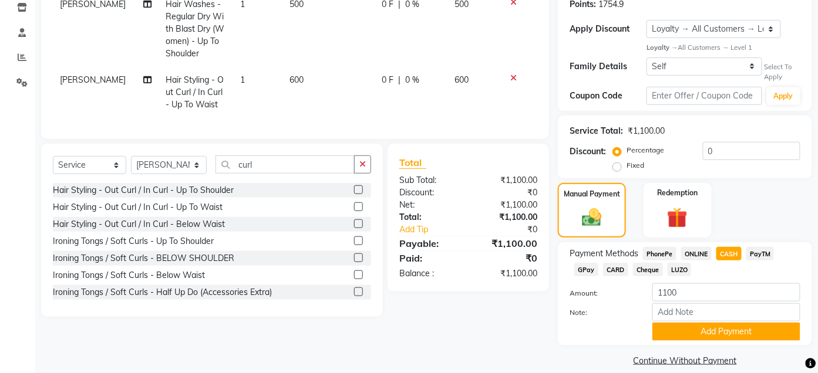
scroll to position [217, 0]
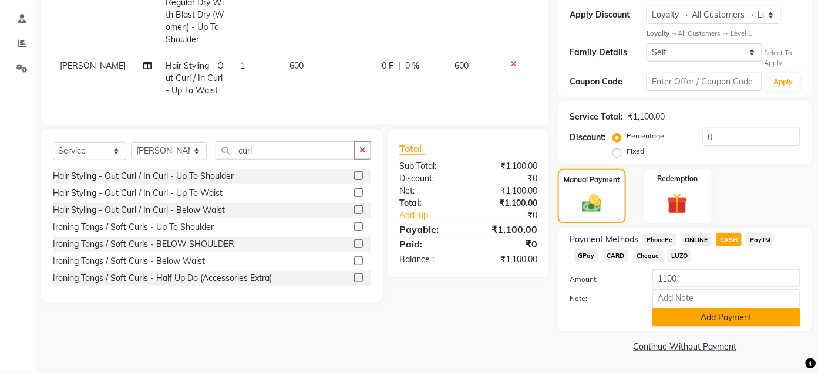
click at [721, 316] on button "Add Payment" at bounding box center [726, 318] width 148 height 18
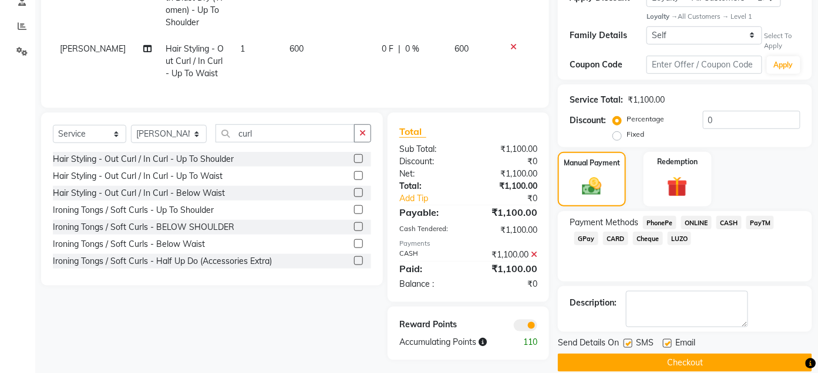
scroll to position [250, 0]
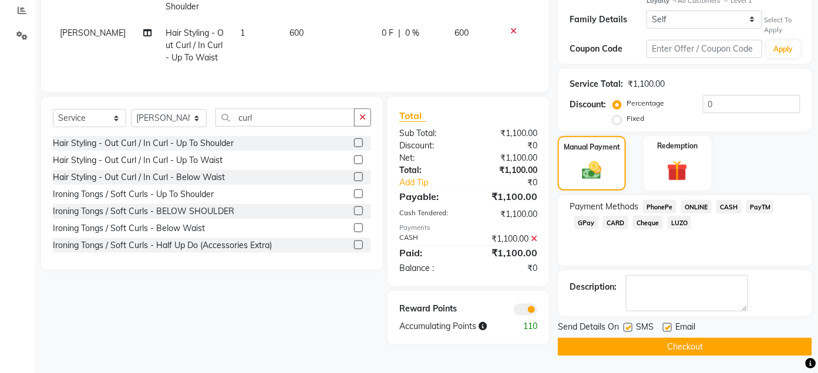
click at [629, 330] on label at bounding box center [628, 328] width 9 height 9
click at [629, 330] on input "checkbox" at bounding box center [628, 329] width 8 height 8
checkbox input "false"
click at [669, 325] on label at bounding box center [667, 328] width 9 height 9
click at [669, 325] on input "checkbox" at bounding box center [667, 329] width 8 height 8
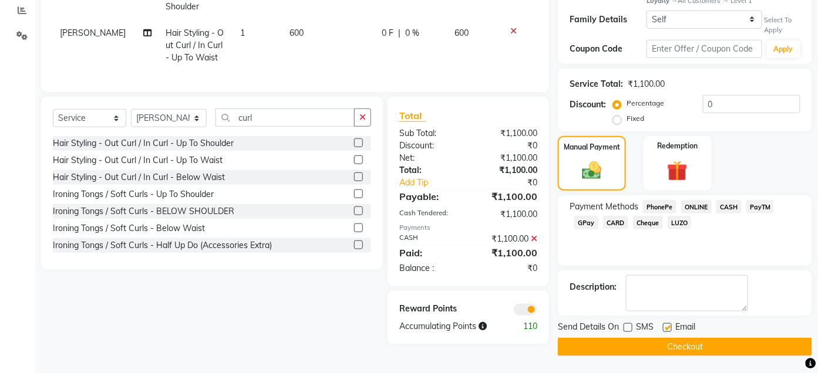
checkbox input "false"
click at [671, 343] on button "Checkout" at bounding box center [685, 347] width 254 height 18
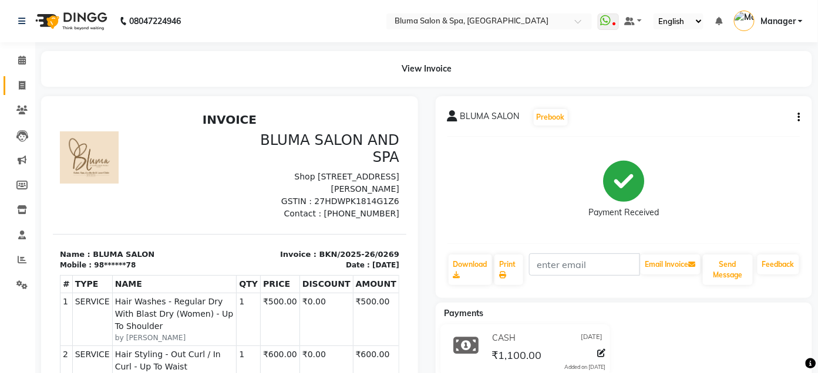
click at [30, 89] on span at bounding box center [22, 86] width 21 height 14
select select "service"
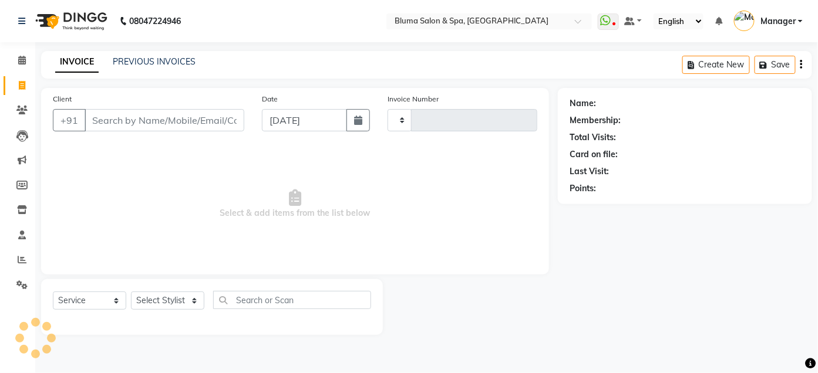
type input "0992"
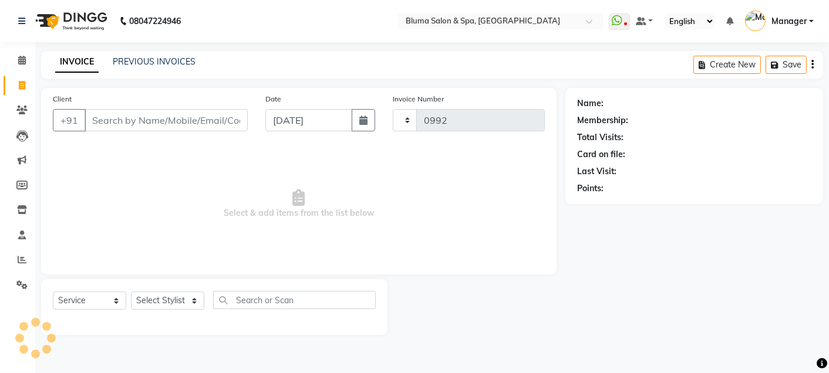
select select "3653"
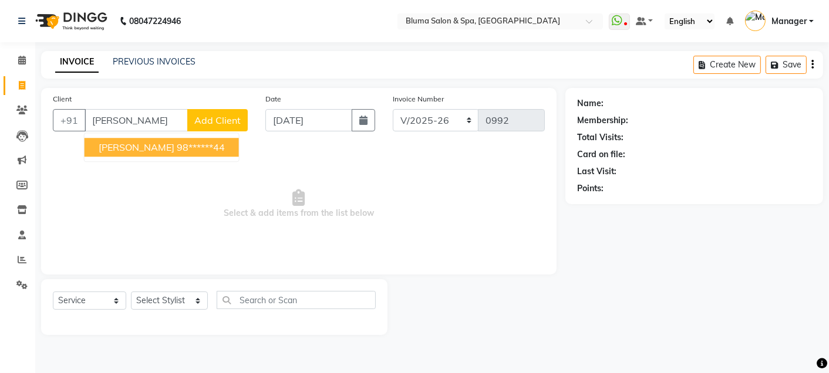
click at [177, 146] on ngb-highlight "98******44" at bounding box center [201, 148] width 48 height 12
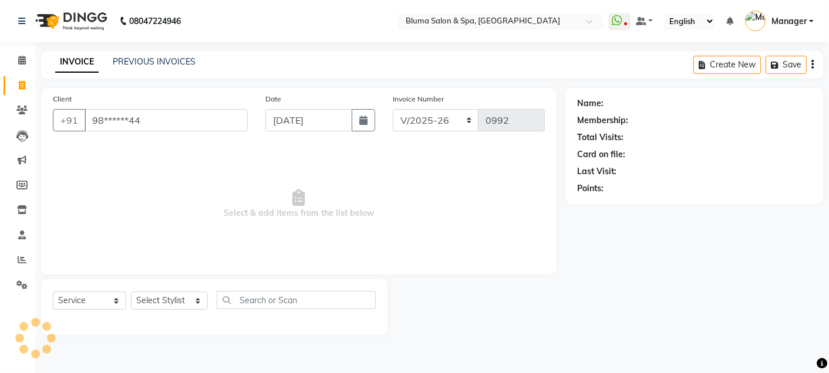
type input "98******44"
click at [417, 120] on select "ALN/2025-26 AL/2025-26 BKN/2025-26 BK/2025-26 V/2025 V/2025-26" at bounding box center [436, 120] width 86 height 22
select select "1: Object"
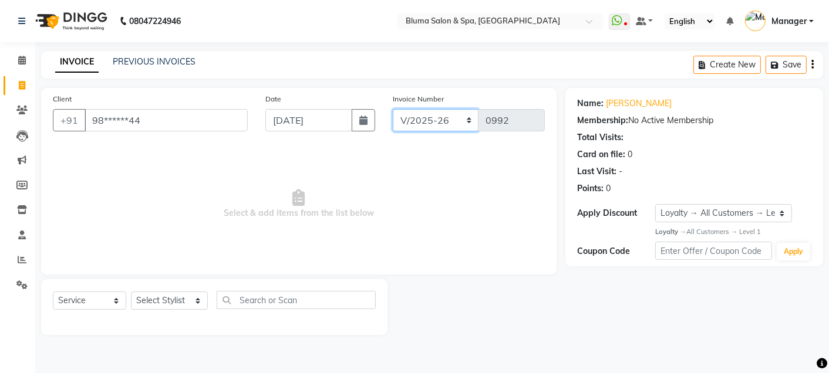
select select "7730"
click at [393, 109] on select "ALN/2025-26 AL/2025-26 BKN/2025-26 BK/2025-26 V/2025 V/2025-26" at bounding box center [436, 120] width 86 height 22
type input "0270"
click at [191, 302] on select "Select Stylist Admin Ajay [PERSON_NAME] [PERSON_NAME] [PERSON_NAME] [PERSON_NAM…" at bounding box center [169, 301] width 77 height 18
select select "89682"
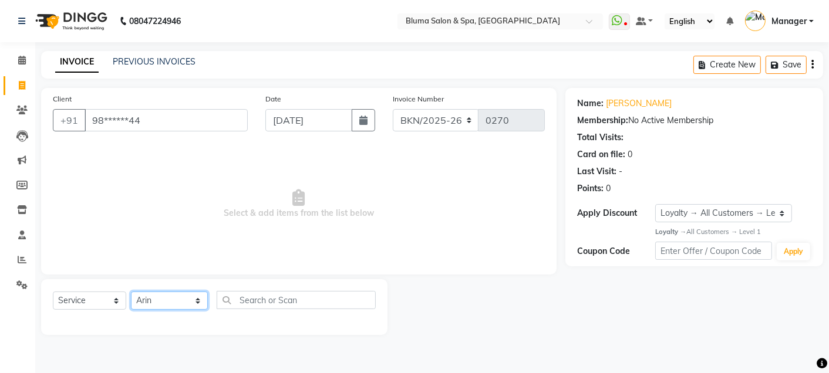
click at [131, 292] on select "Select Stylist Admin Ajay [PERSON_NAME] [PERSON_NAME] [PERSON_NAME] [PERSON_NAM…" at bounding box center [169, 301] width 77 height 18
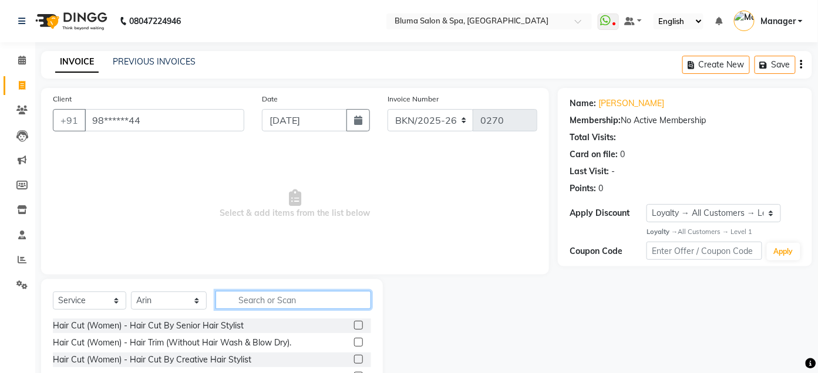
click at [295, 302] on input "text" at bounding box center [293, 300] width 156 height 18
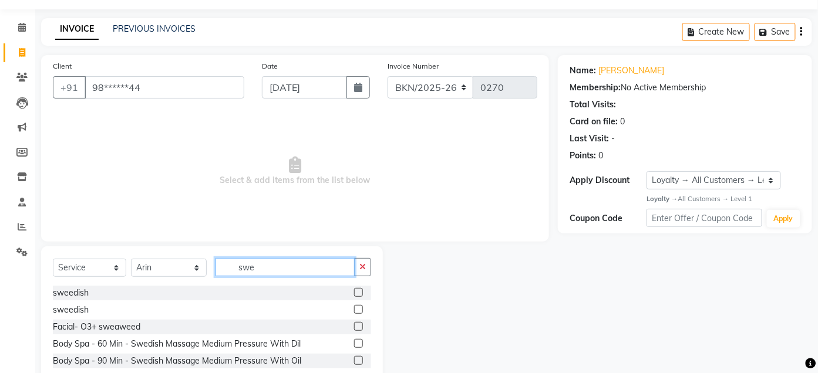
scroll to position [64, 0]
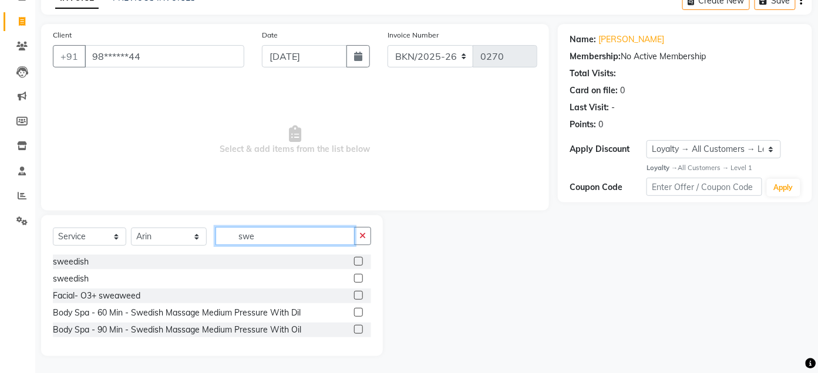
type input "swe"
click at [356, 312] on label at bounding box center [358, 312] width 9 height 9
click at [356, 312] on input "checkbox" at bounding box center [358, 313] width 8 height 8
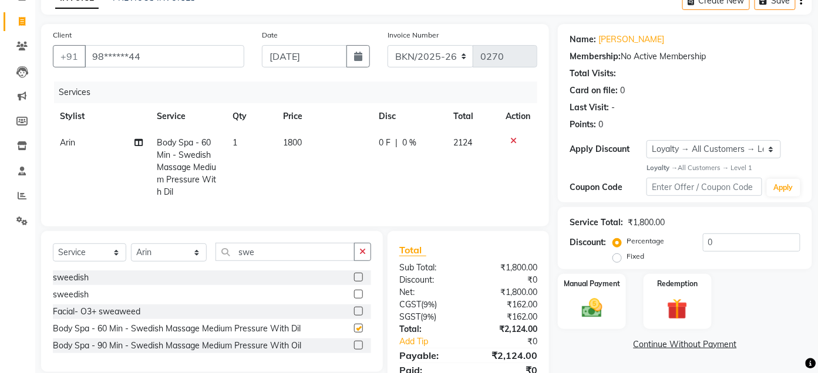
checkbox input "false"
click at [408, 145] on span "0 %" at bounding box center [409, 143] width 14 height 12
select select "89682"
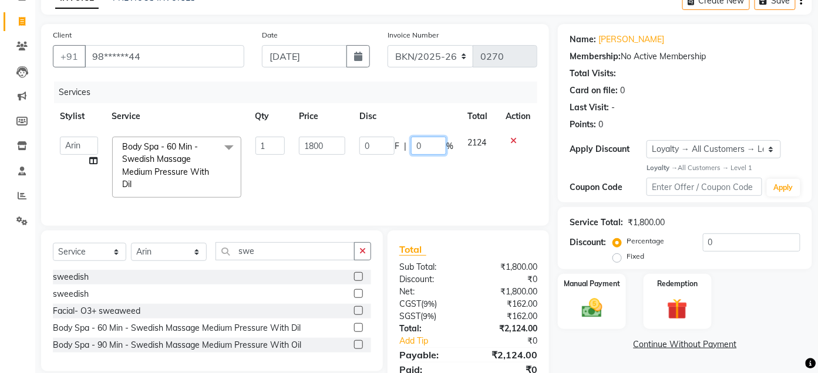
click at [425, 145] on input "0" at bounding box center [428, 146] width 35 height 18
type input "20"
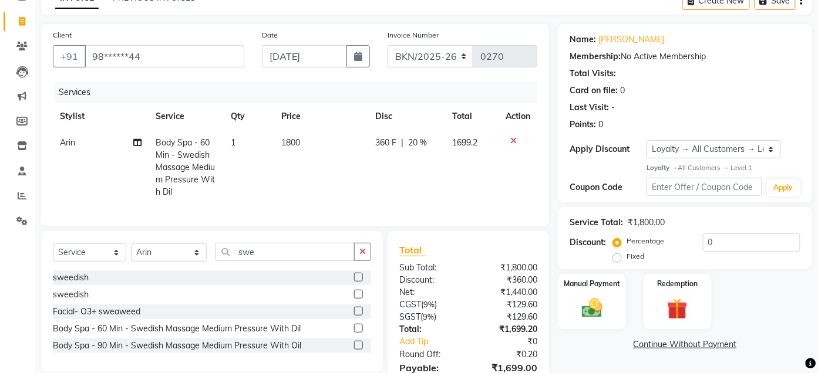
click at [543, 182] on div "Client +91 98******44 Date [DATE] Invoice Number ALN/2025-26 AL/2025-26 BKN/202…" at bounding box center [295, 125] width 508 height 203
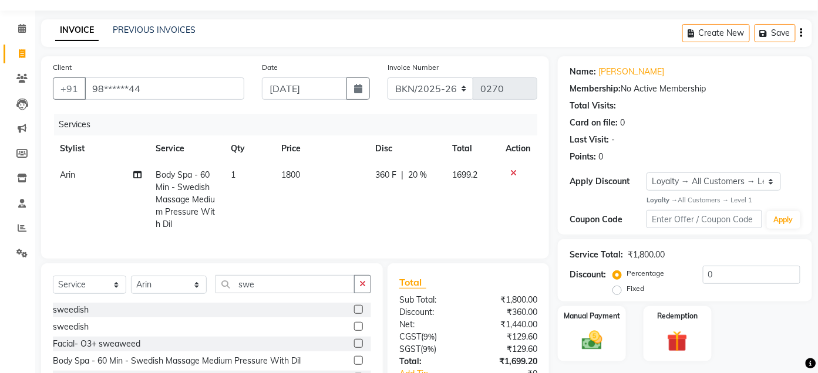
scroll to position [0, 0]
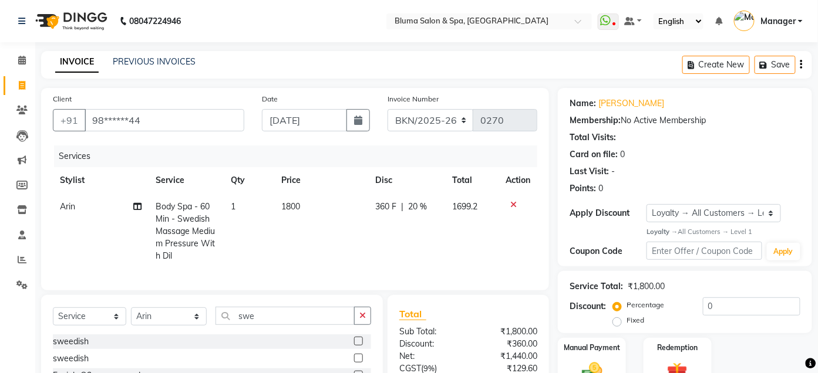
click at [801, 65] on icon "button" at bounding box center [801, 65] width 2 height 1
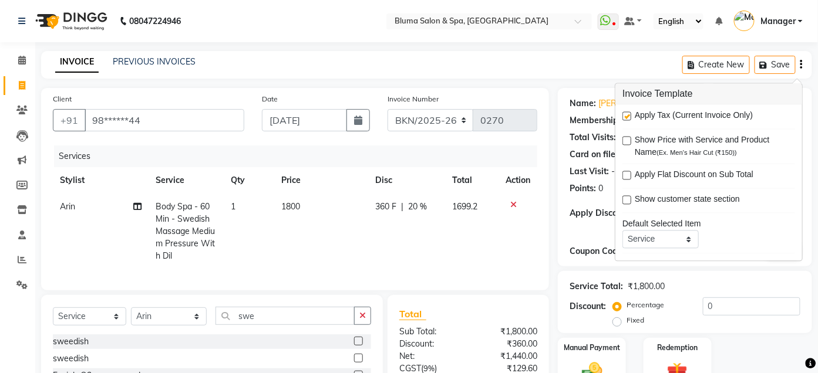
click at [627, 117] on label at bounding box center [626, 116] width 9 height 9
click at [627, 117] on input "checkbox" at bounding box center [626, 117] width 8 height 8
checkbox input "false"
click at [550, 164] on div "Client +91 98******44 Date [DATE] Invoice Number ALN/2025-26 AL/2025-26 BKN/202…" at bounding box center [295, 265] width 526 height 355
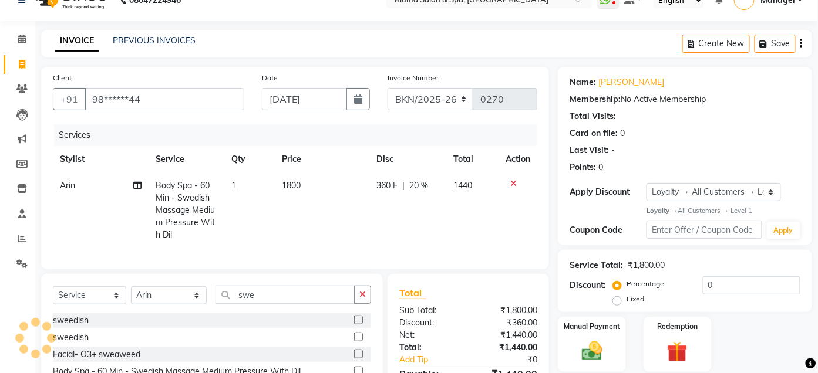
scroll to position [24, 0]
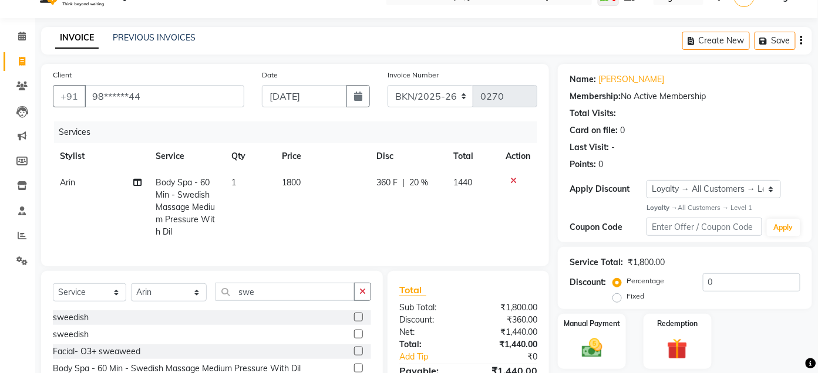
click at [288, 183] on span "1800" at bounding box center [291, 182] width 19 height 11
select select "89682"
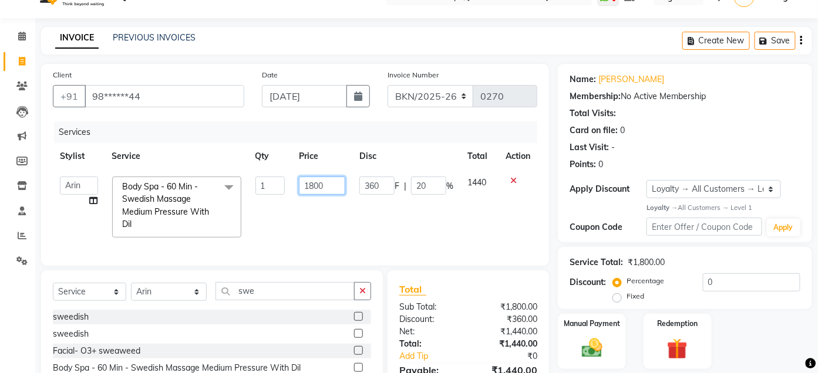
drag, startPoint x: 305, startPoint y: 183, endPoint x: 365, endPoint y: 183, distance: 59.9
click at [365, 183] on tr "Admin Ajay [PERSON_NAME] [PERSON_NAME] [PERSON_NAME] [PERSON_NAME] Manager [PER…" at bounding box center [295, 207] width 484 height 75
type input "2000"
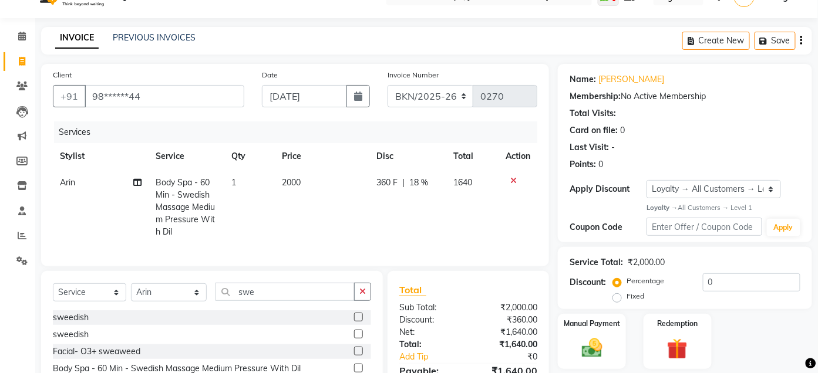
click at [416, 184] on span "18 %" at bounding box center [418, 183] width 19 height 12
select select "89682"
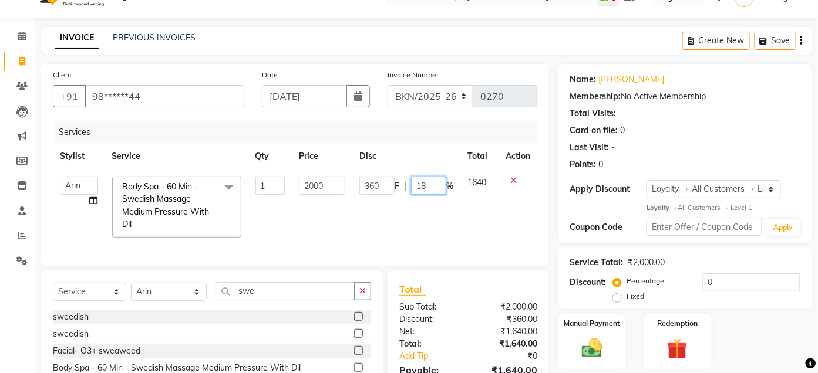
click at [430, 183] on input "18" at bounding box center [428, 186] width 35 height 18
type input "1"
type input "20"
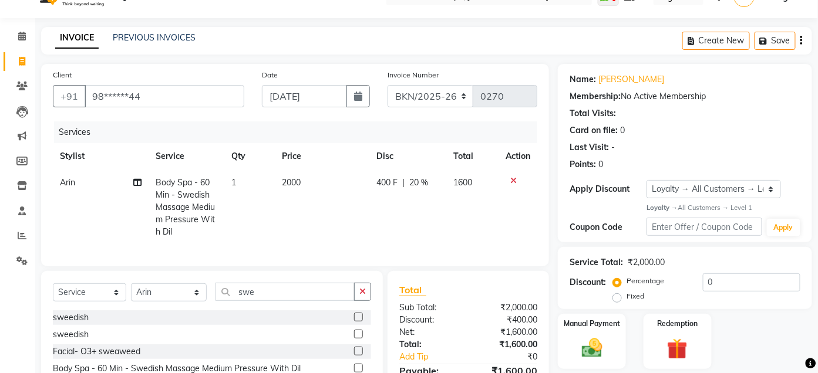
click at [551, 210] on div "Client +91 98******44 Date [DATE] Invoice Number ALN/2025-26 AL/2025-26 BKN/202…" at bounding box center [295, 241] width 526 height 355
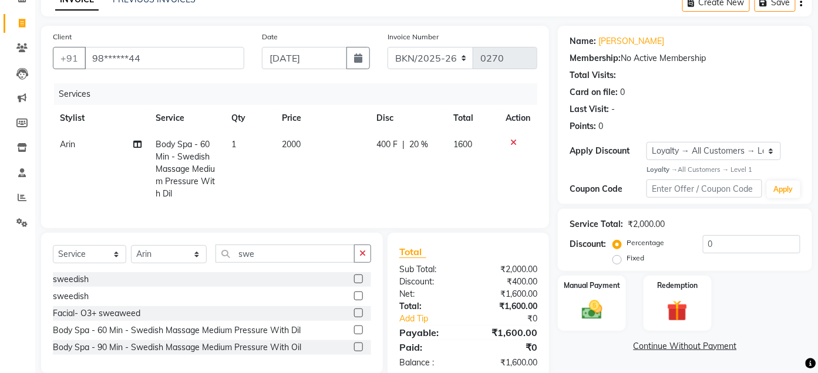
scroll to position [98, 0]
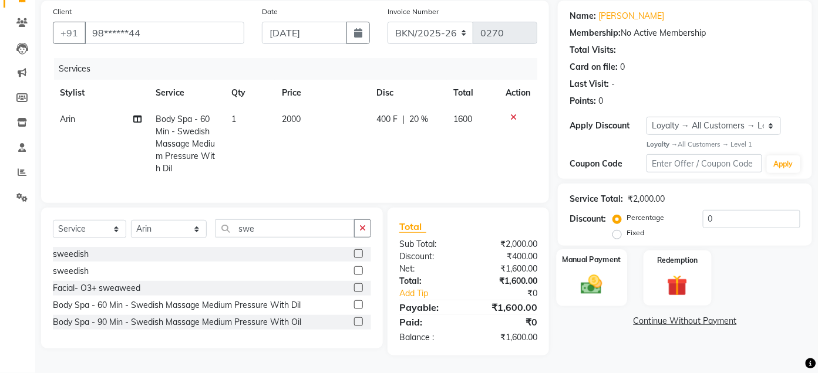
click at [608, 273] on img at bounding box center [592, 285] width 35 height 25
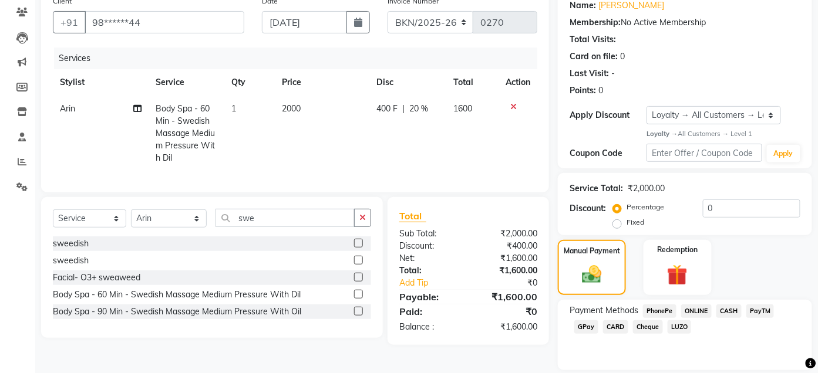
click at [728, 309] on span "CASH" at bounding box center [728, 312] width 25 height 14
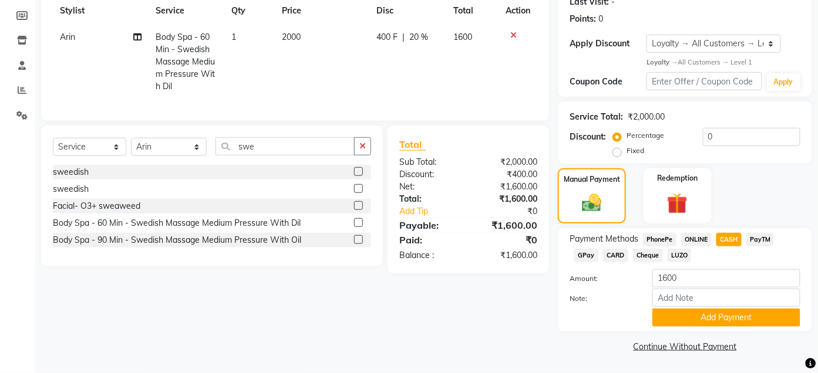
scroll to position [170, 0]
click at [727, 319] on button "Add Payment" at bounding box center [726, 318] width 148 height 18
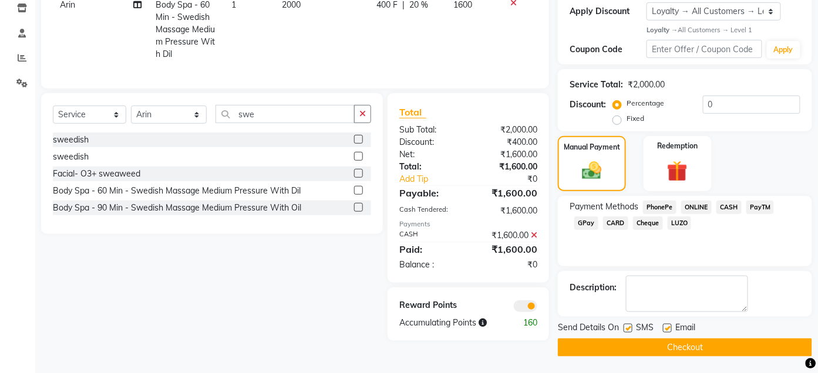
scroll to position [203, 0]
click at [628, 329] on label at bounding box center [628, 328] width 9 height 9
click at [628, 329] on input "checkbox" at bounding box center [628, 329] width 8 height 8
checkbox input "false"
click at [668, 326] on label at bounding box center [667, 328] width 9 height 9
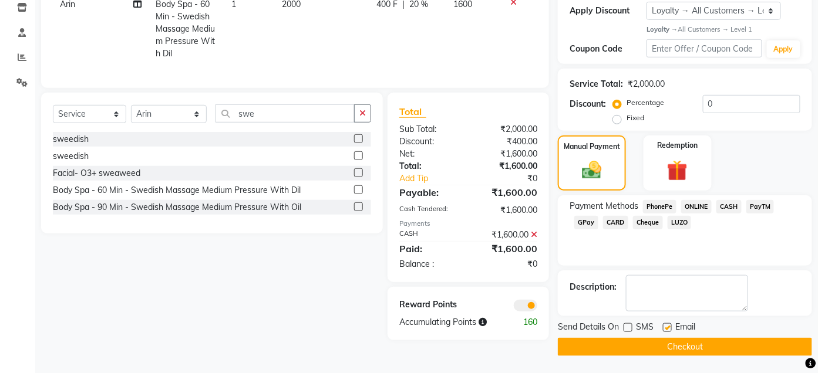
click at [668, 326] on input "checkbox" at bounding box center [667, 329] width 8 height 8
checkbox input "false"
click at [674, 345] on button "Checkout" at bounding box center [685, 347] width 254 height 18
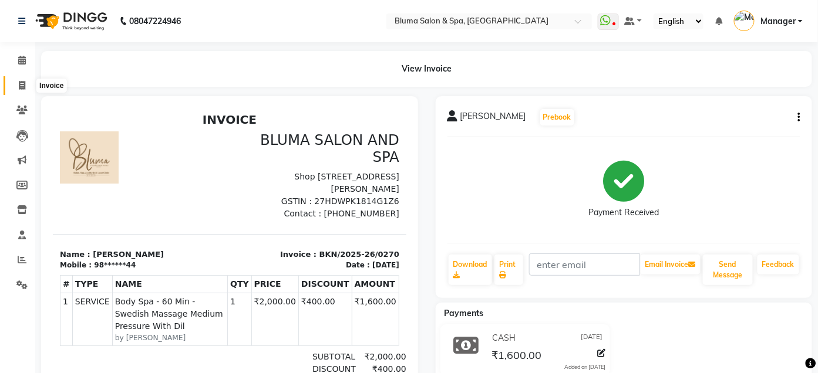
click at [23, 85] on icon at bounding box center [22, 85] width 6 height 9
select select "3653"
select select "service"
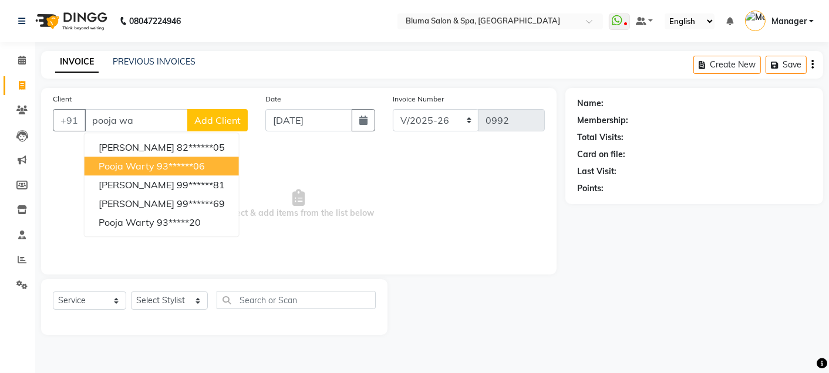
click at [150, 169] on span "Pooja Warty" at bounding box center [127, 166] width 56 height 12
type input "93******06"
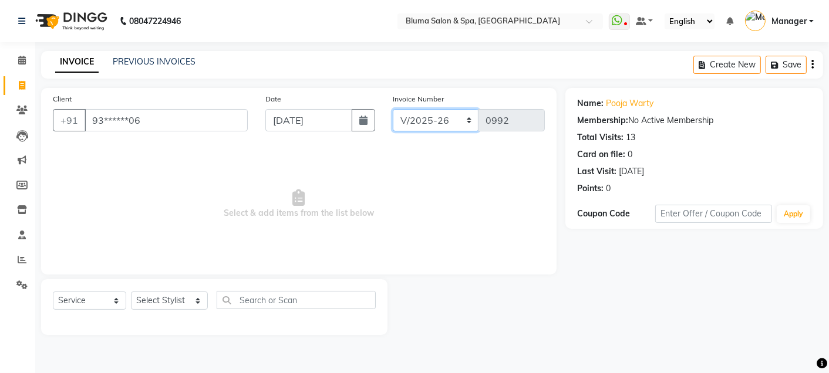
click at [454, 115] on select "ALN/2025-26 AL/2025-26 BKN/2025-26 BK/2025-26 V/2025 V/2025-26" at bounding box center [436, 120] width 86 height 22
select select "7729"
click at [393, 109] on select "ALN/2025-26 AL/2025-26 BKN/2025-26 BK/2025-26 V/2025 V/2025-26" at bounding box center [436, 120] width 86 height 22
type input "0197"
click at [167, 306] on select "Select Stylist Admin Ajay [PERSON_NAME] [PERSON_NAME] [PERSON_NAME] [PERSON_NAM…" at bounding box center [169, 301] width 77 height 18
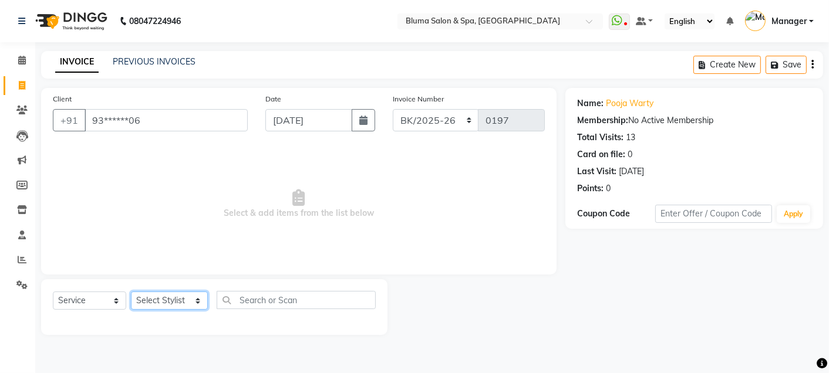
select select "75599"
click at [131, 292] on select "Select Stylist Admin Ajay [PERSON_NAME] [PERSON_NAME] [PERSON_NAME] [PERSON_NAM…" at bounding box center [169, 301] width 77 height 18
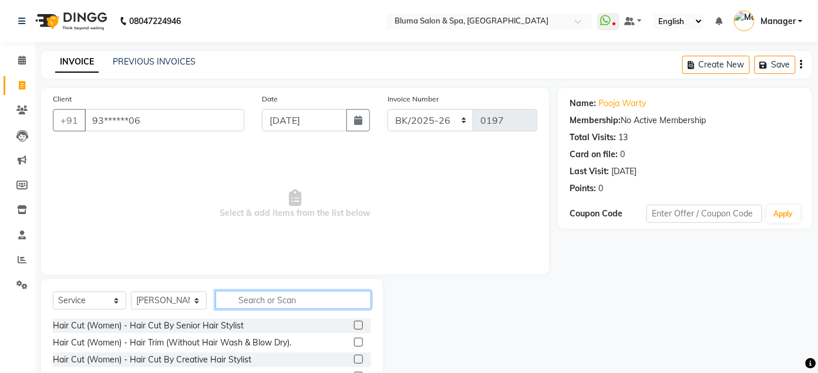
click at [305, 300] on input "text" at bounding box center [293, 300] width 156 height 18
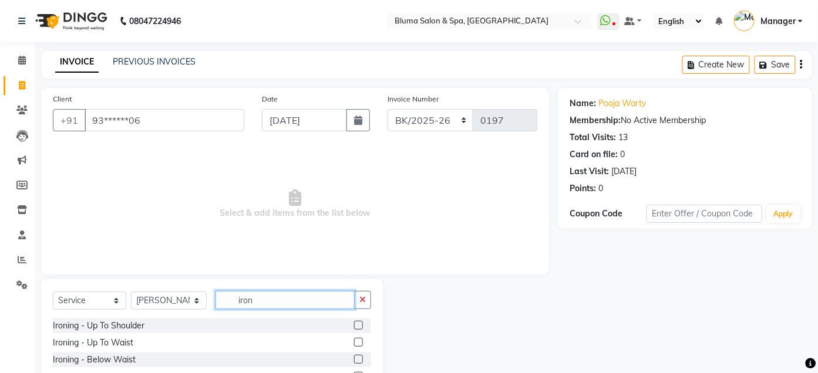
type input "iron"
click at [354, 343] on label at bounding box center [358, 342] width 9 height 9
click at [354, 343] on input "checkbox" at bounding box center [358, 343] width 8 height 8
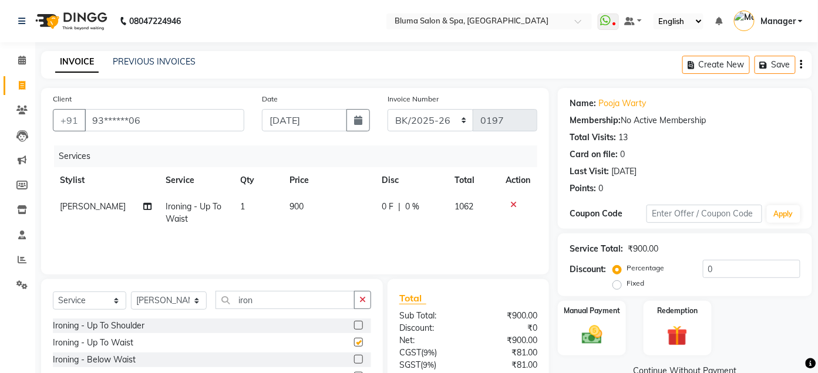
checkbox input "false"
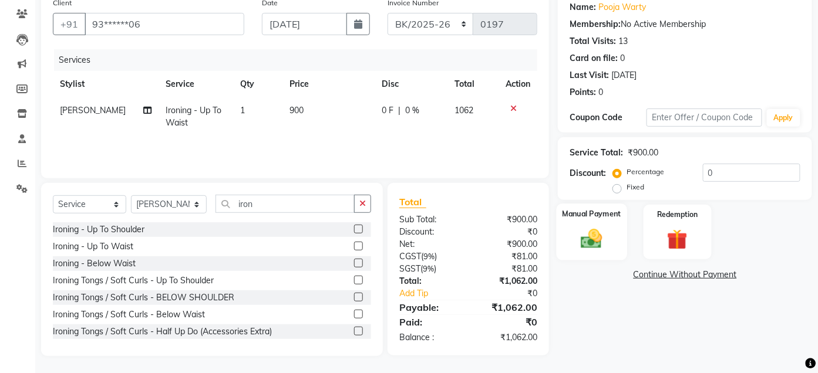
click at [599, 231] on img at bounding box center [592, 239] width 35 height 25
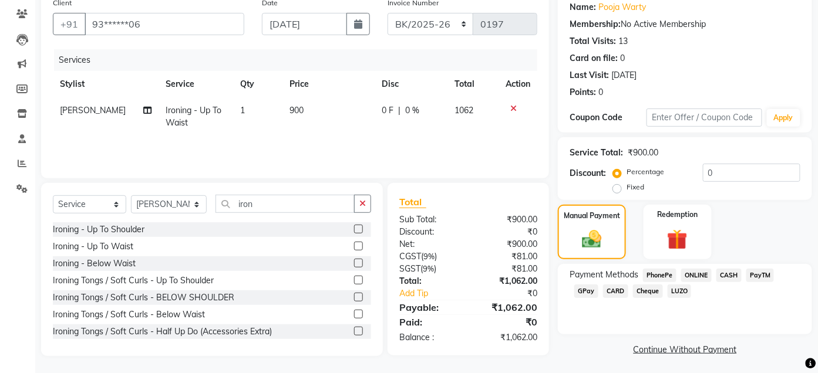
click at [595, 288] on span "GPay" at bounding box center [586, 292] width 24 height 14
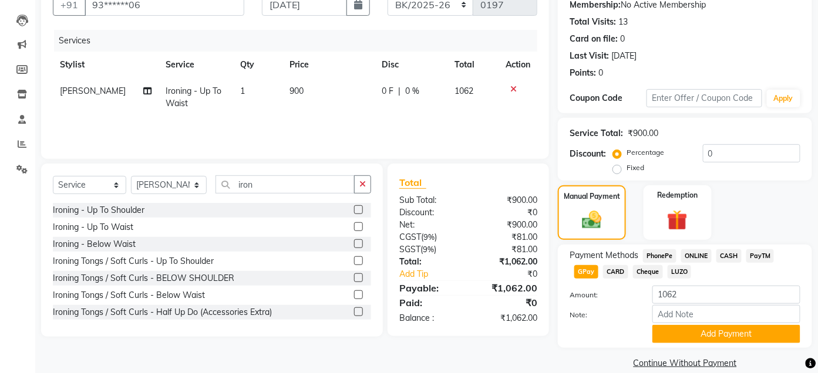
scroll to position [133, 0]
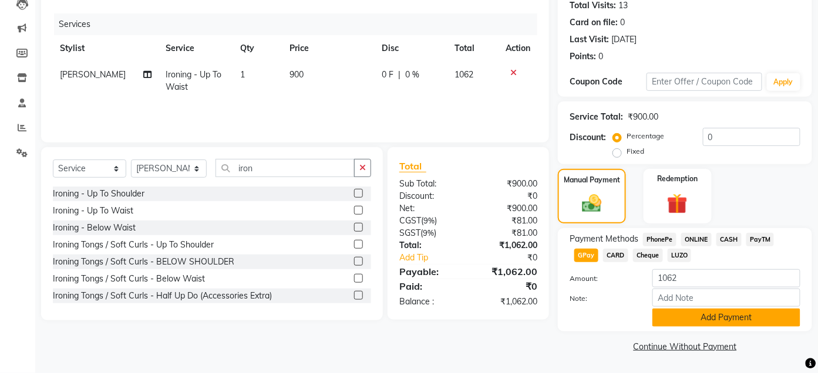
click at [722, 321] on button "Add Payment" at bounding box center [726, 318] width 148 height 18
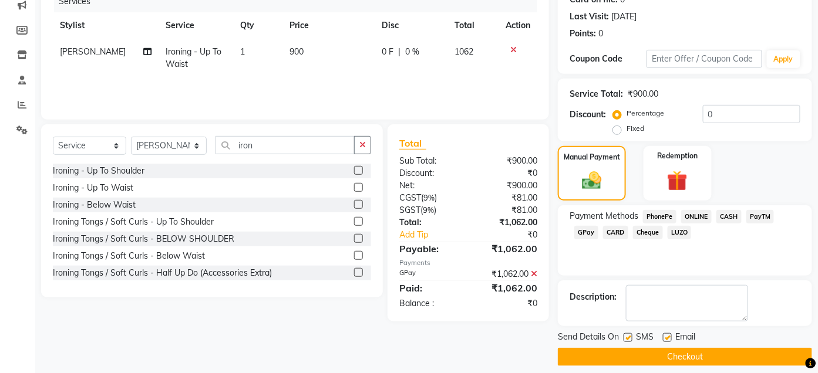
scroll to position [166, 0]
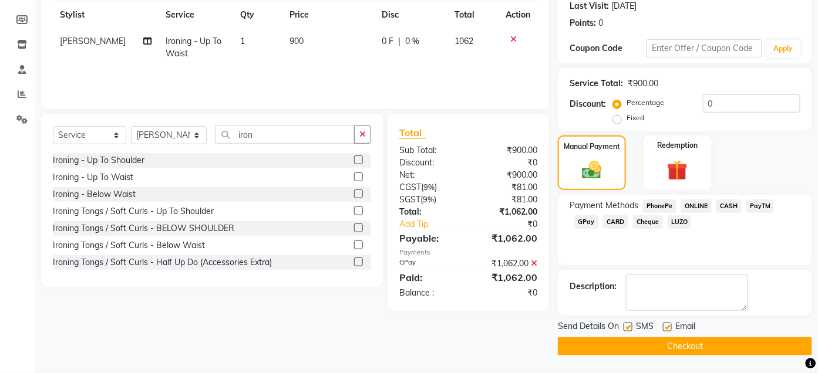
click at [718, 344] on button "Checkout" at bounding box center [685, 347] width 254 height 18
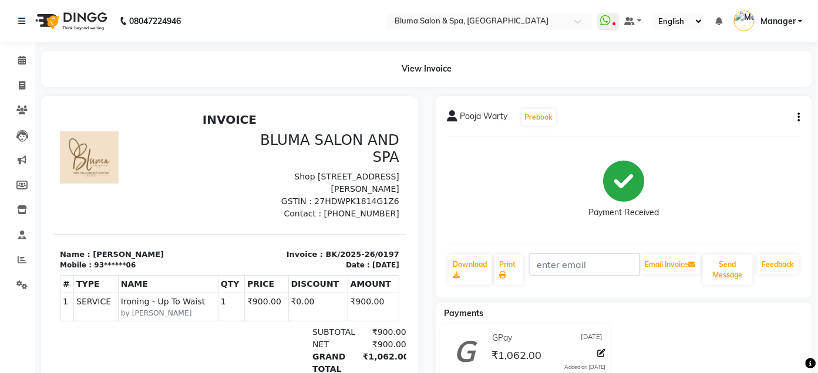
click at [718, 344] on div "GPay [DATE] ₹1,062.00 Added on [DATE]" at bounding box center [624, 354] width 395 height 58
click at [22, 63] on icon at bounding box center [22, 60] width 8 height 9
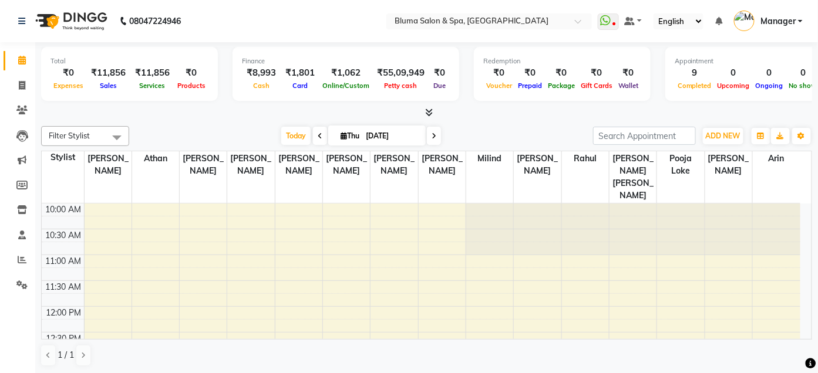
drag, startPoint x: 251, startPoint y: 2, endPoint x: 225, endPoint y: 32, distance: 40.0
click at [225, 32] on nav "08047224946 Select Location × Bluma Salon & Spa, Khar West WhatsApp Status ✕ St…" at bounding box center [409, 21] width 818 height 42
click at [16, 85] on span at bounding box center [22, 86] width 21 height 14
select select "service"
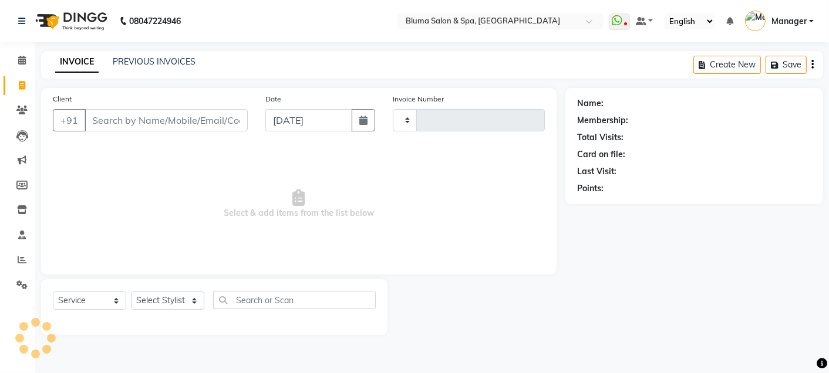
type input "0992"
select select "3653"
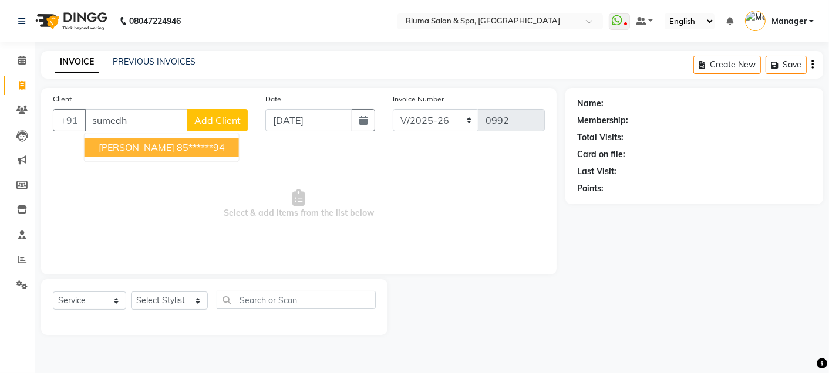
click at [161, 149] on span "[PERSON_NAME]" at bounding box center [137, 148] width 76 height 12
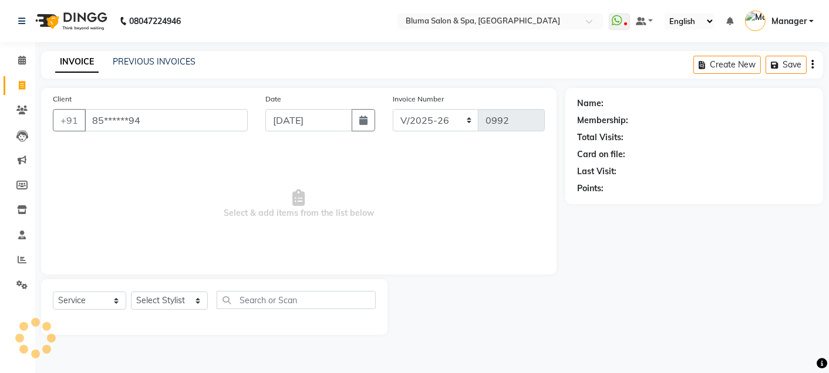
type input "85******94"
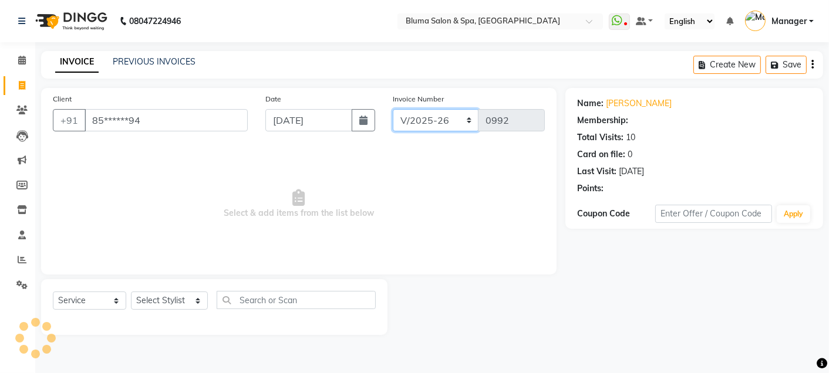
click at [443, 122] on select "ALN/2025-26 AL/2025-26 BKN/2025-26 BK/2025-26 V/2025 V/2025-26" at bounding box center [436, 120] width 86 height 22
select select "1: Object"
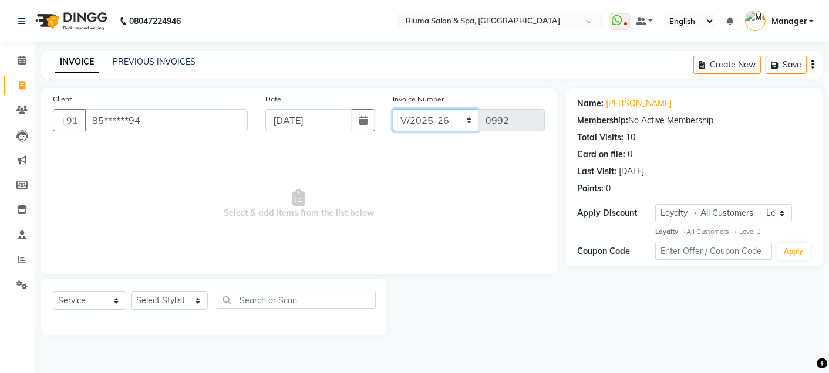
select select "7729"
click at [393, 109] on select "ALN/2025-26 AL/2025-26 BKN/2025-26 BK/2025-26 V/2025 V/2025-26" at bounding box center [436, 120] width 86 height 22
type input "0198"
click at [180, 302] on select "Select Stylist Admin Ajay [PERSON_NAME] [PERSON_NAME] [PERSON_NAME] [PERSON_NAM…" at bounding box center [169, 301] width 77 height 18
select select "75599"
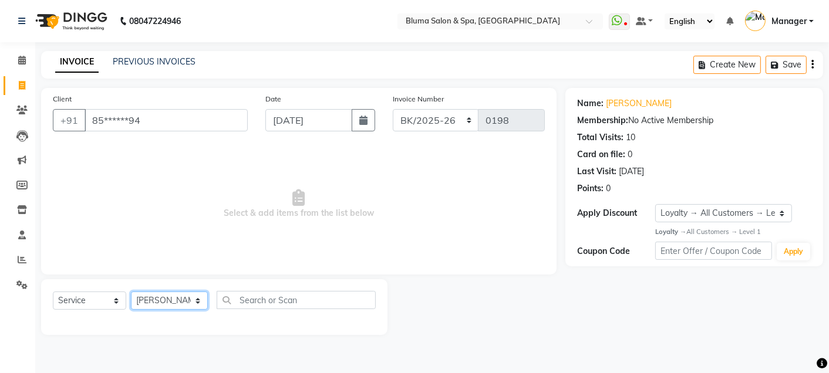
click at [131, 292] on select "Select Stylist Admin Ajay [PERSON_NAME] [PERSON_NAME] [PERSON_NAME] [PERSON_NAM…" at bounding box center [169, 301] width 77 height 18
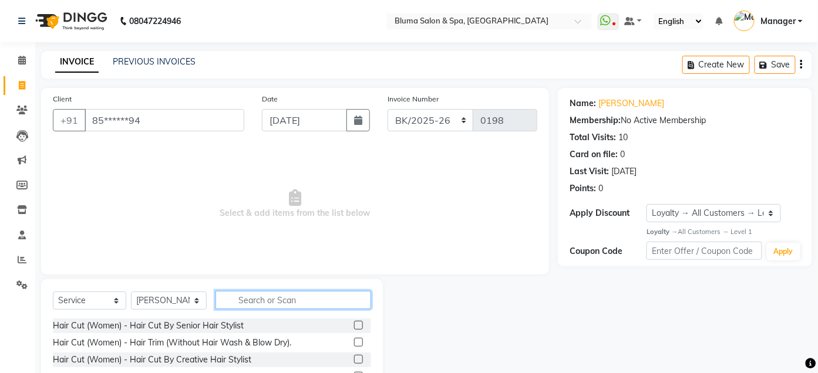
click at [287, 298] on input "text" at bounding box center [293, 300] width 156 height 18
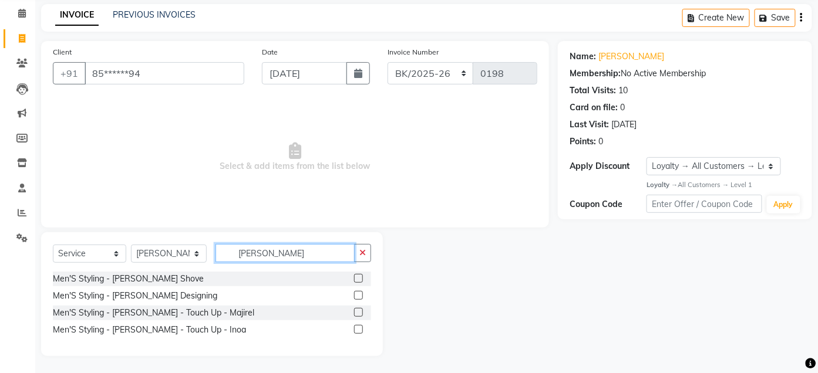
type input "[PERSON_NAME]"
click at [358, 295] on label at bounding box center [358, 295] width 9 height 9
click at [358, 295] on input "checkbox" at bounding box center [358, 296] width 8 height 8
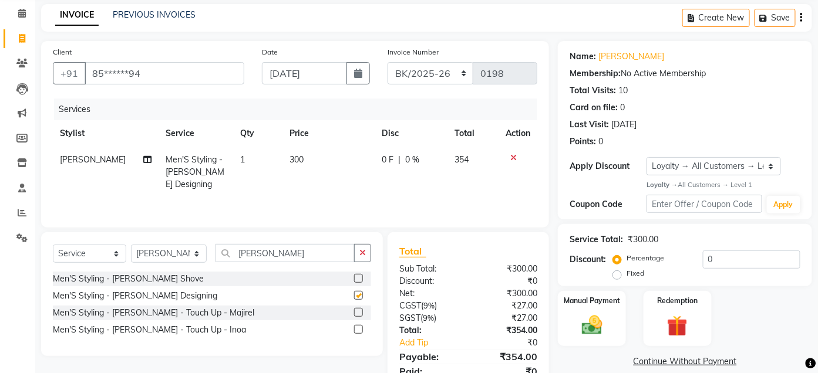
checkbox input "false"
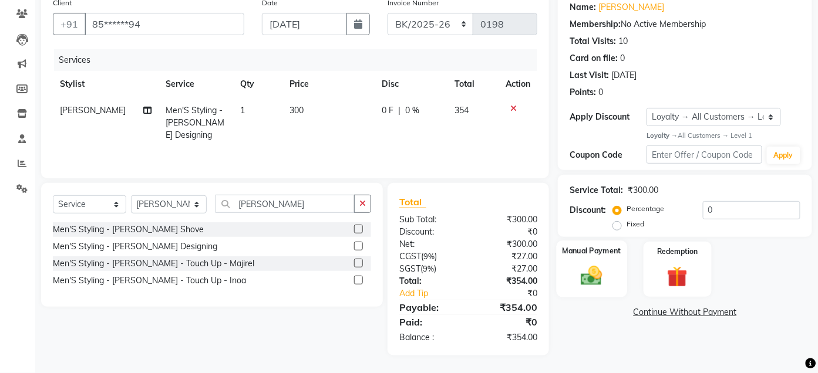
click at [570, 260] on div "Manual Payment" at bounding box center [592, 269] width 70 height 57
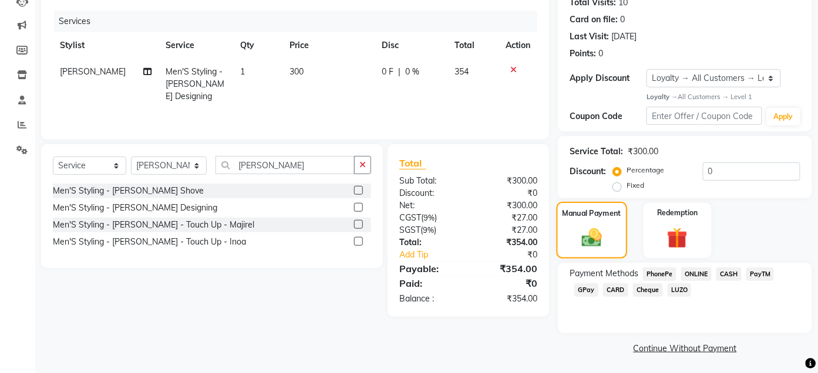
scroll to position [136, 0]
click at [588, 288] on span "GPay" at bounding box center [586, 289] width 24 height 14
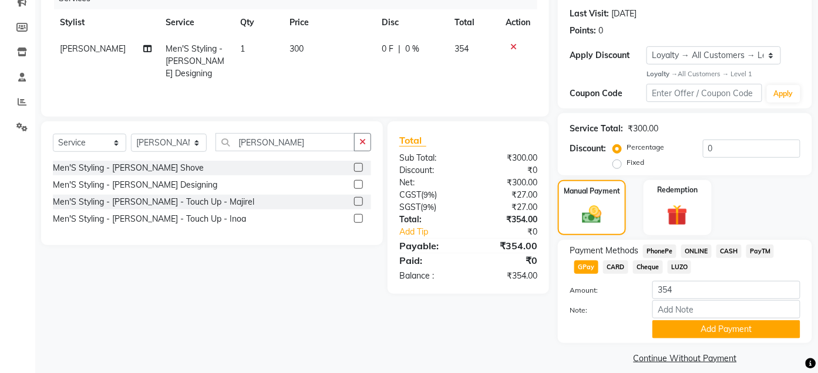
scroll to position [170, 0]
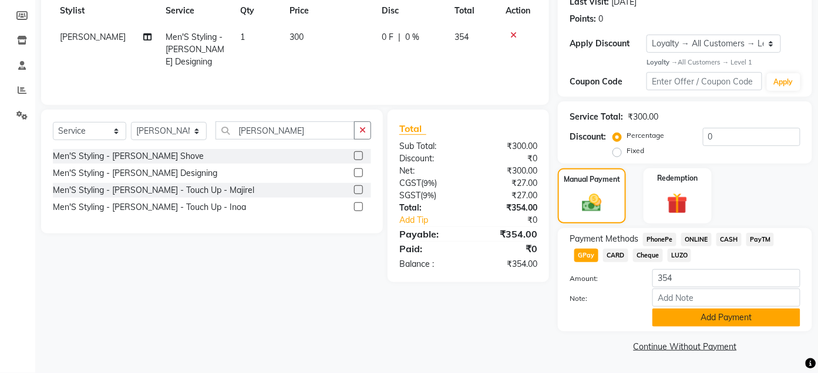
click at [673, 318] on button "Add Payment" at bounding box center [726, 318] width 148 height 18
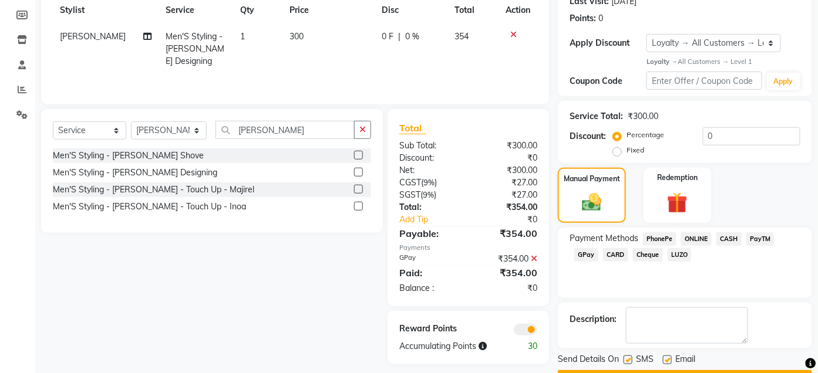
scroll to position [203, 0]
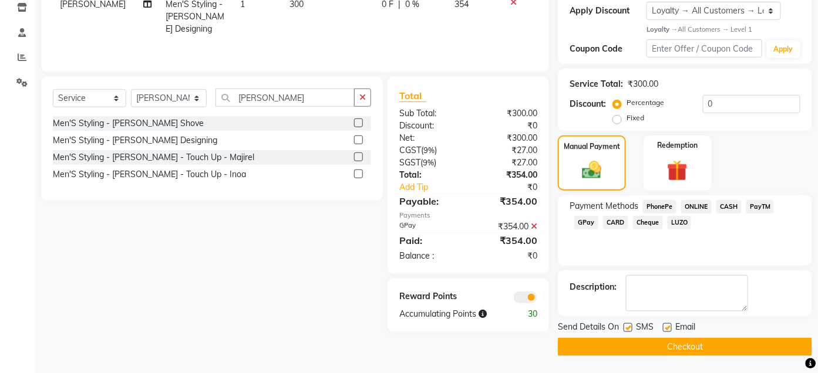
click at [645, 346] on button "Checkout" at bounding box center [685, 347] width 254 height 18
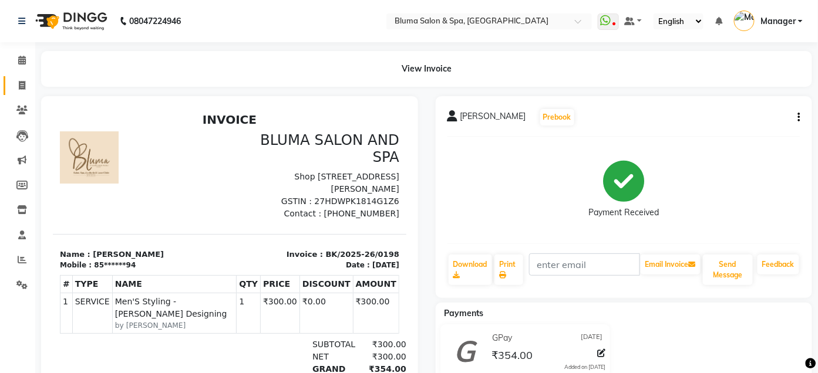
click at [29, 85] on span at bounding box center [22, 86] width 21 height 14
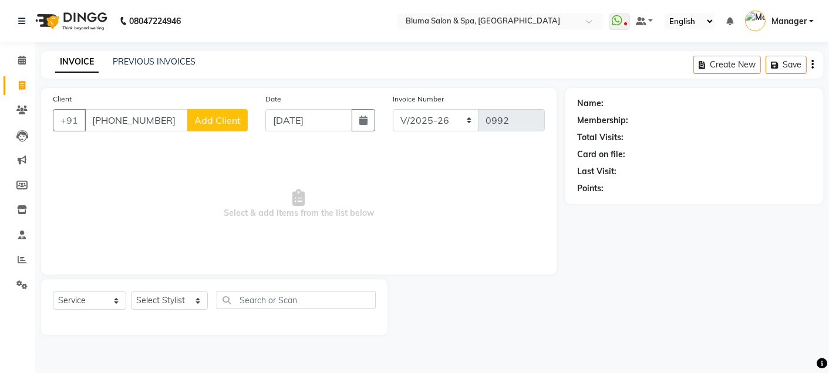
click at [223, 122] on span "Add Client" at bounding box center [217, 120] width 46 height 12
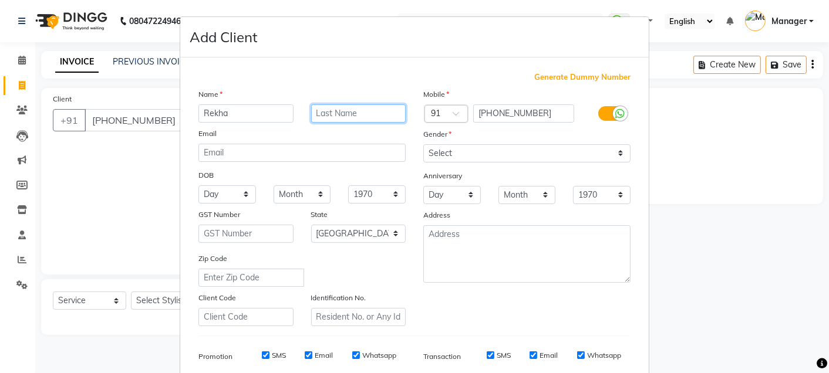
click at [311, 115] on input "text" at bounding box center [358, 114] width 95 height 18
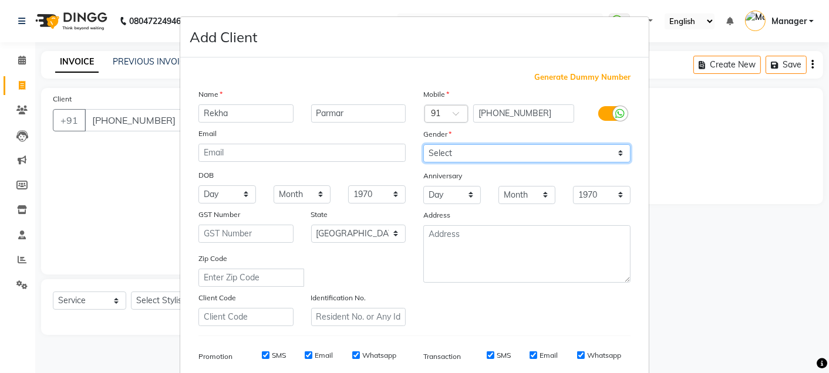
click at [558, 154] on select "Select [DEMOGRAPHIC_DATA] [DEMOGRAPHIC_DATA] Other Prefer Not To Say" at bounding box center [526, 153] width 207 height 18
click at [423, 144] on select "Select [DEMOGRAPHIC_DATA] [DEMOGRAPHIC_DATA] Other Prefer Not To Say" at bounding box center [526, 153] width 207 height 18
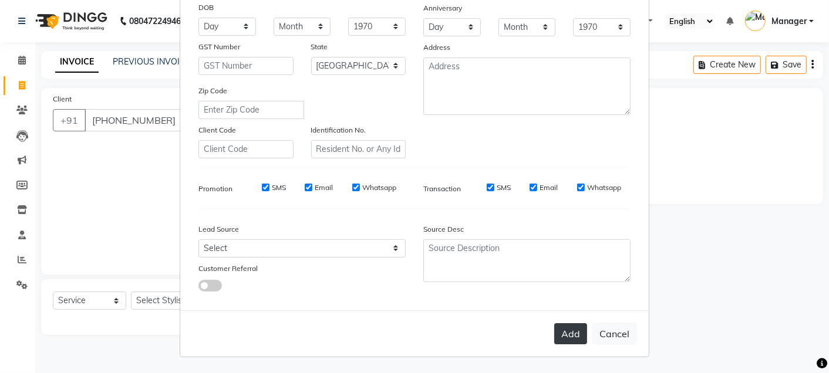
click at [558, 342] on button "Add" at bounding box center [570, 334] width 33 height 21
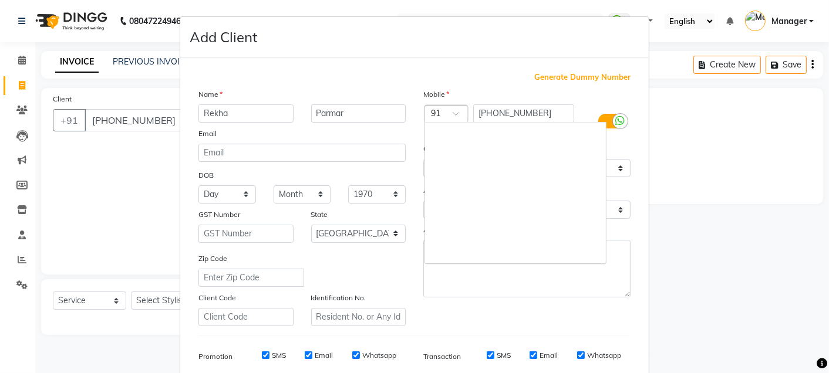
scroll to position [2129, 0]
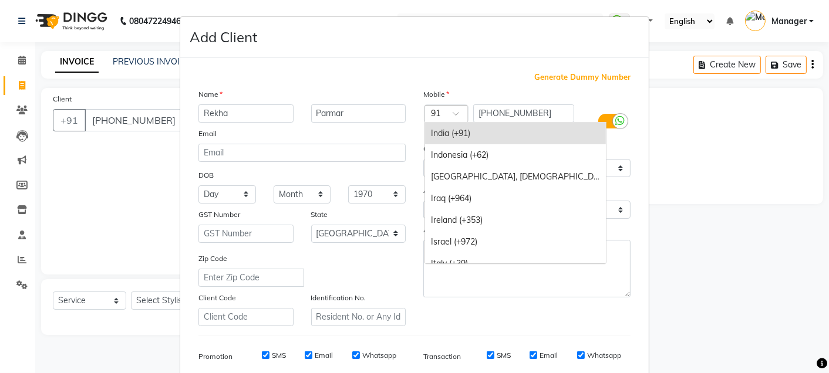
click at [453, 111] on span at bounding box center [460, 117] width 15 height 12
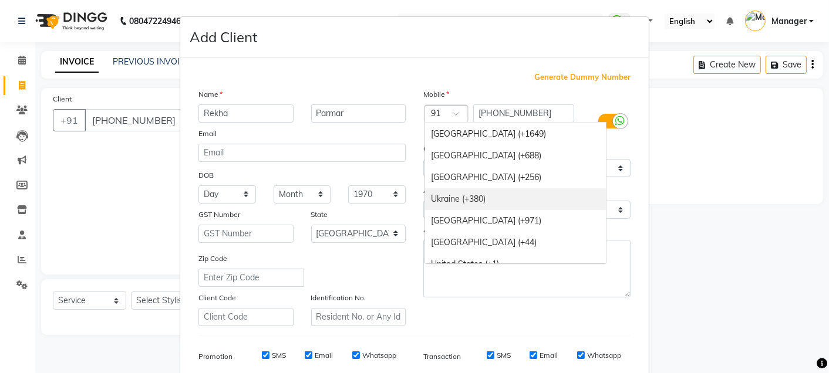
scroll to position [4759, 0]
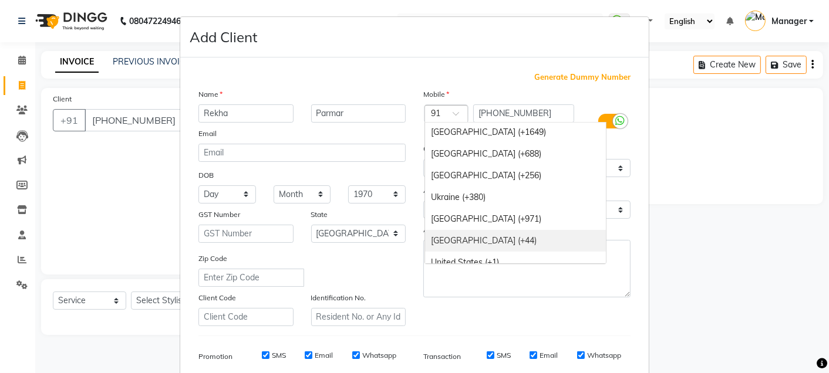
click at [516, 235] on div "[GEOGRAPHIC_DATA] (+44)" at bounding box center [515, 241] width 181 height 22
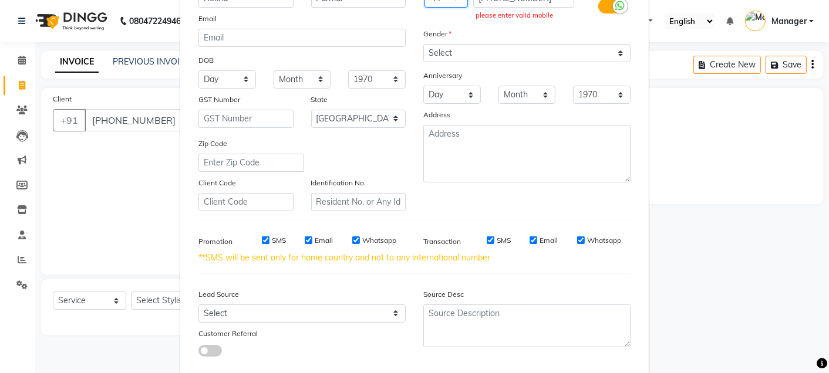
scroll to position [180, 0]
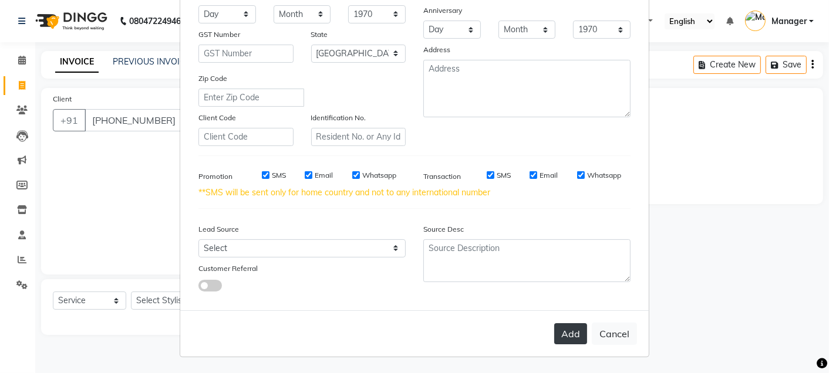
click at [572, 333] on button "Add" at bounding box center [570, 334] width 33 height 21
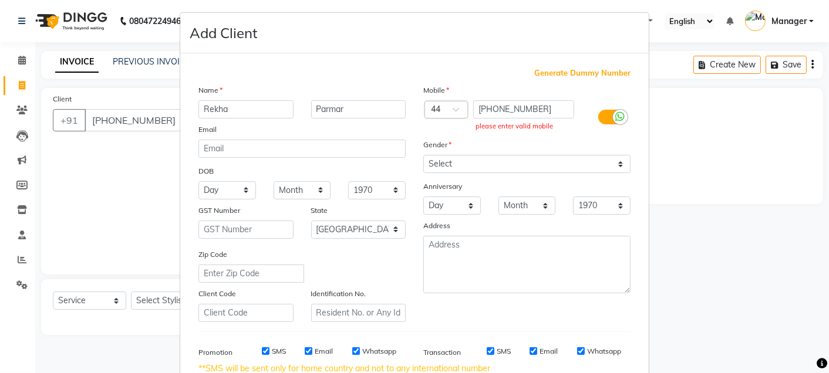
scroll to position [0, 0]
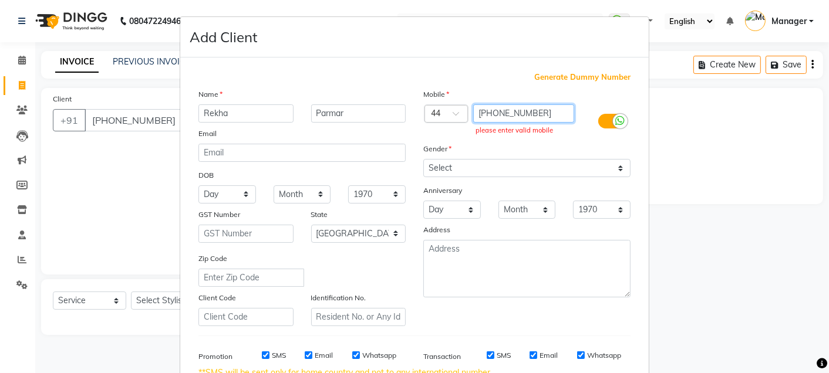
click at [487, 113] on input "[PHONE_NUMBER]" at bounding box center [524, 114] width 102 height 18
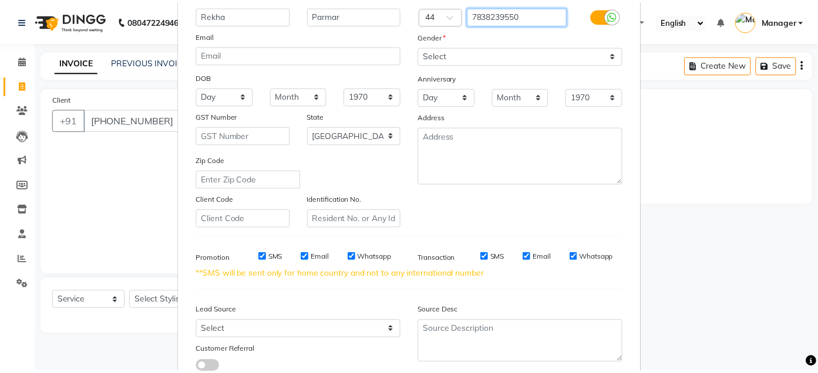
scroll to position [180, 0]
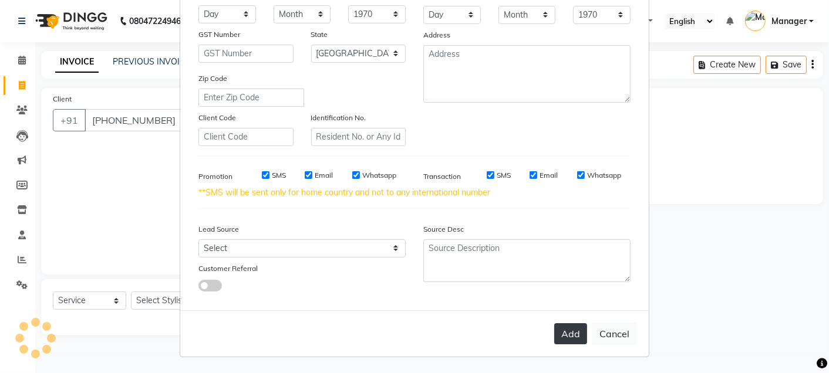
click at [565, 329] on button "Add" at bounding box center [570, 334] width 33 height 21
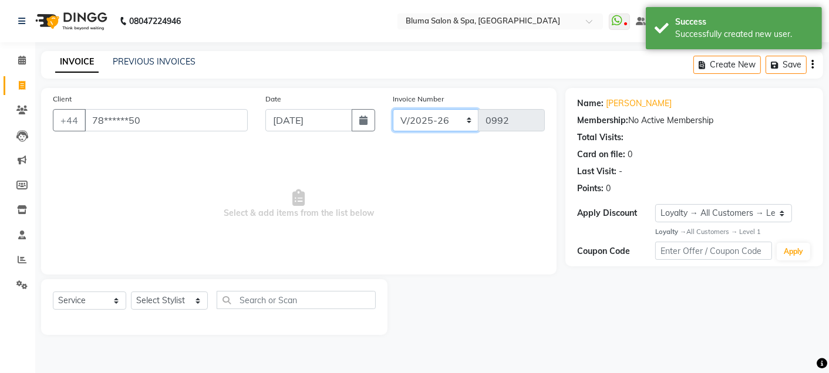
click at [444, 122] on select "ALN/2025-26 AL/2025-26 BKN/2025-26 BK/2025-26 V/2025 V/2025-26" at bounding box center [436, 120] width 86 height 22
click at [393, 109] on select "ALN/2025-26 AL/2025-26 BKN/2025-26 BK/2025-26 V/2025 V/2025-26" at bounding box center [436, 120] width 86 height 22
click at [170, 303] on select "Select Stylist Admin Ajay [PERSON_NAME] [PERSON_NAME] [PERSON_NAME] [PERSON_NAM…" at bounding box center [169, 301] width 77 height 18
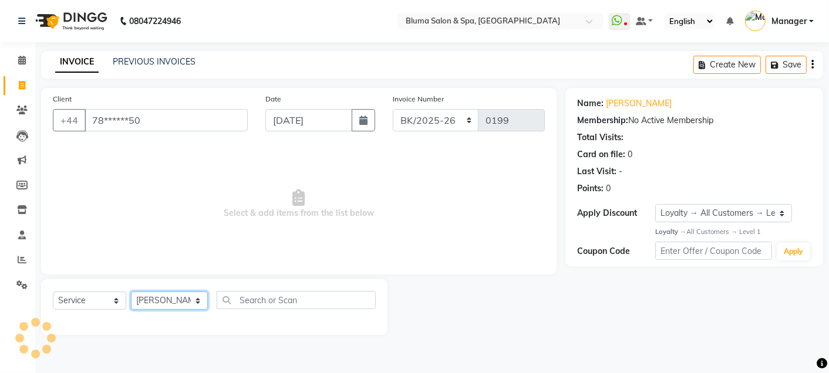
click at [131, 292] on select "Select Stylist Admin Ajay [PERSON_NAME] [PERSON_NAME] [PERSON_NAME] [PERSON_NAM…" at bounding box center [169, 301] width 77 height 18
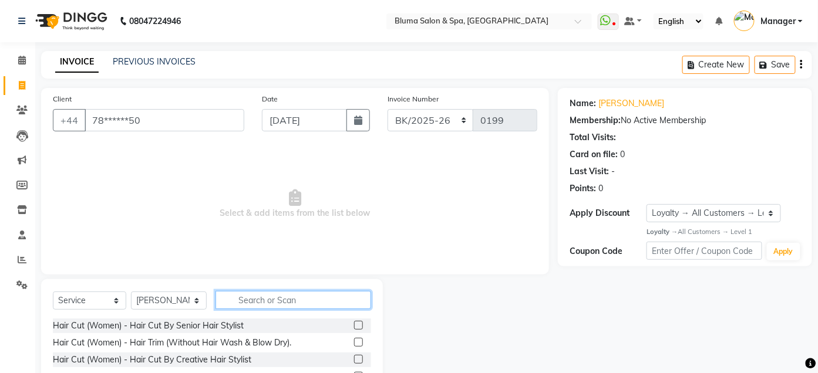
click at [266, 297] on input "text" at bounding box center [293, 300] width 156 height 18
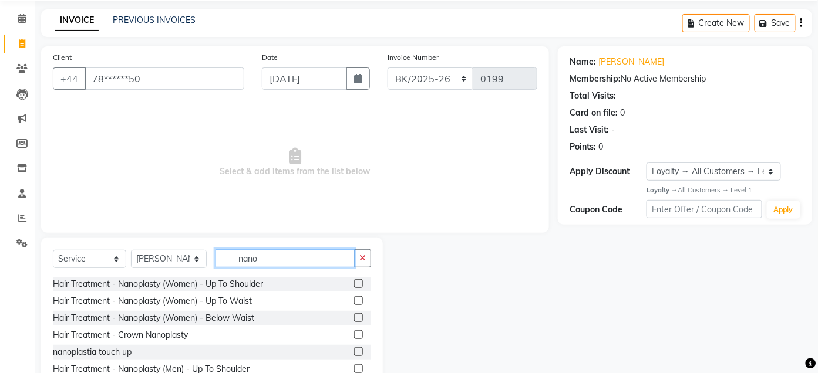
scroll to position [81, 0]
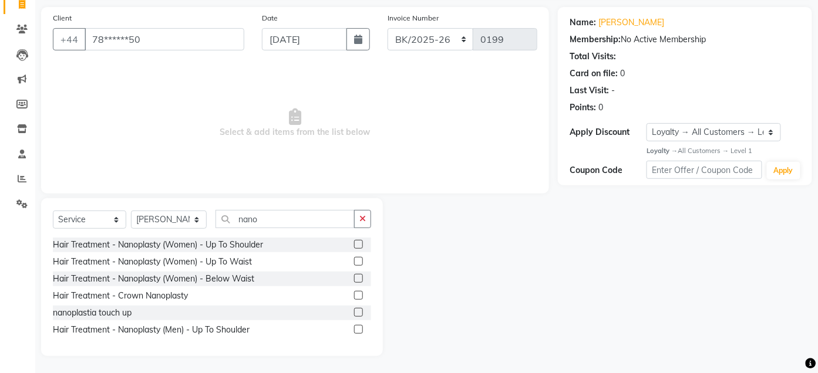
click at [354, 240] on div at bounding box center [358, 246] width 8 height 12
click at [359, 260] on label at bounding box center [358, 261] width 9 height 9
click at [359, 260] on input "checkbox" at bounding box center [358, 262] width 8 height 8
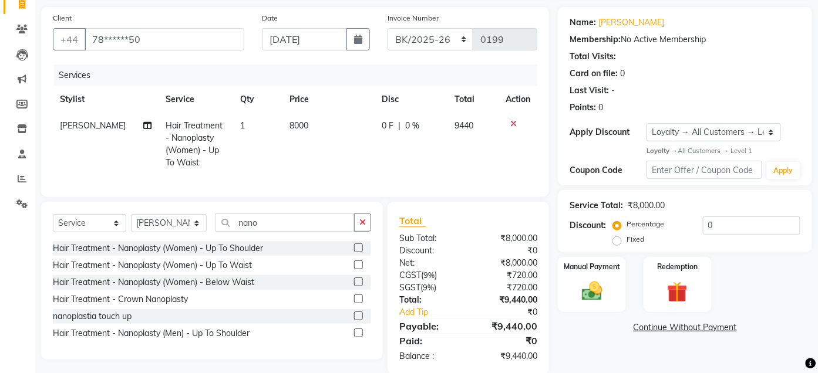
click at [513, 123] on icon at bounding box center [513, 124] width 6 height 8
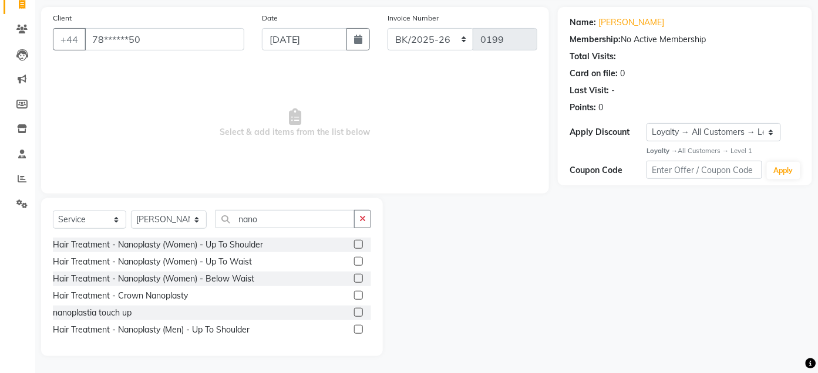
click at [361, 278] on label at bounding box center [358, 278] width 9 height 9
click at [361, 278] on input "checkbox" at bounding box center [358, 279] width 8 height 8
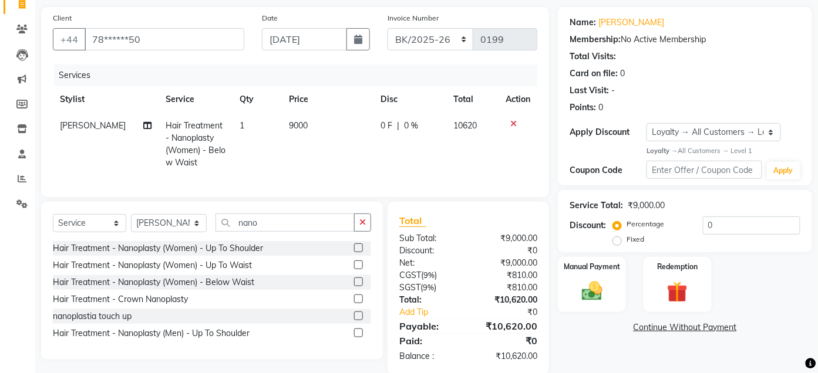
click at [511, 120] on icon at bounding box center [513, 124] width 6 height 8
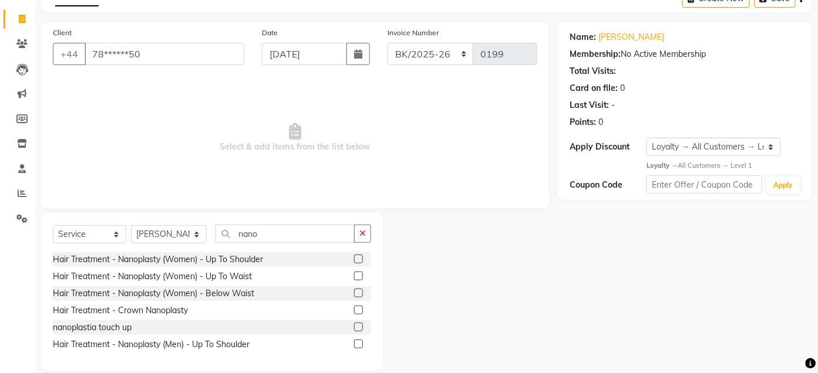
scroll to position [45, 0]
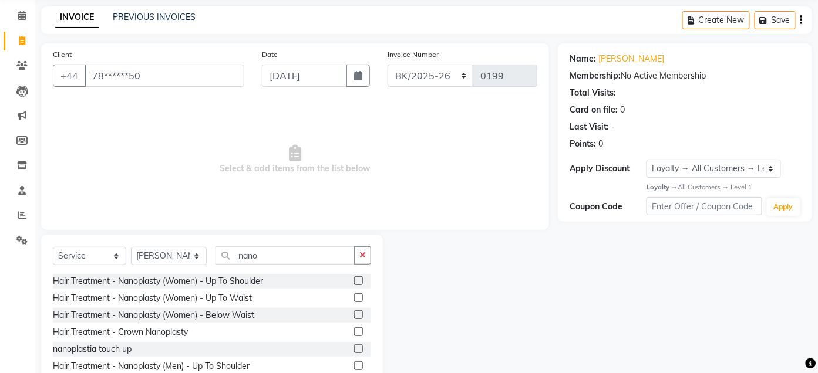
click at [361, 318] on label at bounding box center [358, 315] width 9 height 9
click at [361, 318] on input "checkbox" at bounding box center [358, 316] width 8 height 8
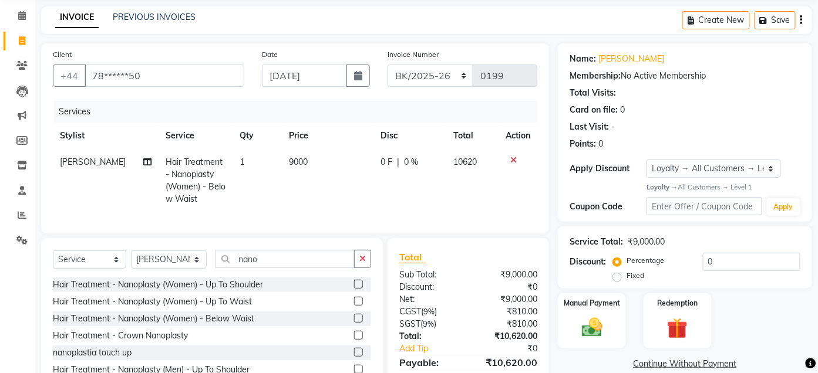
click at [292, 161] on span "9000" at bounding box center [298, 162] width 19 height 11
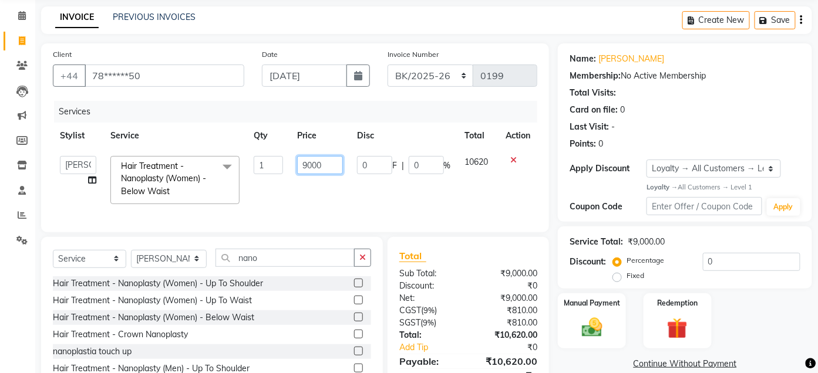
click at [308, 164] on input "9000" at bounding box center [320, 165] width 46 height 18
click at [309, 165] on input "9000" at bounding box center [320, 165] width 46 height 18
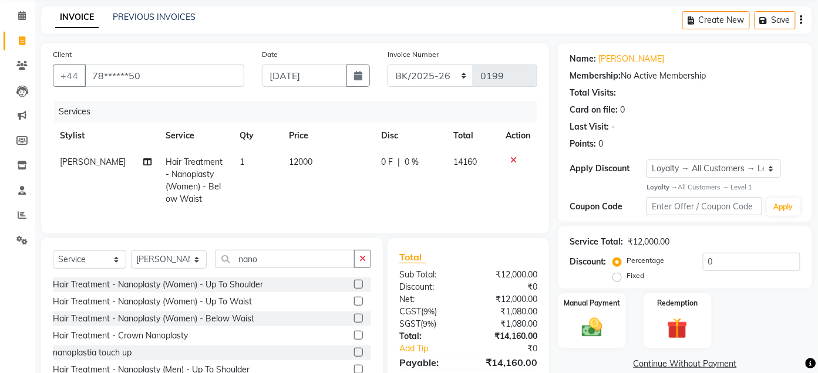
click at [488, 176] on td "14160" at bounding box center [473, 180] width 52 height 63
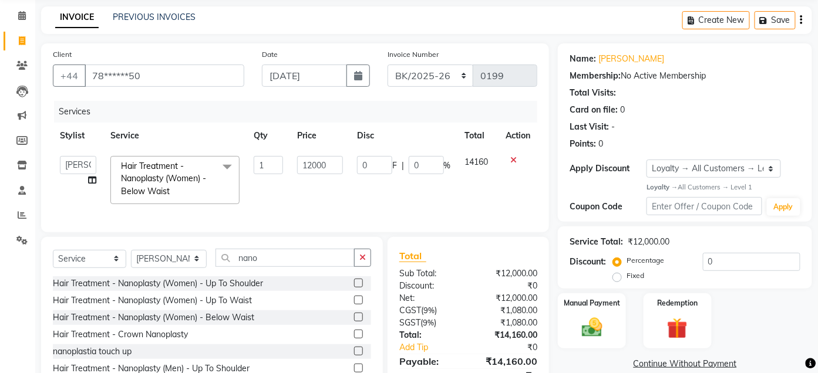
click at [554, 220] on div "Client +44 78******50 Date [DATE] Invoice Number ALN/2025-26 AL/2025-26 BKN/202…" at bounding box center [295, 226] width 526 height 366
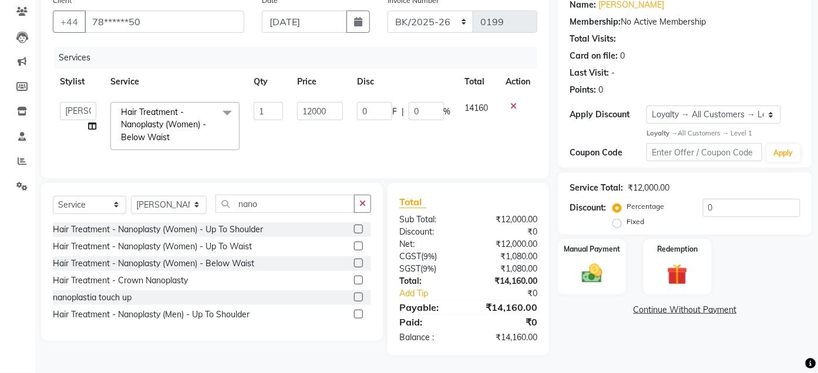
scroll to position [109, 0]
click at [583, 248] on div "Manual Payment" at bounding box center [592, 266] width 70 height 57
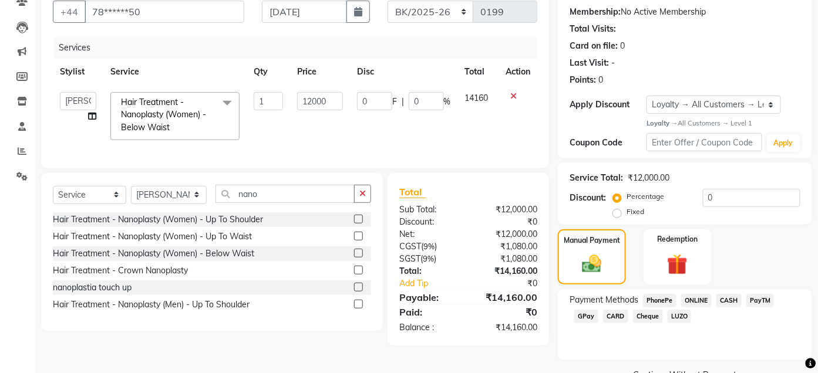
click at [614, 319] on span "CARD" at bounding box center [615, 317] width 25 height 14
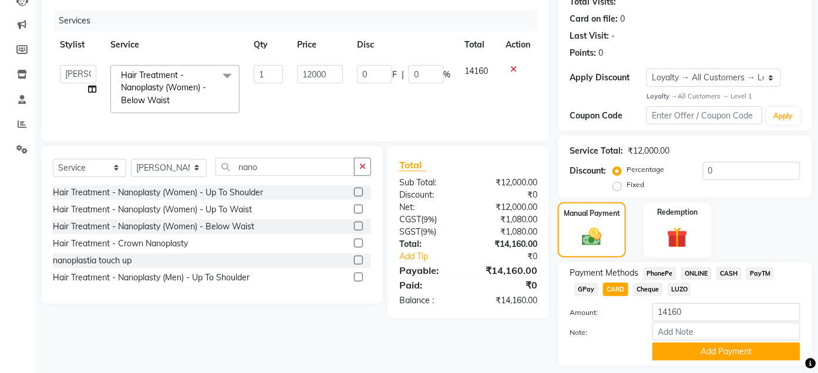
scroll to position [170, 0]
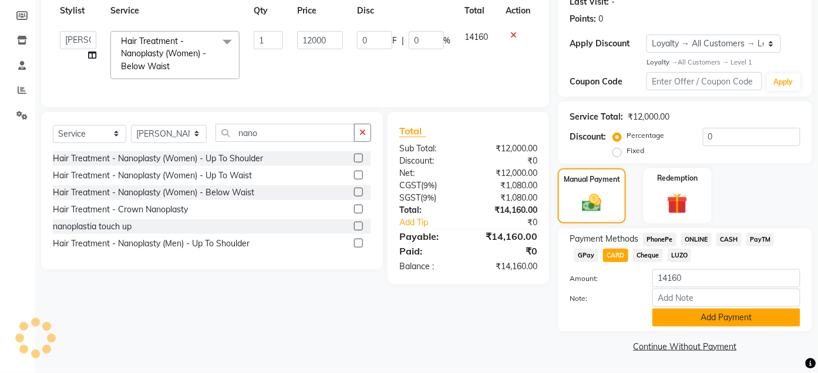
click at [734, 321] on button "Add Payment" at bounding box center [726, 318] width 148 height 18
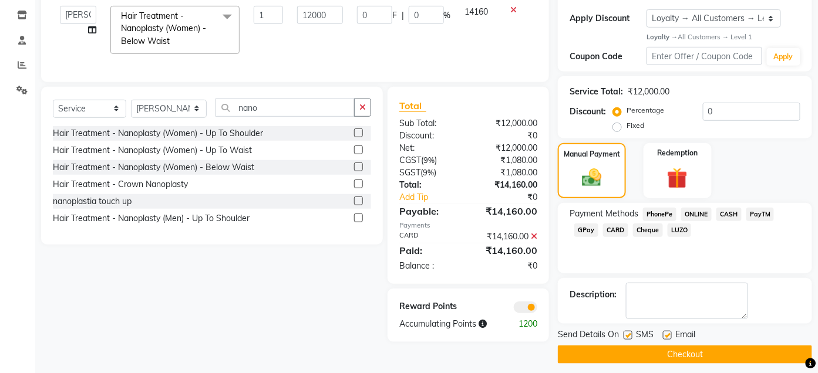
scroll to position [203, 0]
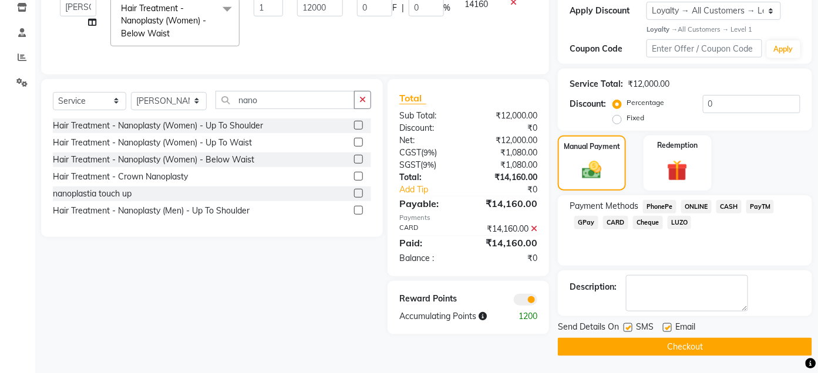
click at [720, 343] on button "Checkout" at bounding box center [685, 347] width 254 height 18
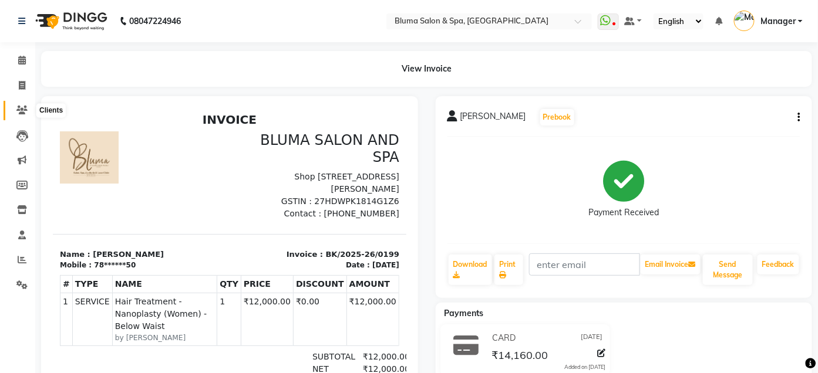
click at [24, 108] on icon at bounding box center [21, 110] width 11 height 9
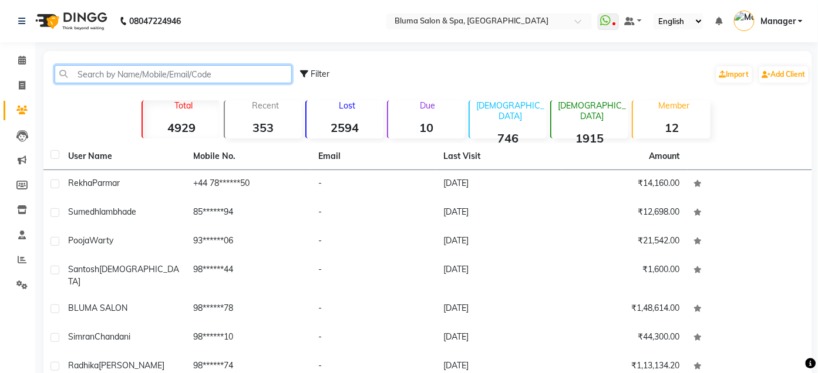
click at [149, 72] on input "text" at bounding box center [173, 74] width 237 height 18
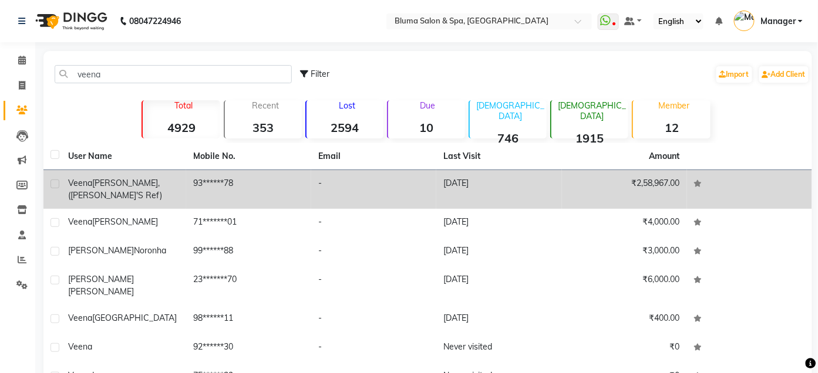
click at [146, 188] on div "[PERSON_NAME], ([PERSON_NAME]'s Ref)" at bounding box center [123, 189] width 111 height 25
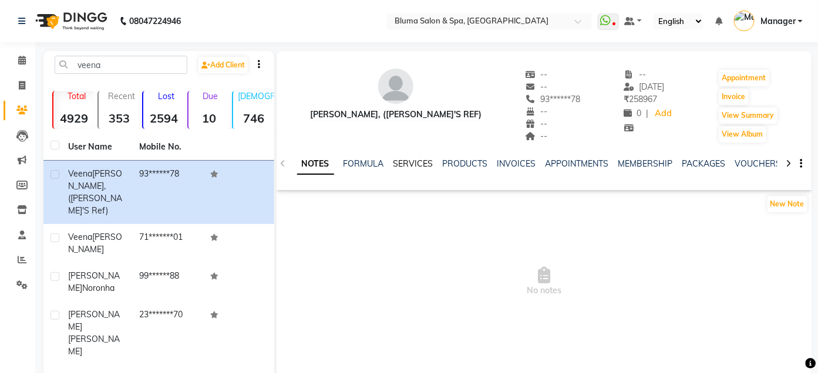
click at [418, 165] on link "SERVICES" at bounding box center [413, 164] width 40 height 11
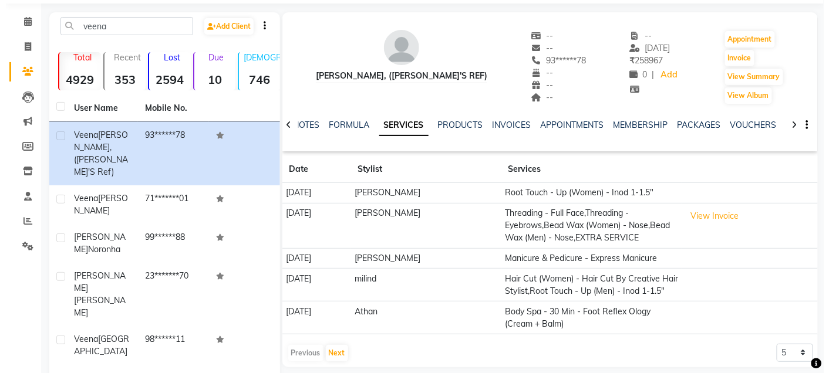
scroll to position [90, 0]
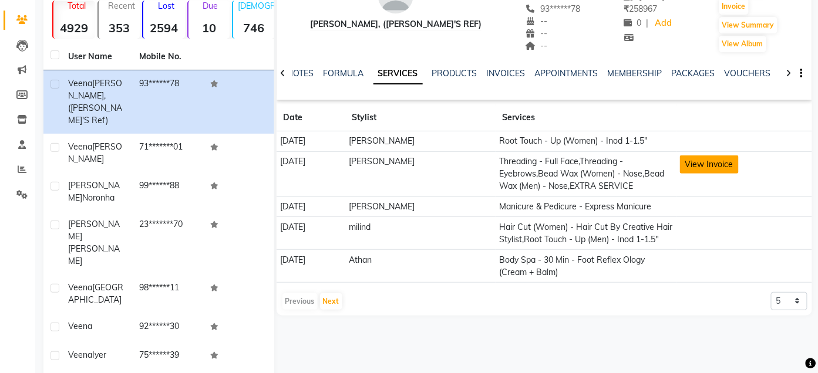
click at [695, 167] on button "View Invoice" at bounding box center [709, 165] width 59 height 18
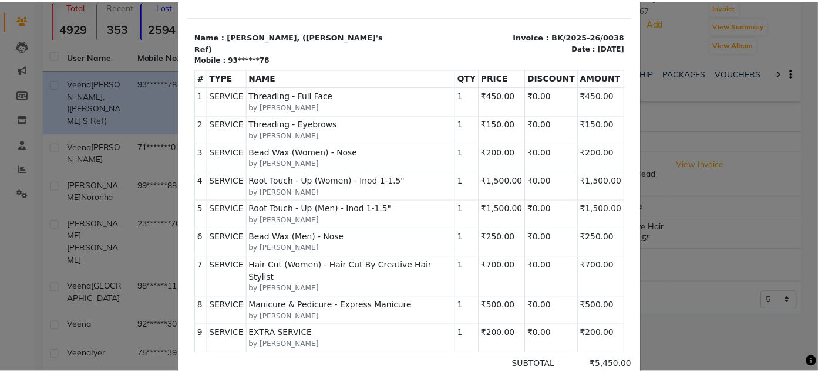
scroll to position [0, 0]
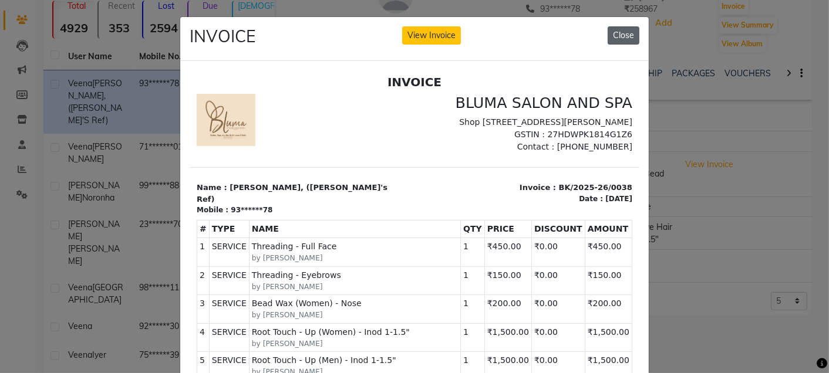
click at [622, 40] on button "Close" at bounding box center [624, 35] width 32 height 18
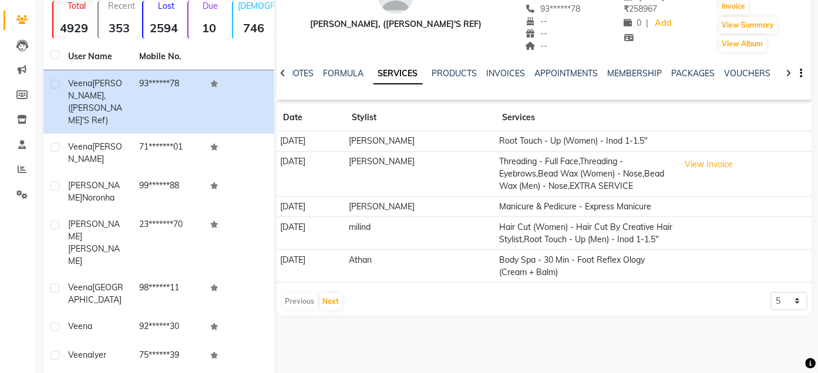
click at [624, 40] on div at bounding box center [649, 38] width 50 height 12
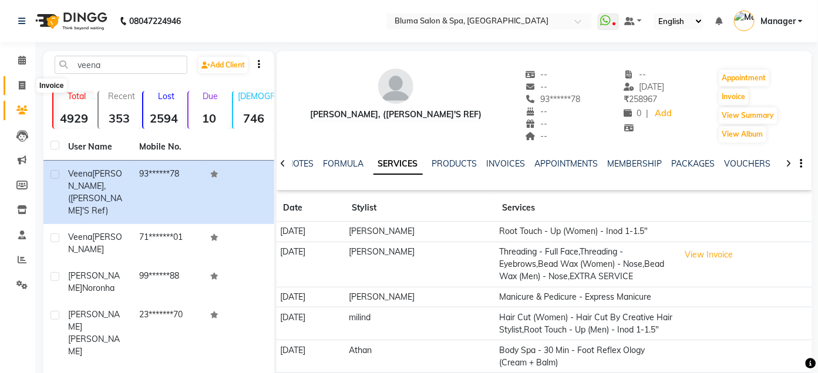
click at [15, 86] on span at bounding box center [22, 86] width 21 height 14
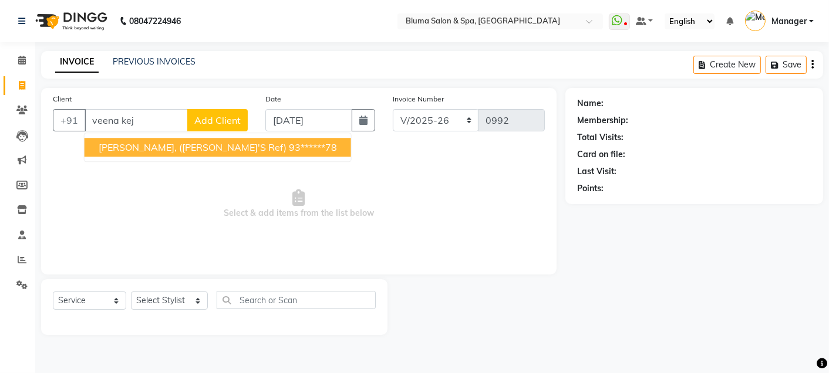
click at [156, 145] on span "[PERSON_NAME], ([PERSON_NAME]'s Ref)" at bounding box center [193, 148] width 188 height 12
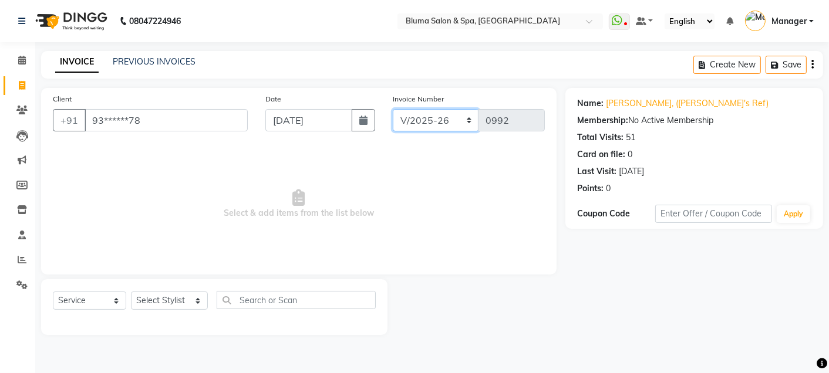
click at [424, 110] on select "ALN/2025-26 AL/2025-26 BKN/2025-26 BK/2025-26 V/2025 V/2025-26" at bounding box center [436, 120] width 86 height 22
click at [393, 109] on select "ALN/2025-26 AL/2025-26 BKN/2025-26 BK/2025-26 V/2025 V/2025-26" at bounding box center [436, 120] width 86 height 22
click at [188, 299] on select "Select Stylist Admin Ajay [PERSON_NAME] [PERSON_NAME] [PERSON_NAME] [PERSON_NAM…" at bounding box center [169, 301] width 77 height 18
click at [131, 292] on select "Select Stylist Admin Ajay [PERSON_NAME] [PERSON_NAME] [PERSON_NAME] [PERSON_NAM…" at bounding box center [169, 301] width 77 height 18
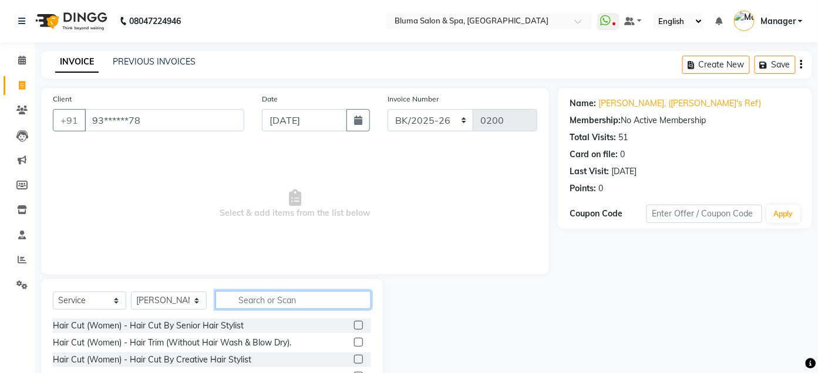
click at [298, 308] on input "text" at bounding box center [293, 300] width 156 height 18
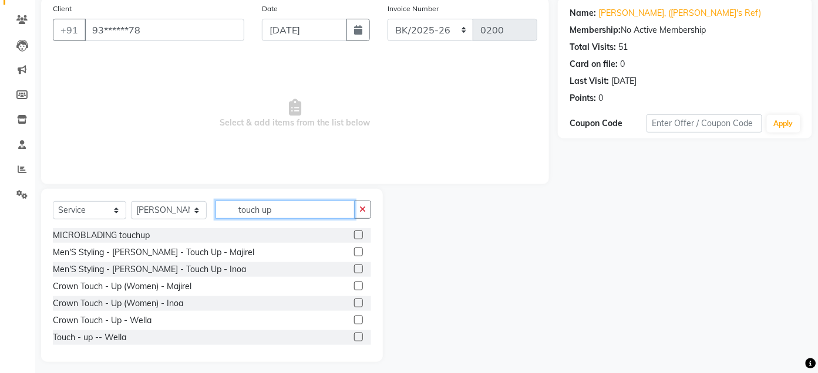
scroll to position [96, 0]
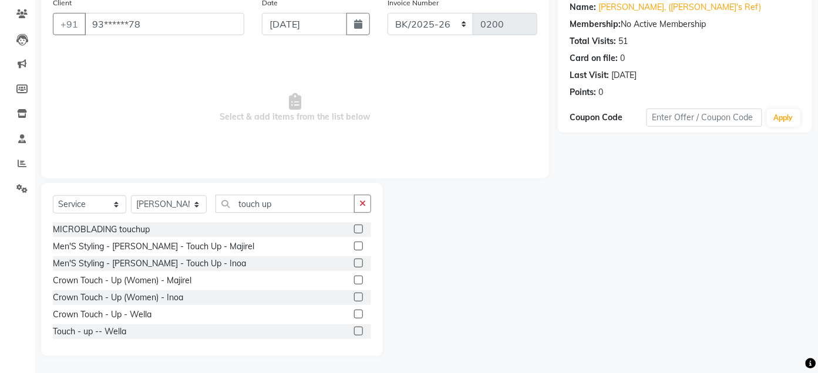
click at [354, 264] on label at bounding box center [358, 263] width 9 height 9
click at [354, 264] on input "checkbox" at bounding box center [358, 264] width 8 height 8
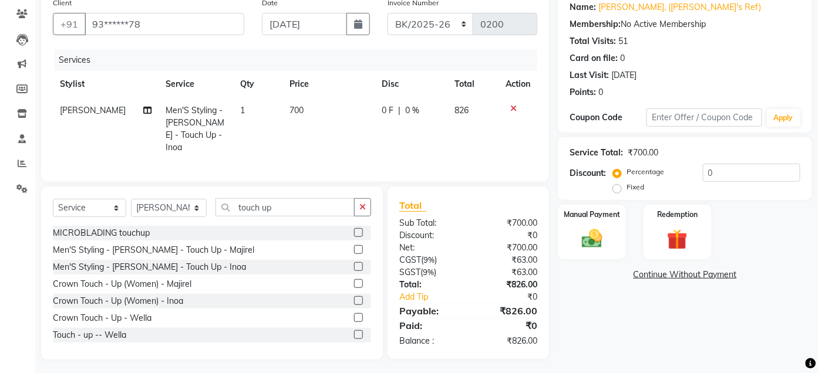
click at [511, 108] on icon at bounding box center [513, 109] width 6 height 8
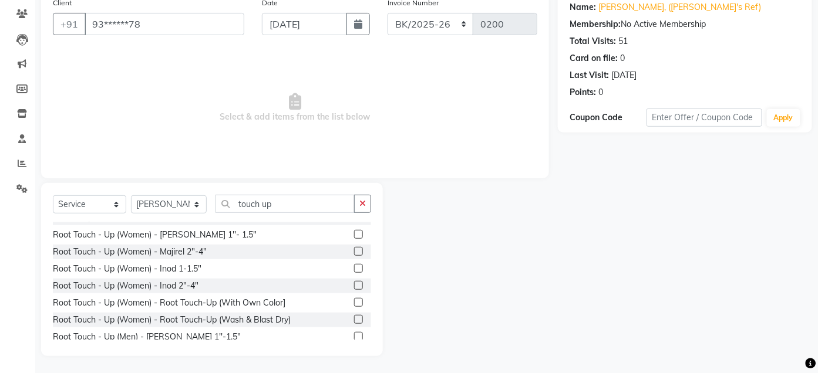
scroll to position [127, 0]
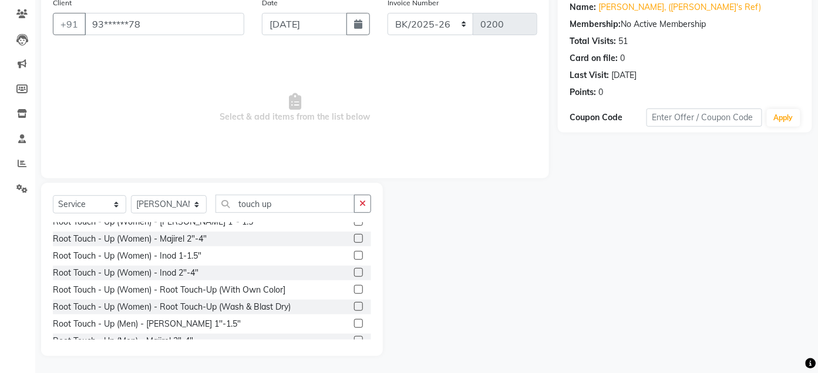
click at [354, 272] on label at bounding box center [358, 272] width 9 height 9
click at [354, 272] on input "checkbox" at bounding box center [358, 274] width 8 height 8
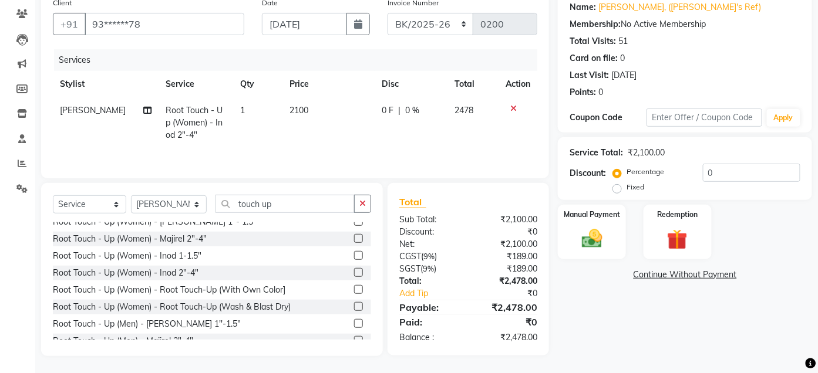
click at [290, 112] on span "2100" at bounding box center [298, 110] width 19 height 11
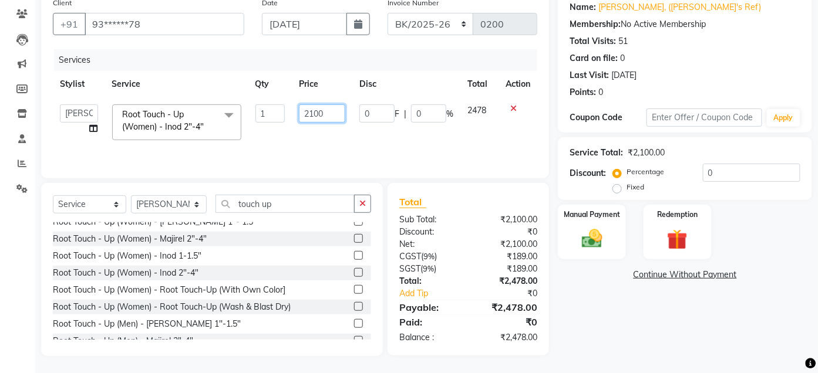
click at [314, 116] on input "2100" at bounding box center [322, 114] width 47 height 18
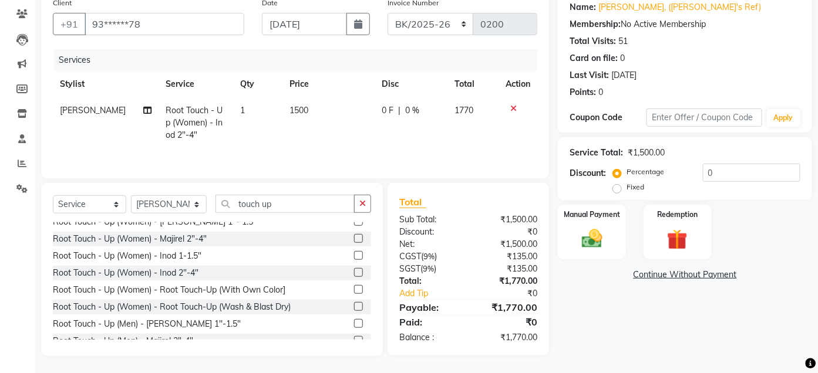
click at [342, 123] on td "1500" at bounding box center [328, 122] width 92 height 51
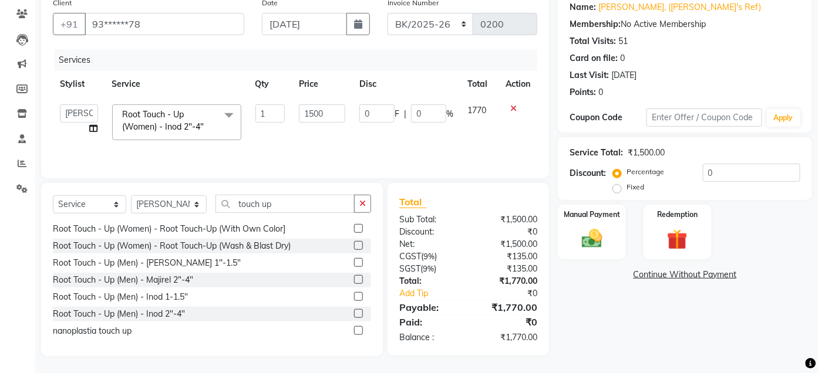
scroll to position [188, 0]
click at [354, 314] on label at bounding box center [358, 313] width 9 height 9
click at [354, 314] on input "checkbox" at bounding box center [358, 314] width 8 height 8
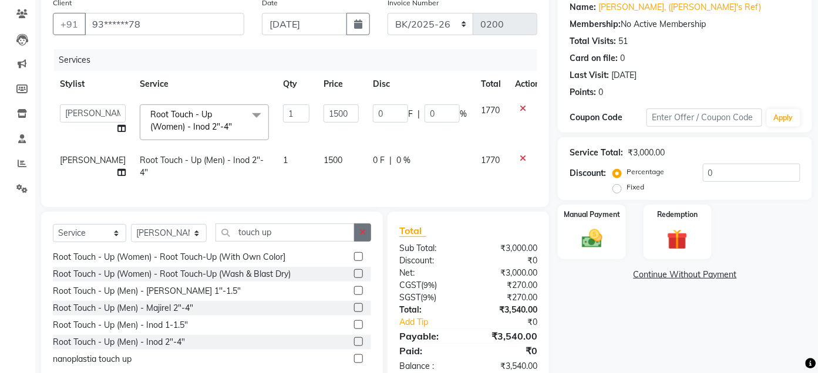
click at [369, 240] on button "button" at bounding box center [362, 233] width 17 height 18
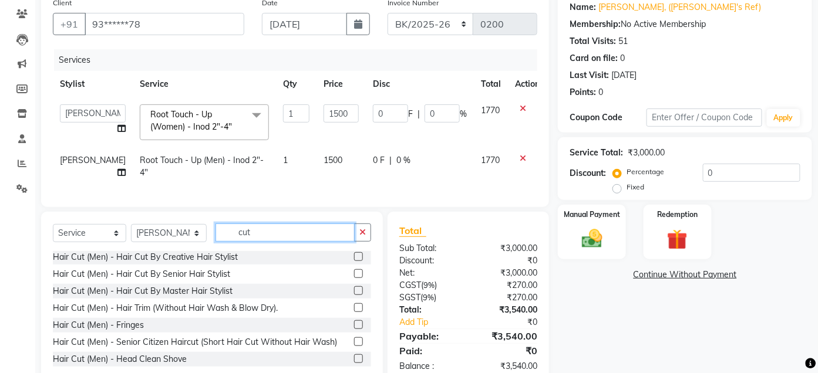
scroll to position [35, 0]
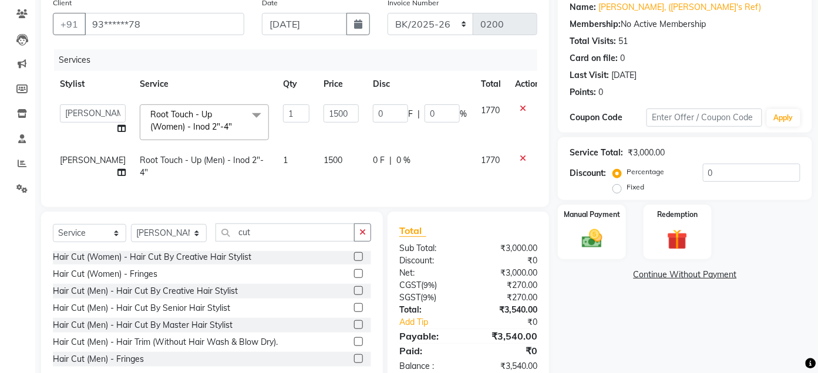
click at [354, 295] on label at bounding box center [358, 291] width 9 height 9
click at [354, 295] on input "checkbox" at bounding box center [358, 292] width 8 height 8
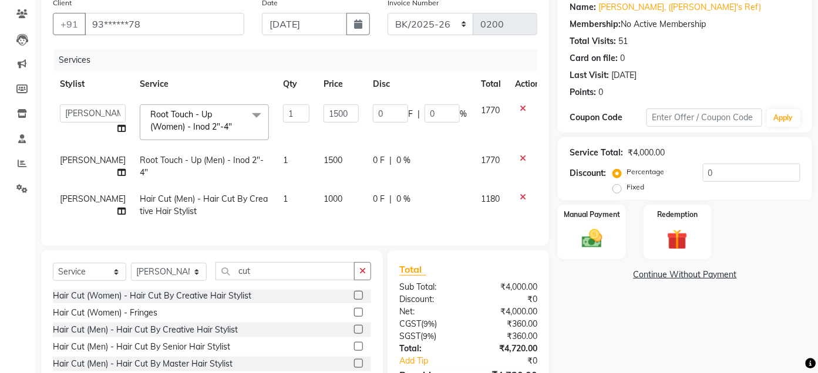
click at [324, 200] on span "1000" at bounding box center [333, 199] width 19 height 11
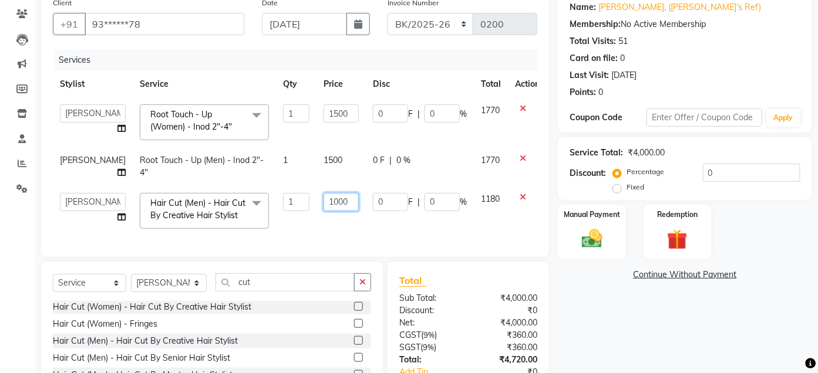
click at [324, 201] on input "1000" at bounding box center [341, 202] width 35 height 18
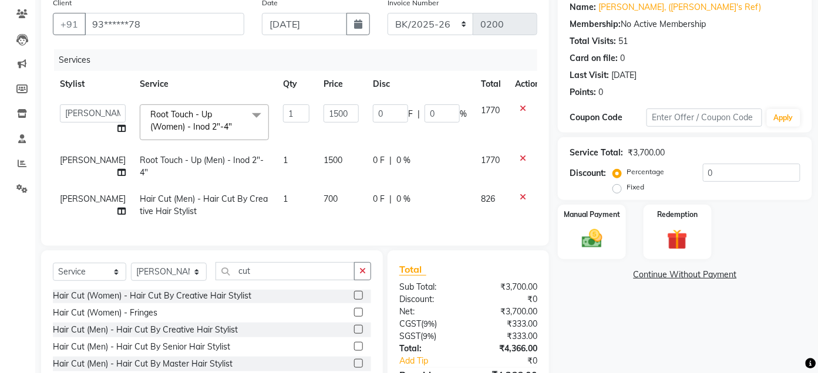
click at [391, 225] on div "Services Stylist Service Qty Price Disc Total Action Admin Ajay [PERSON_NAME] […" at bounding box center [295, 141] width 484 height 185
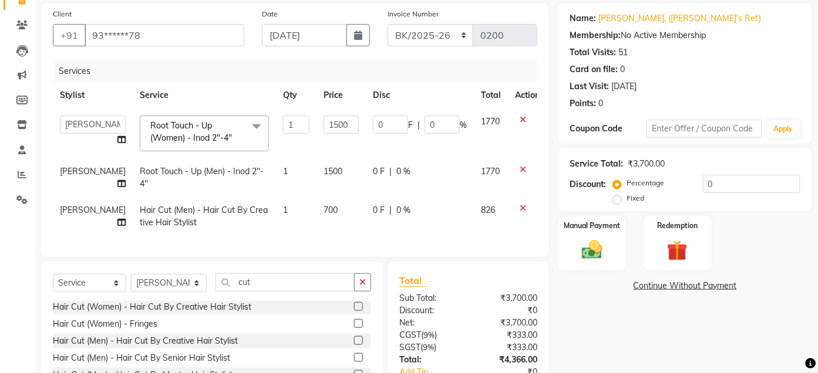
scroll to position [174, 0]
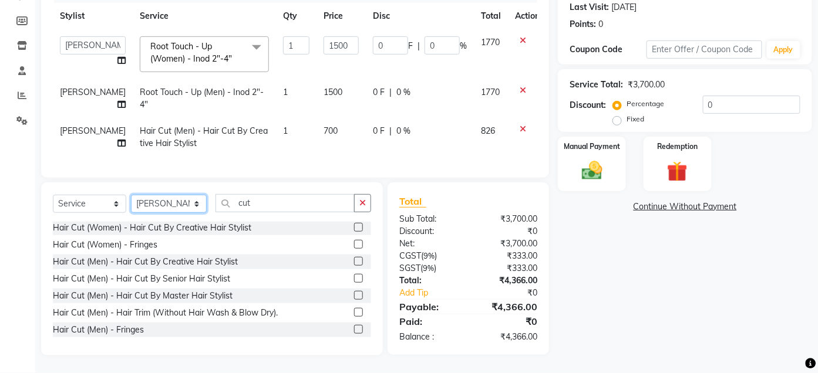
click at [196, 204] on select "Select Stylist Admin Ajay [PERSON_NAME] [PERSON_NAME] [PERSON_NAME] [PERSON_NAM…" at bounding box center [169, 204] width 76 height 18
click at [131, 196] on select "Select Stylist Admin Ajay [PERSON_NAME] [PERSON_NAME] [PERSON_NAME] [PERSON_NAM…" at bounding box center [169, 204] width 76 height 18
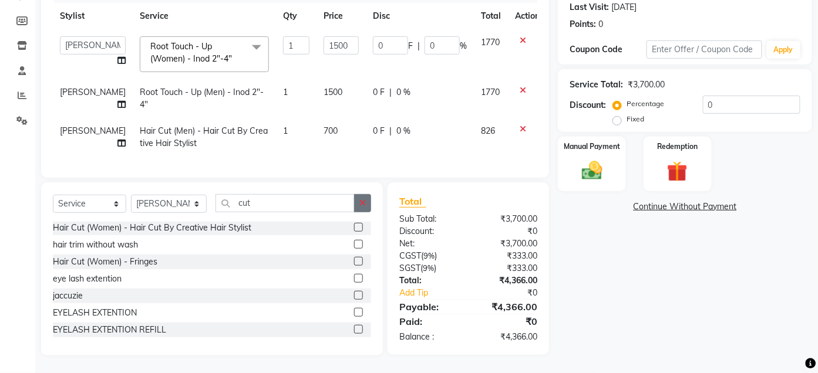
click at [360, 204] on icon "button" at bounding box center [362, 203] width 6 height 8
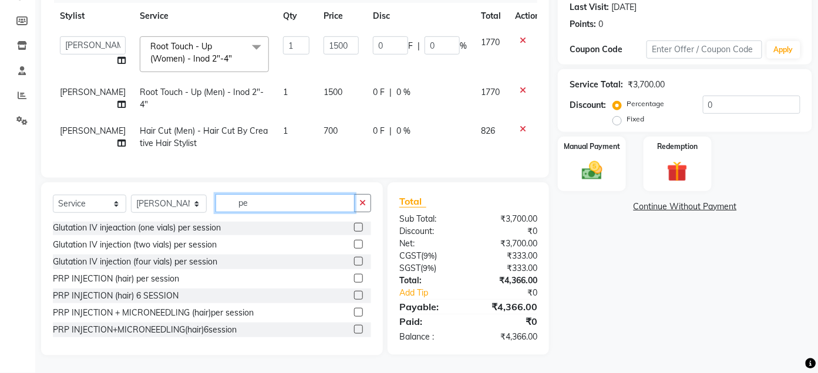
scroll to position [0, 0]
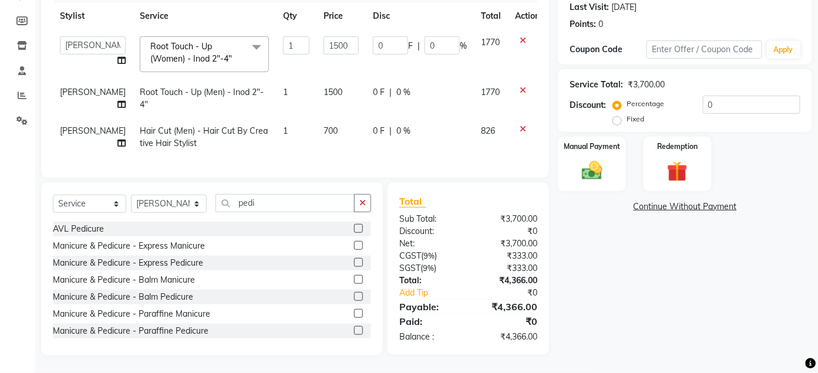
click at [354, 266] on label at bounding box center [358, 262] width 9 height 9
click at [354, 266] on input "checkbox" at bounding box center [358, 264] width 8 height 8
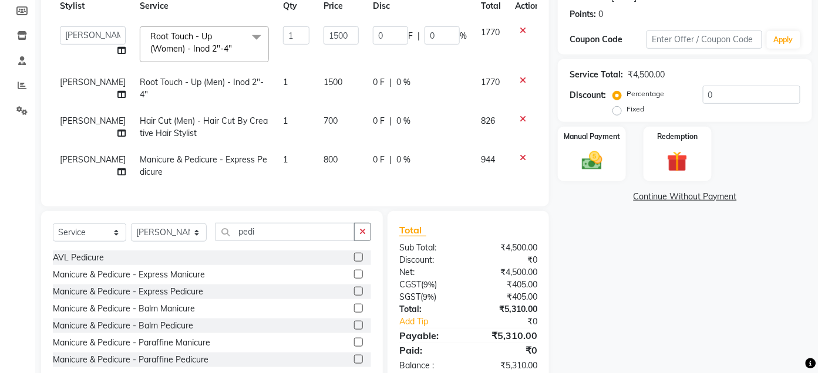
click at [354, 296] on label at bounding box center [358, 291] width 9 height 9
click at [354, 296] on input "checkbox" at bounding box center [358, 292] width 8 height 8
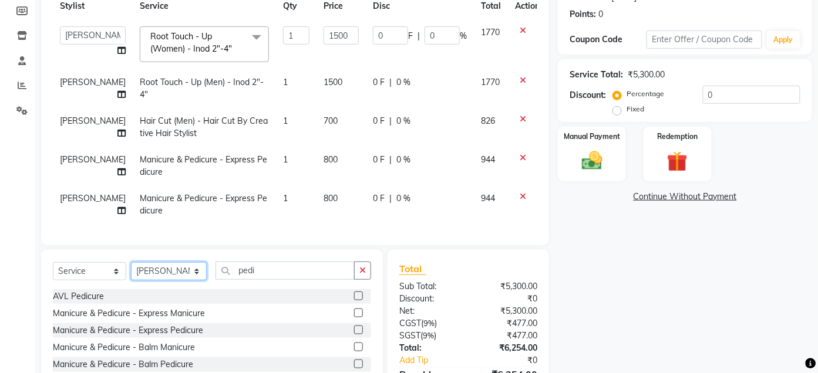
click at [197, 281] on select "Select Stylist Admin Ajay [PERSON_NAME] [PERSON_NAME] [PERSON_NAME] [PERSON_NAM…" at bounding box center [169, 271] width 76 height 18
click at [131, 273] on select "Select Stylist Admin Ajay [PERSON_NAME] [PERSON_NAME] [PERSON_NAME] [PERSON_NAM…" at bounding box center [169, 271] width 76 height 18
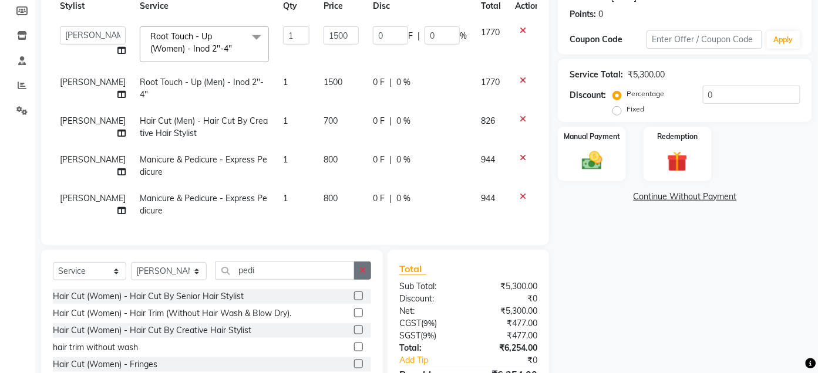
click at [361, 275] on icon "button" at bounding box center [362, 271] width 6 height 8
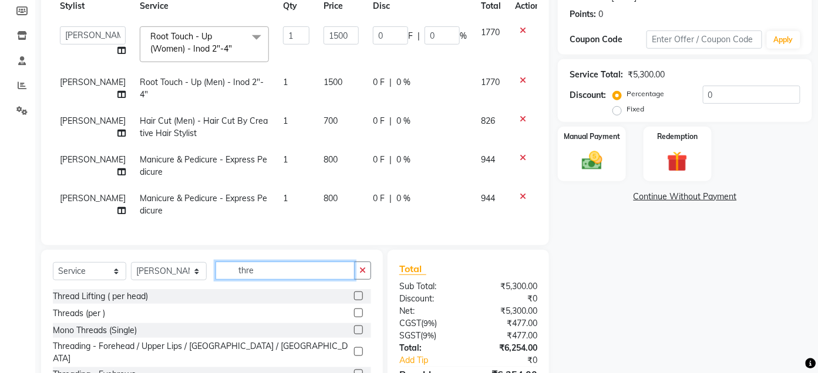
scroll to position [252, 0]
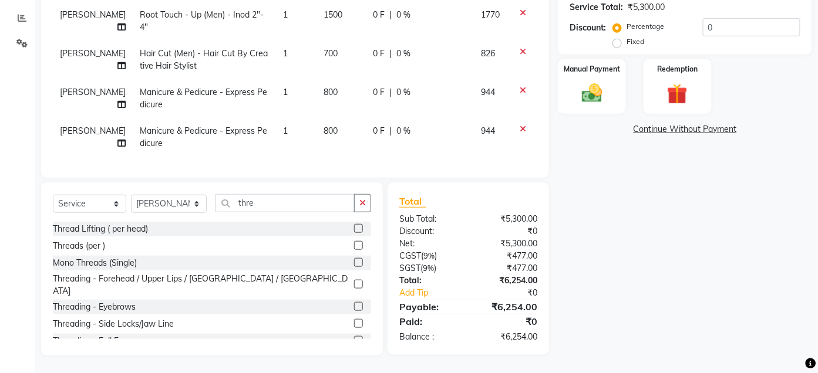
click at [354, 336] on label at bounding box center [358, 340] width 9 height 9
click at [354, 338] on input "checkbox" at bounding box center [358, 342] width 8 height 8
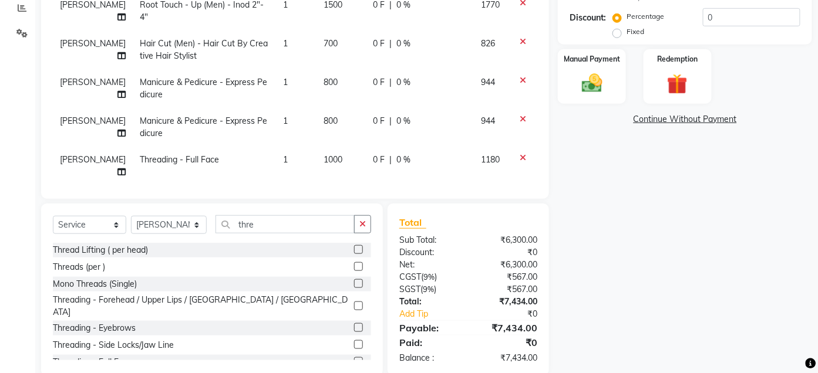
click at [324, 159] on span "1000" at bounding box center [333, 159] width 19 height 11
click at [324, 162] on input "1000" at bounding box center [341, 163] width 35 height 18
click at [324, 163] on input "00" at bounding box center [341, 163] width 35 height 18
click at [590, 186] on div "Name: [PERSON_NAME], ([PERSON_NAME]'s Ref) Membership: No Active Membership Tot…" at bounding box center [689, 106] width 263 height 541
click at [360, 221] on icon "button" at bounding box center [362, 224] width 6 height 8
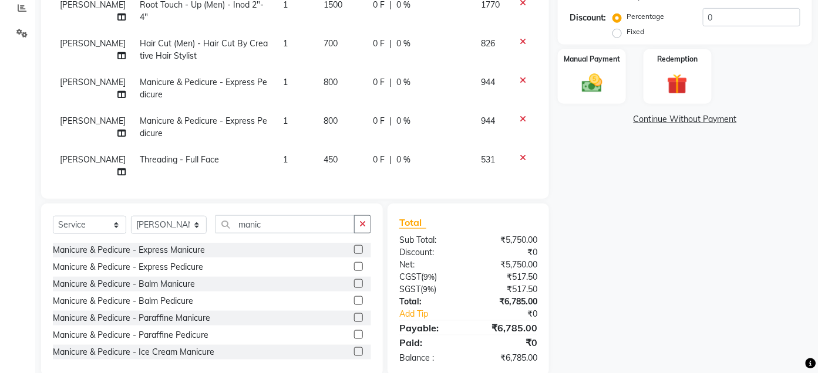
click at [354, 250] on label at bounding box center [358, 249] width 9 height 9
click at [354, 250] on input "checkbox" at bounding box center [358, 251] width 8 height 8
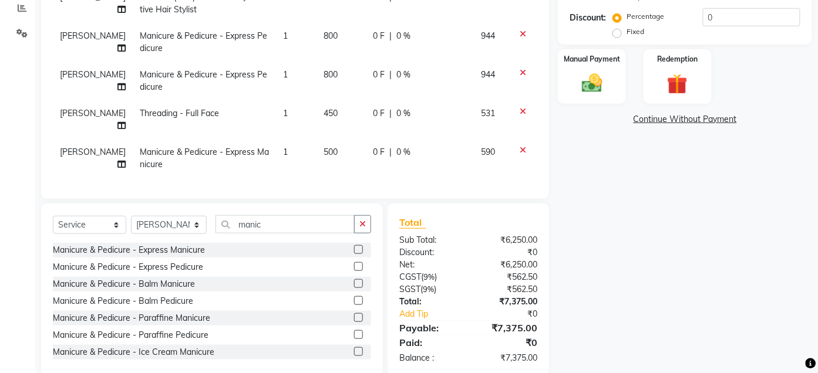
scroll to position [57, 0]
click at [365, 225] on icon "button" at bounding box center [362, 224] width 6 height 8
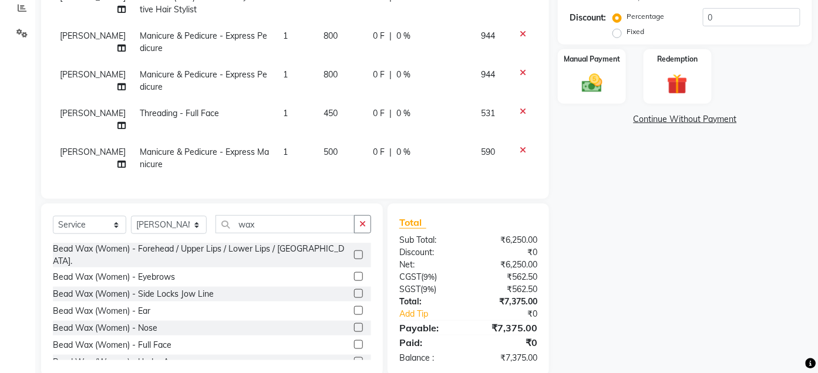
click at [354, 307] on label at bounding box center [358, 311] width 9 height 9
click at [354, 308] on input "checkbox" at bounding box center [358, 312] width 8 height 8
click at [520, 146] on icon at bounding box center [523, 150] width 6 height 8
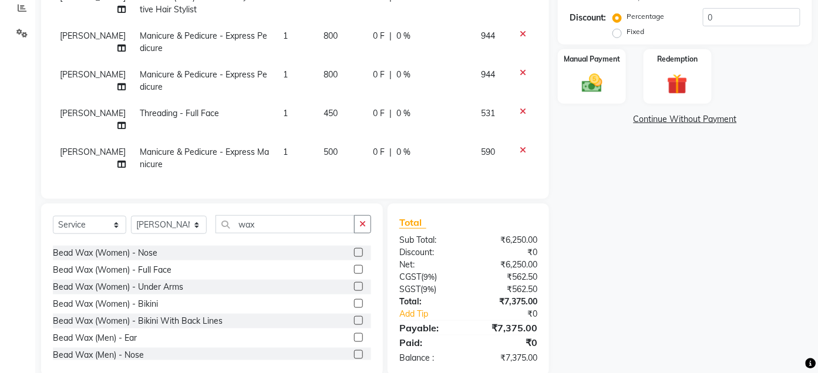
scroll to position [76, 0]
click at [354, 333] on label at bounding box center [358, 337] width 9 height 9
click at [354, 334] on input "checkbox" at bounding box center [358, 338] width 8 height 8
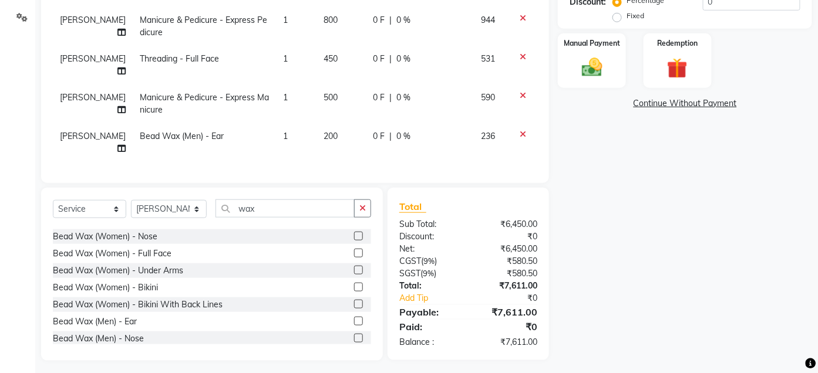
scroll to position [272, 0]
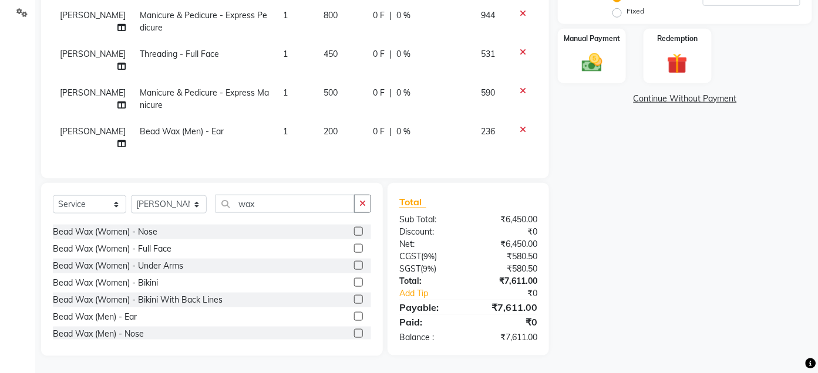
click at [324, 126] on span "200" at bounding box center [331, 131] width 14 height 11
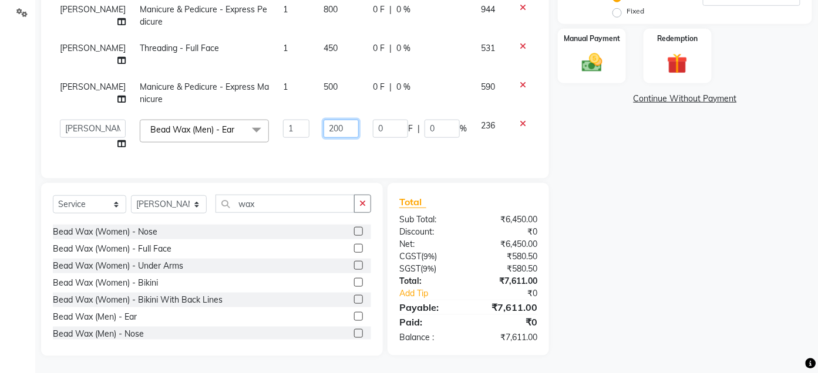
click at [324, 123] on input "200" at bounding box center [341, 129] width 35 height 18
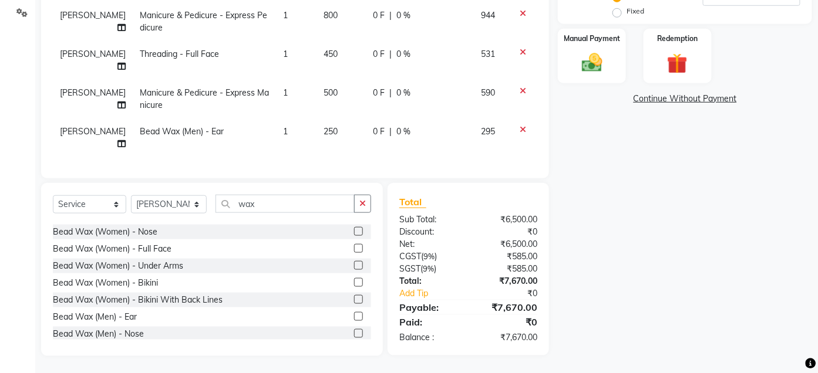
click at [342, 138] on td "250" at bounding box center [340, 138] width 49 height 39
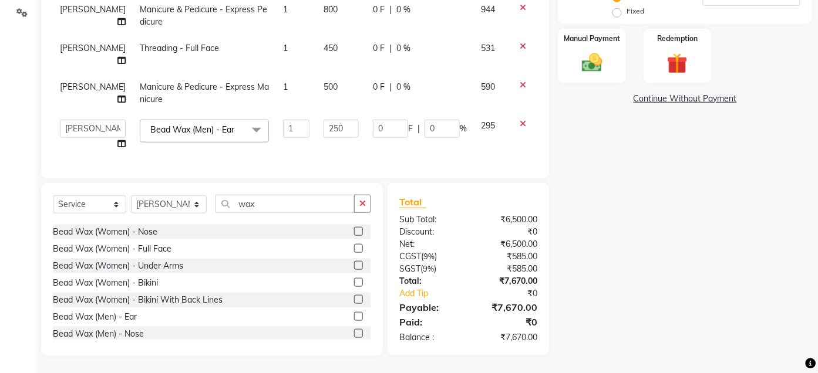
click at [354, 329] on label at bounding box center [358, 333] width 9 height 9
click at [354, 331] on input "checkbox" at bounding box center [358, 335] width 8 height 8
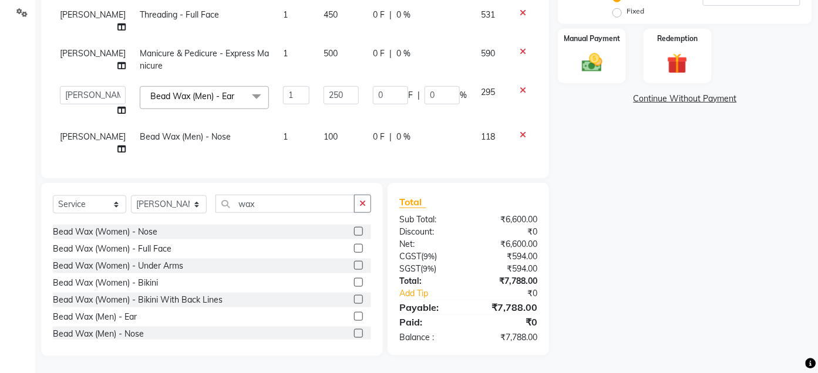
scroll to position [140, 0]
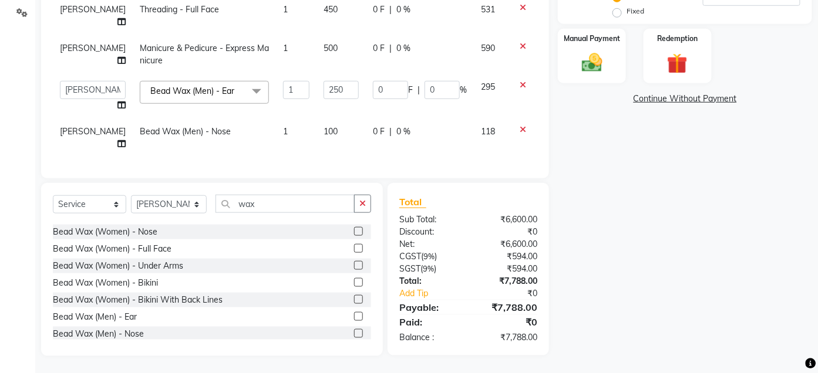
click at [570, 159] on div "Name: [PERSON_NAME], ([PERSON_NAME]'s Ref) Membership: No Active Membership Tot…" at bounding box center [689, 86] width 263 height 541
click at [354, 312] on label at bounding box center [358, 316] width 9 height 9
click at [354, 314] on input "checkbox" at bounding box center [358, 318] width 8 height 8
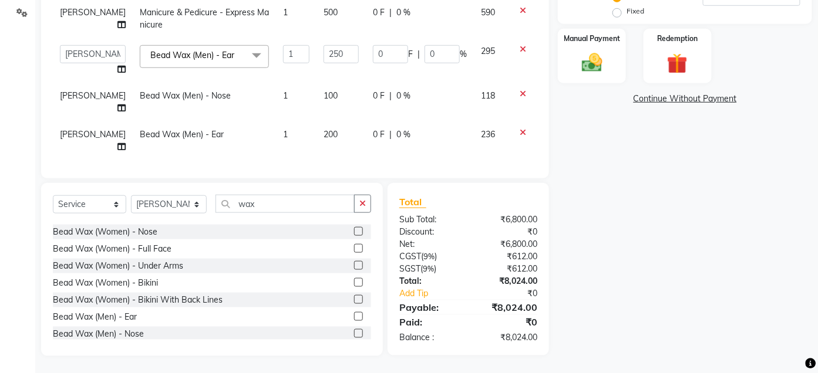
scroll to position [178, 0]
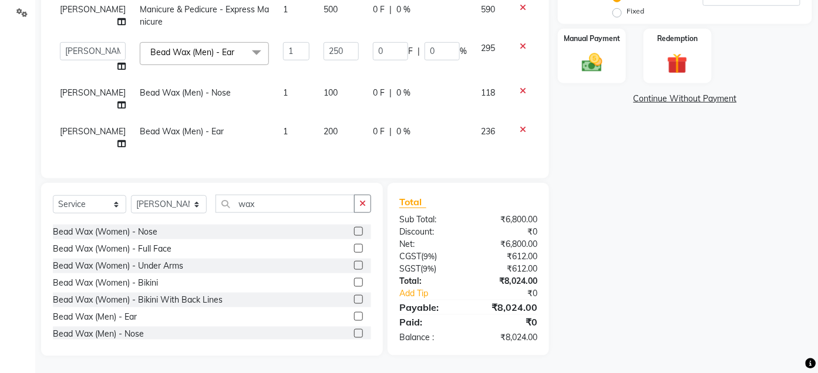
click at [324, 126] on span "200" at bounding box center [331, 131] width 14 height 11
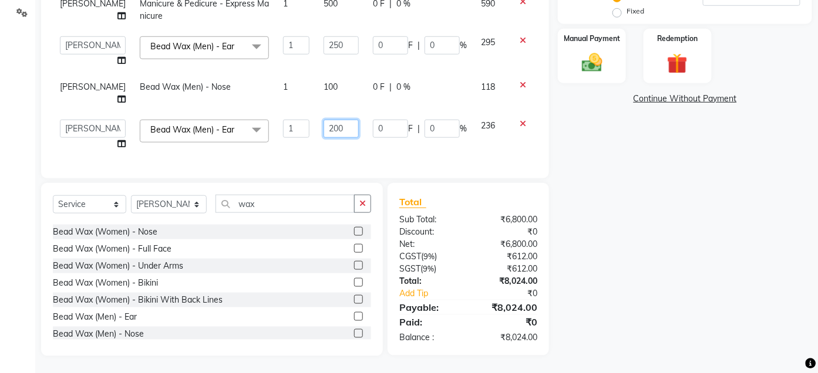
click at [324, 123] on input "200" at bounding box center [341, 129] width 35 height 18
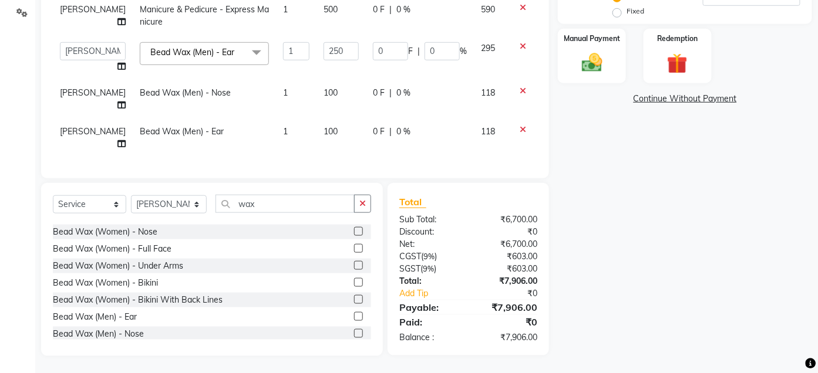
click at [631, 196] on div "Name: [PERSON_NAME], ([PERSON_NAME]'s Ref) Membership: No Active Membership Tot…" at bounding box center [689, 86] width 263 height 541
click at [604, 52] on img at bounding box center [592, 62] width 35 height 25
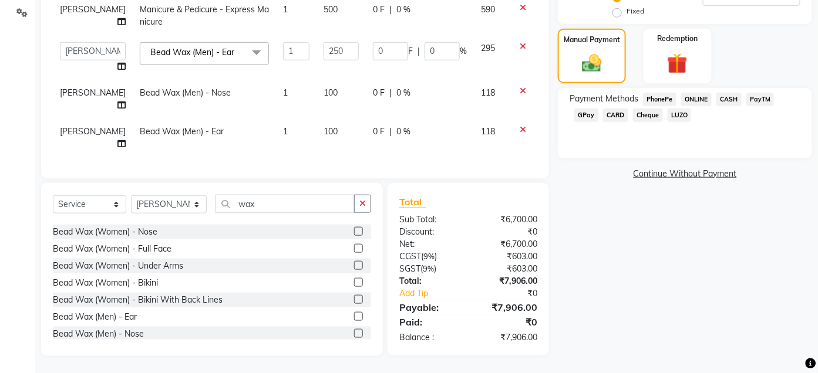
click at [618, 117] on span "CARD" at bounding box center [615, 116] width 25 height 14
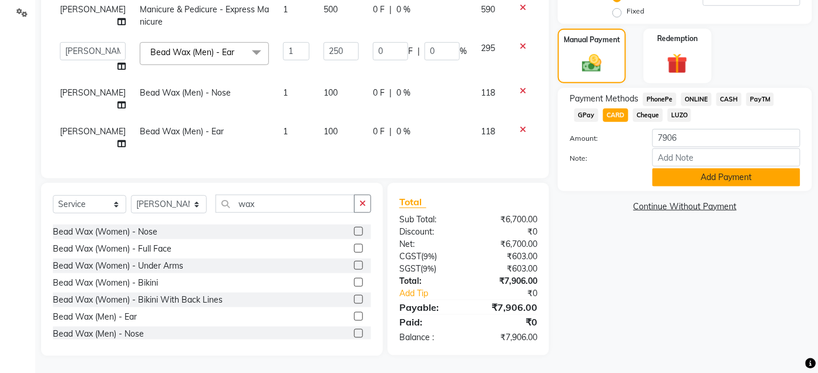
click at [701, 180] on button "Add Payment" at bounding box center [726, 178] width 148 height 18
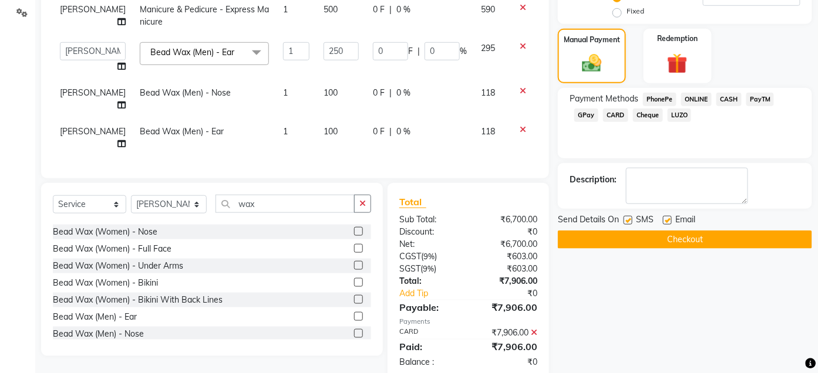
scroll to position [297, 0]
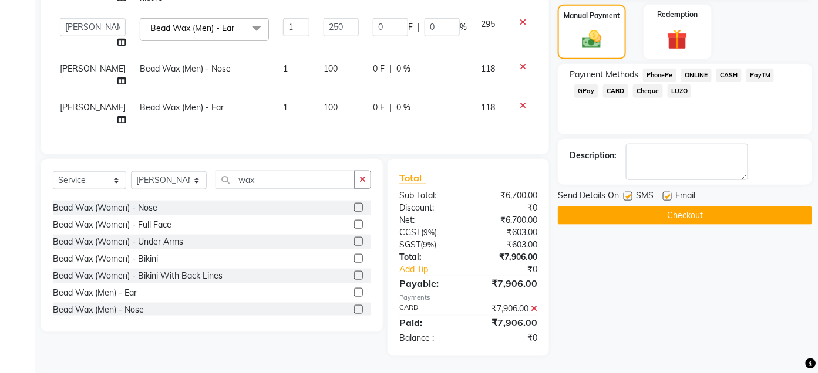
click at [694, 212] on button "Checkout" at bounding box center [685, 216] width 254 height 18
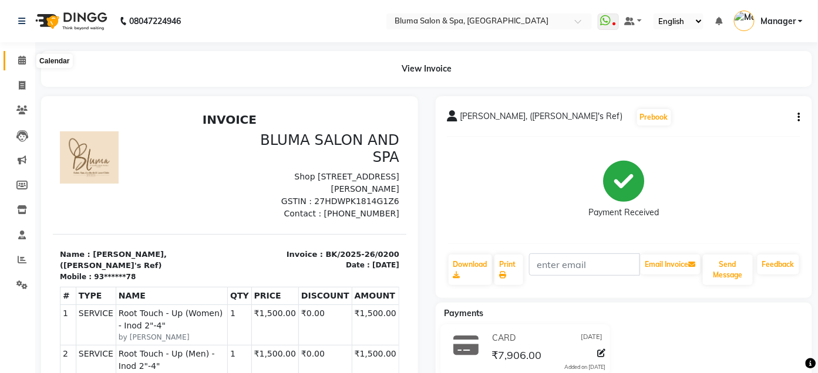
click at [16, 62] on span at bounding box center [22, 61] width 21 height 14
